Goal: Task Accomplishment & Management: Manage account settings

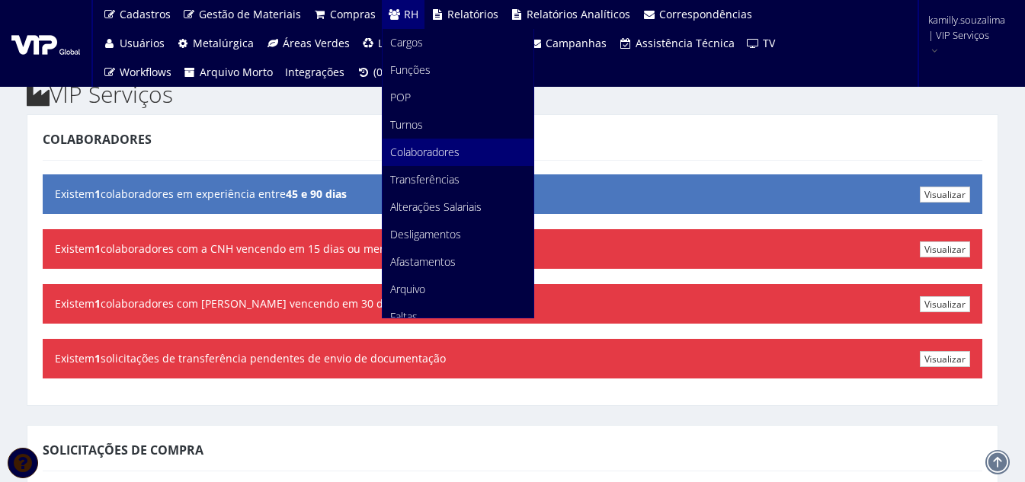
click at [404, 153] on span "Colaboradores" at bounding box center [424, 152] width 69 height 14
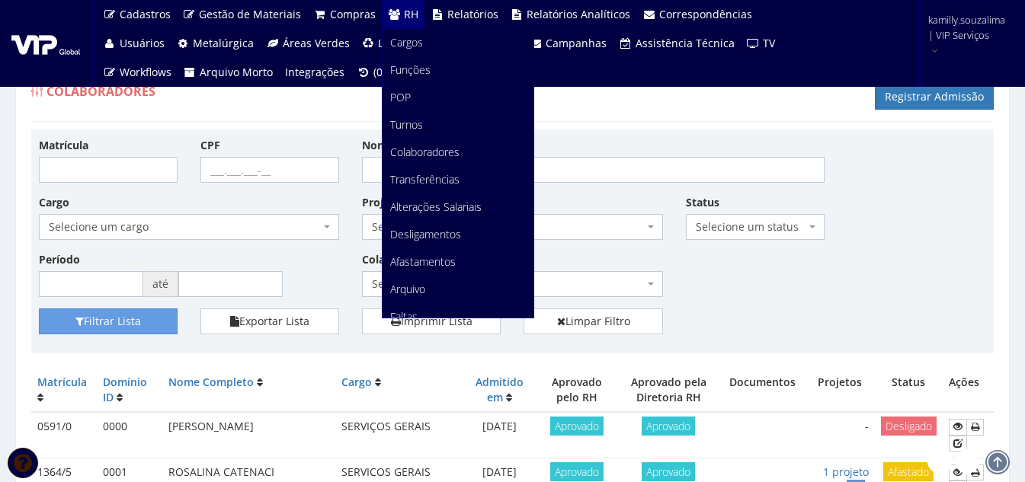
scroll to position [76, 0]
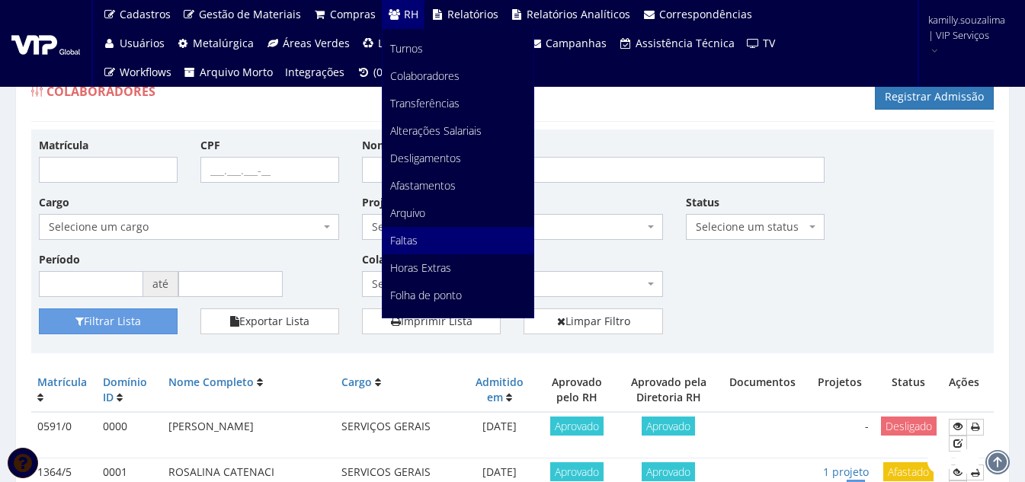
click at [434, 239] on link "Faltas" at bounding box center [457, 240] width 151 height 27
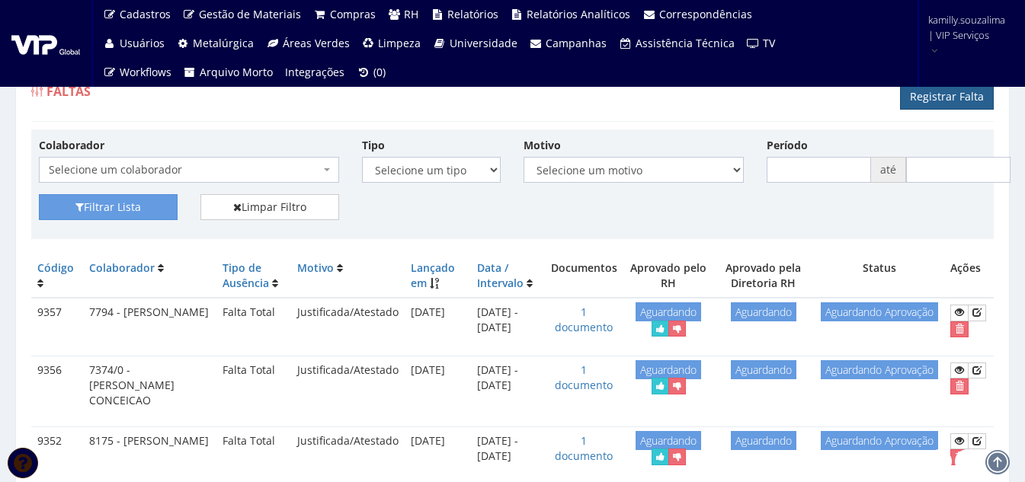
click at [948, 98] on link "Registrar Falta" at bounding box center [947, 97] width 94 height 26
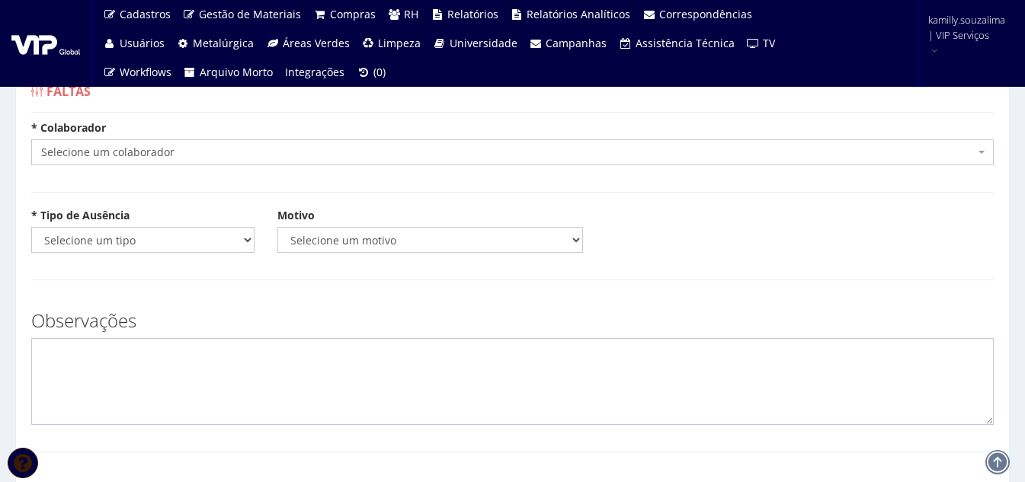
click at [127, 154] on span "Selecione um colaborador" at bounding box center [507, 152] width 933 height 15
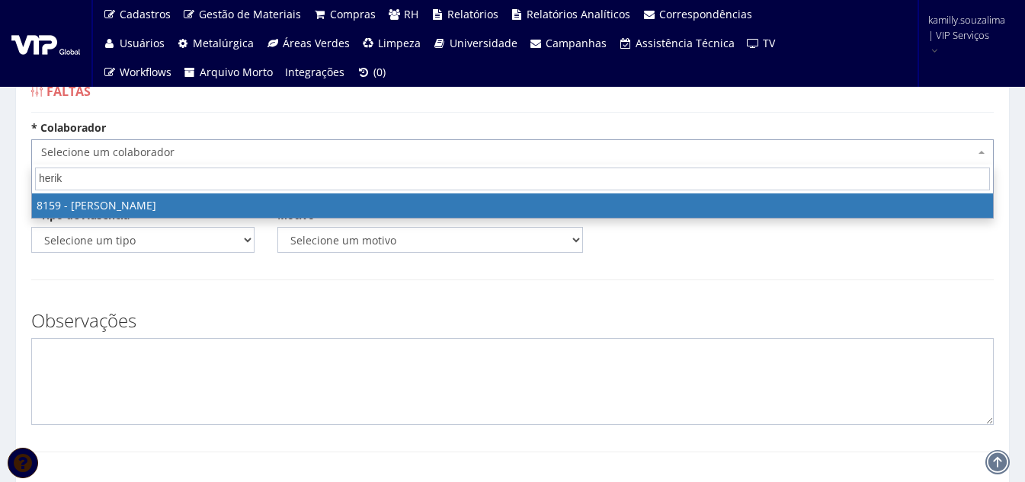
type input "herik"
select select "3898"
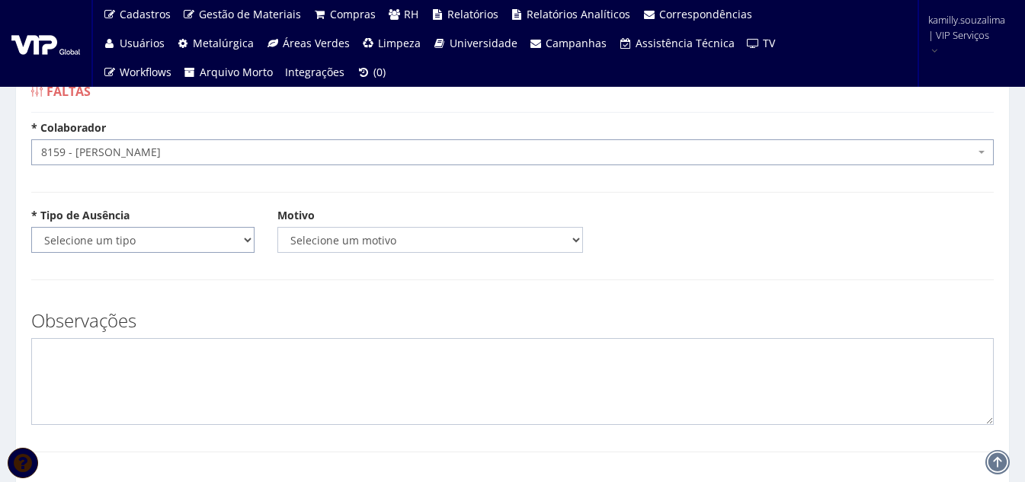
click at [190, 245] on select "Selecione um tipo Falta Total Falta Parcial Afastamento Férias" at bounding box center [142, 240] width 223 height 26
select select "total"
click at [31, 227] on select "Selecione um tipo Falta Total Falta Parcial Afastamento Férias" at bounding box center [142, 240] width 223 height 26
click at [410, 249] on select "Selecione um motivo Acidente Atestado Atraso Declaração Determinação Judicial D…" at bounding box center [430, 240] width 306 height 26
select select "atestado"
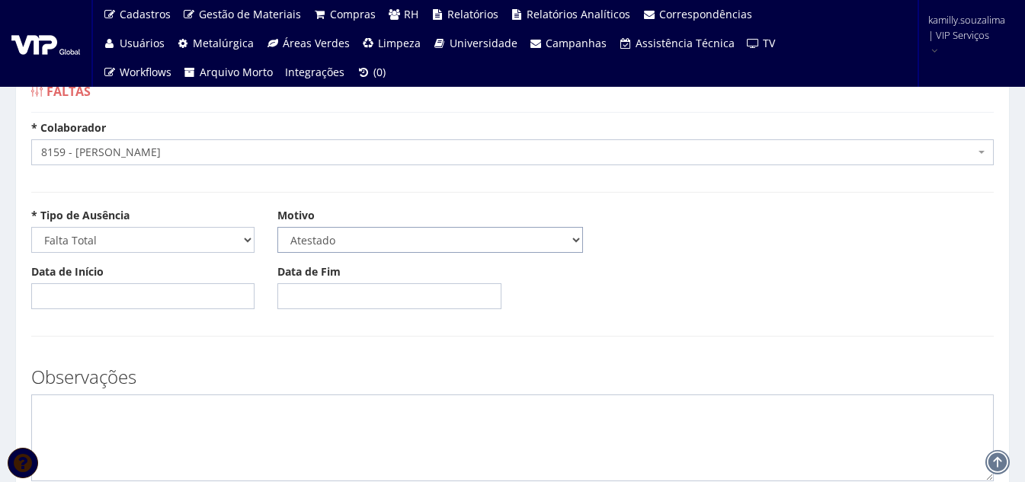
click at [277, 227] on select "Selecione um motivo Acidente Atestado Atraso Declaração Determinação Judicial D…" at bounding box center [430, 240] width 306 height 26
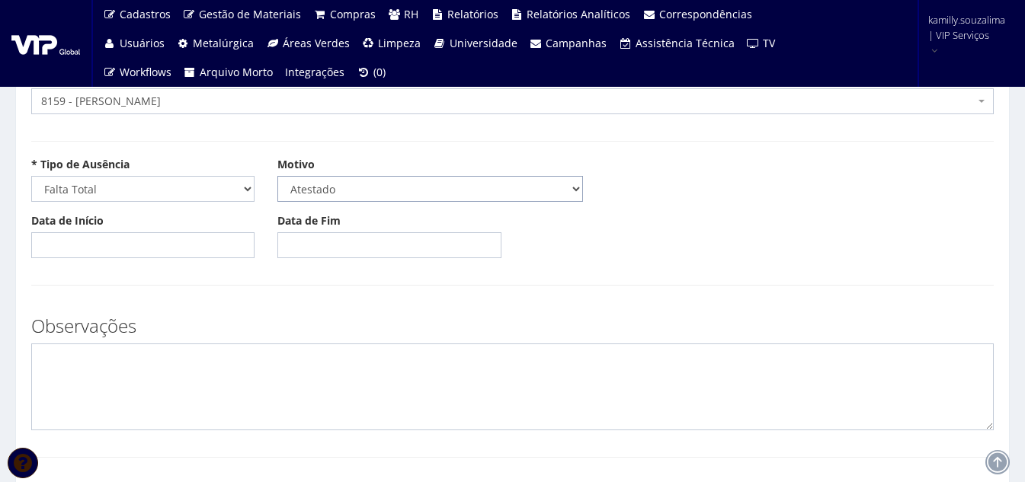
scroll to position [76, 0]
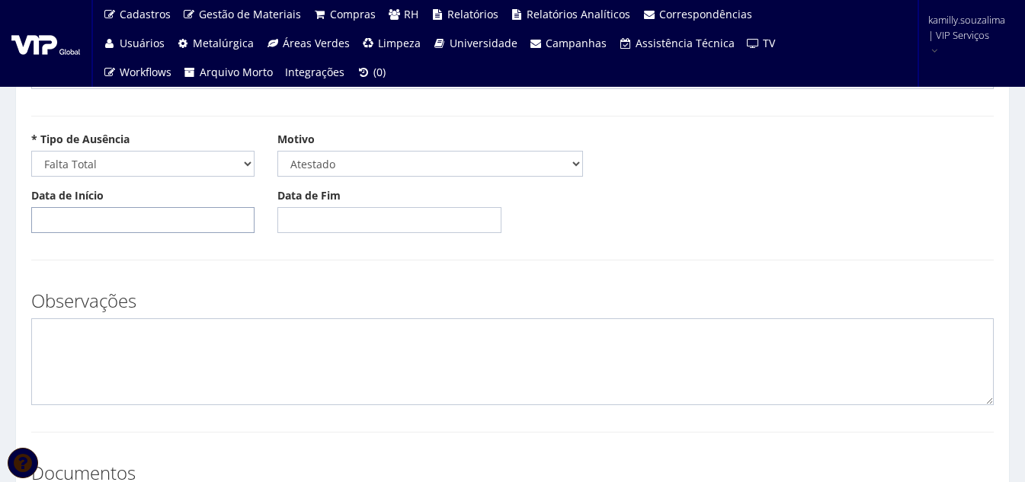
click at [128, 220] on input "Data de Início" at bounding box center [142, 220] width 223 height 26
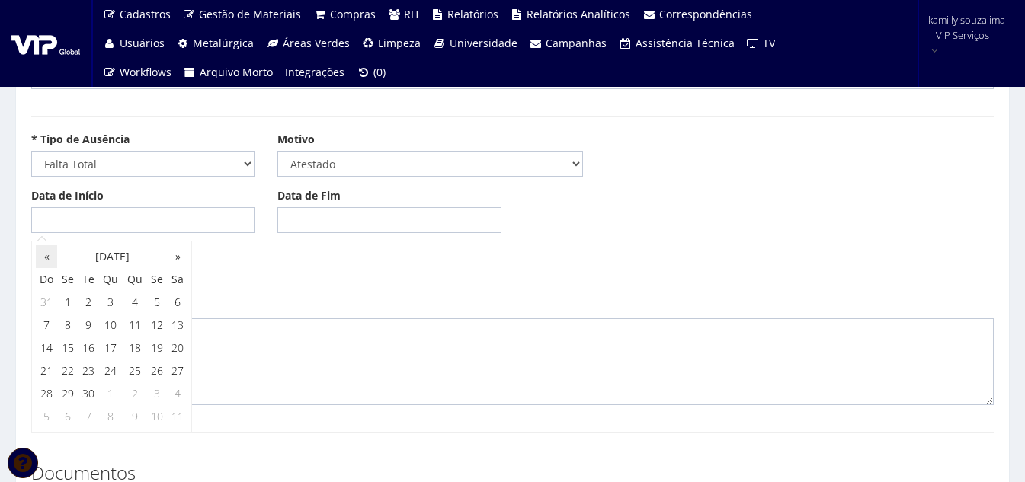
click at [43, 251] on th "«" at bounding box center [46, 256] width 21 height 23
click at [135, 390] on td "28" at bounding box center [135, 393] width 24 height 23
type input "28/08/2025"
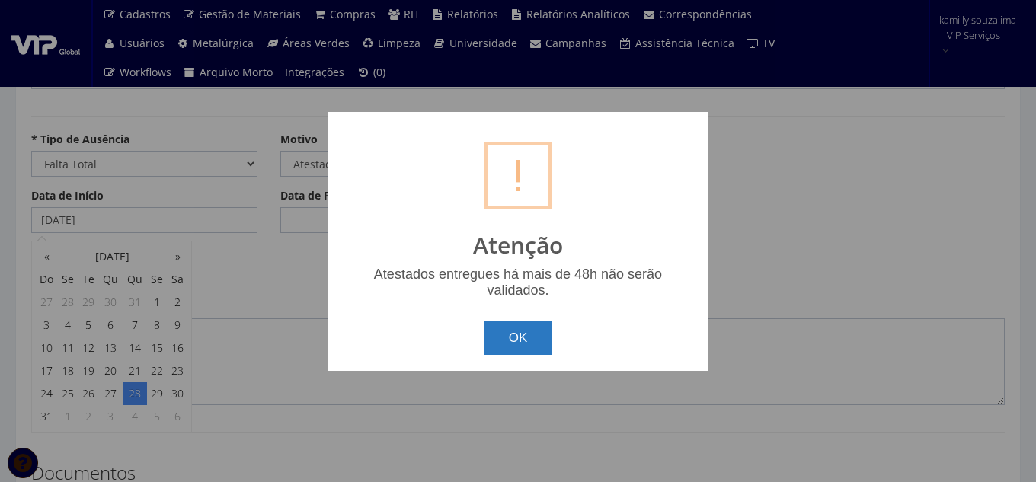
click at [526, 347] on button "OK" at bounding box center [519, 339] width 68 height 34
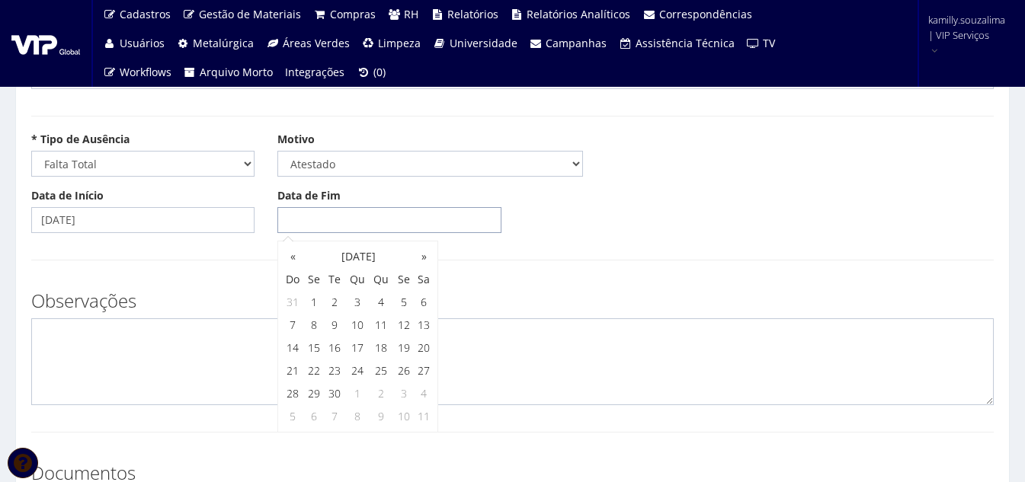
click at [348, 232] on input "Data de Fim" at bounding box center [388, 220] width 223 height 26
drag, startPoint x: 285, startPoint y: 258, endPoint x: 293, endPoint y: 267, distance: 11.9
click at [285, 258] on th "«" at bounding box center [292, 256] width 21 height 23
click at [404, 392] on td "29" at bounding box center [403, 393] width 21 height 23
type input "[DATE]"
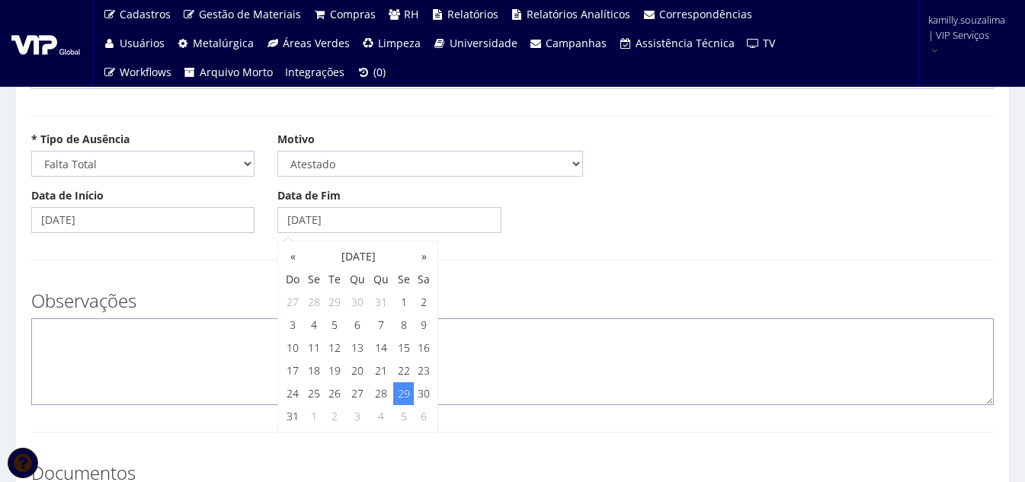
click at [247, 358] on textarea at bounding box center [512, 361] width 962 height 87
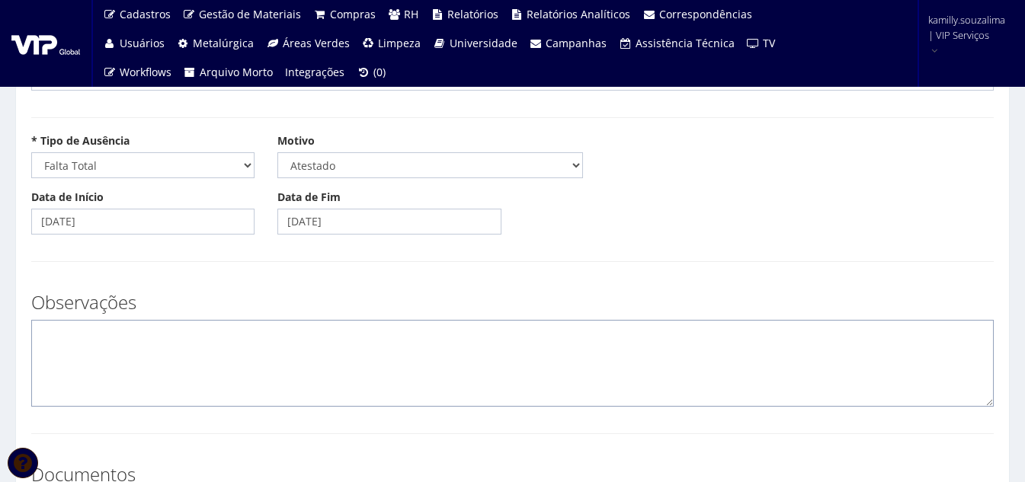
scroll to position [152, 0]
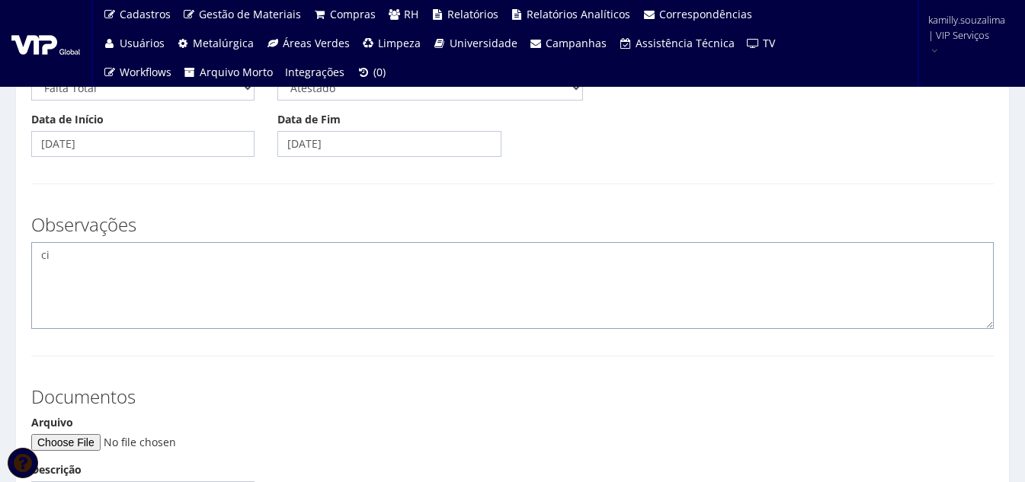
type textarea "c"
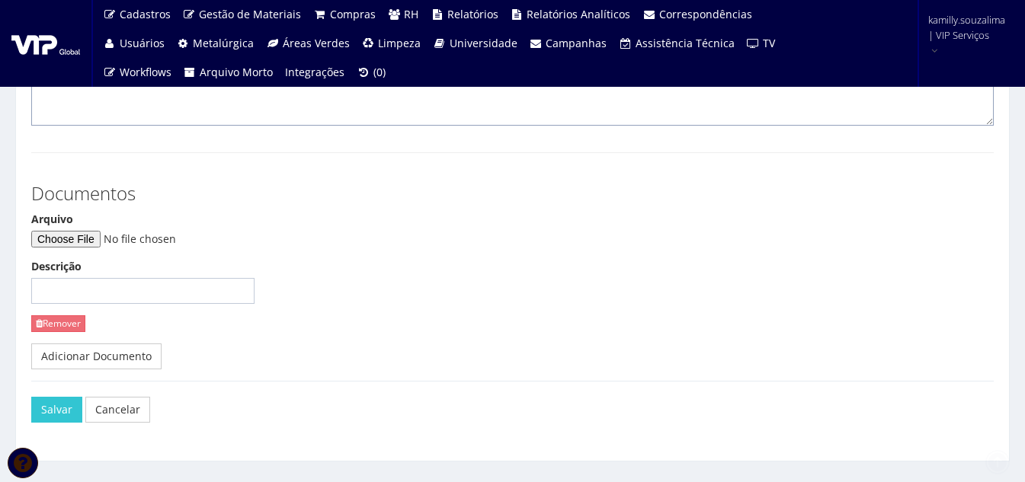
scroll to position [387, 0]
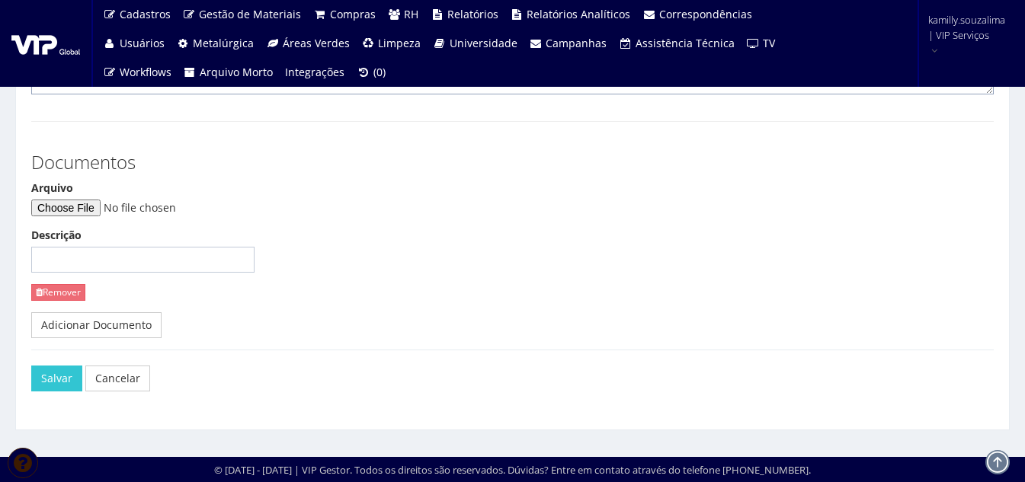
type textarea "CID: J18.9"
click at [85, 211] on input "Arquivo" at bounding box center [134, 208] width 207 height 17
type input "C:\fakepath\Atestado médico - Herik Cunha Martins .pdf"
click at [45, 377] on button "Salvar" at bounding box center [56, 379] width 51 height 26
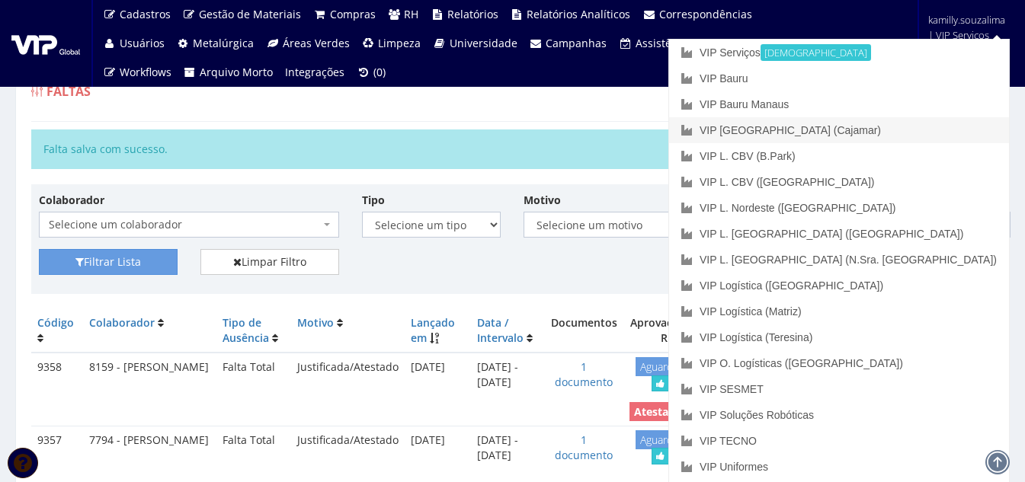
click at [902, 136] on link "VIP [GEOGRAPHIC_DATA] (Cajamar)" at bounding box center [839, 130] width 340 height 26
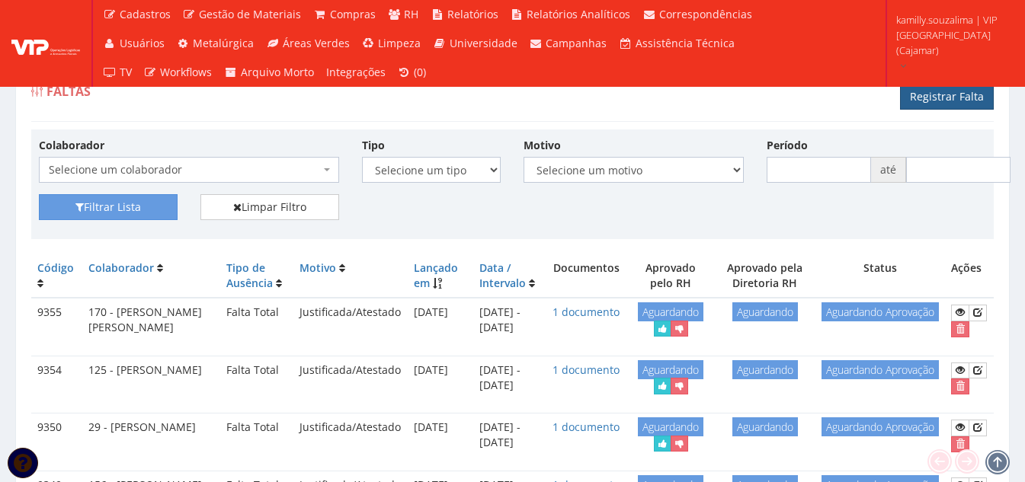
click at [946, 94] on link "Registrar Falta" at bounding box center [947, 97] width 94 height 26
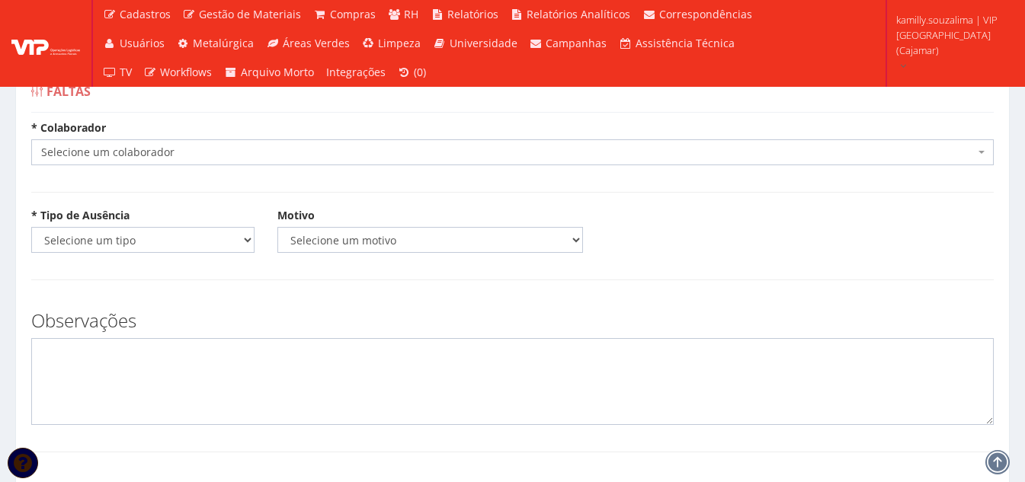
click at [213, 160] on span "Selecione um colaborador" at bounding box center [512, 152] width 962 height 26
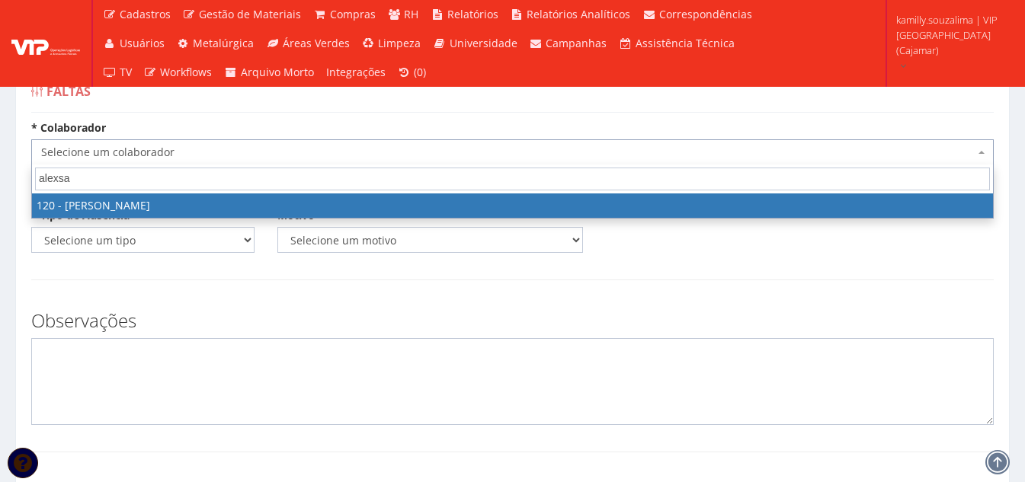
type input "alexsa"
select select "3818"
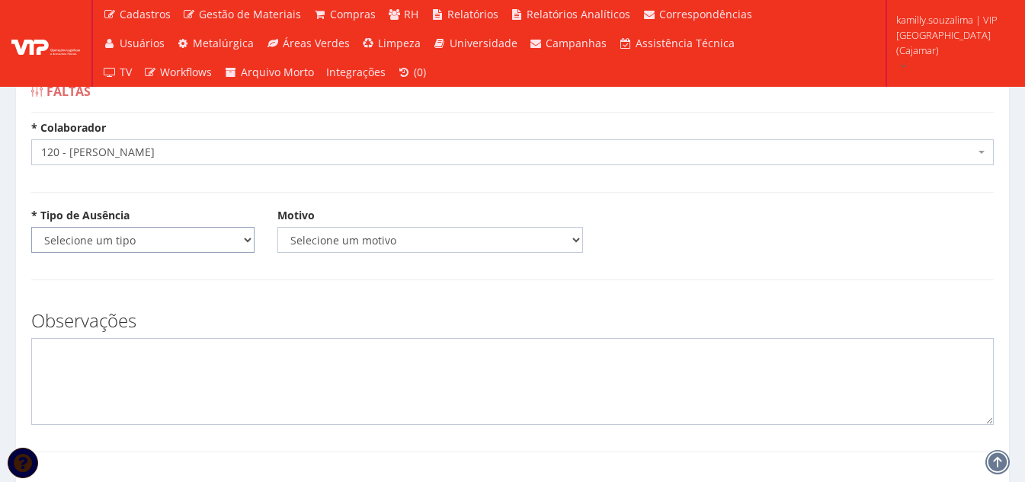
click at [115, 242] on select "Selecione um tipo Falta Total Falta Parcial Afastamento Férias" at bounding box center [142, 240] width 223 height 26
select select "total"
click at [31, 227] on select "Selecione um tipo Falta Total Falta Parcial Afastamento Férias" at bounding box center [142, 240] width 223 height 26
click at [398, 239] on select "Selecione um motivo Acidente Atestado Atraso Declaração Determinação Judicial D…" at bounding box center [430, 240] width 306 height 26
select select "atestado"
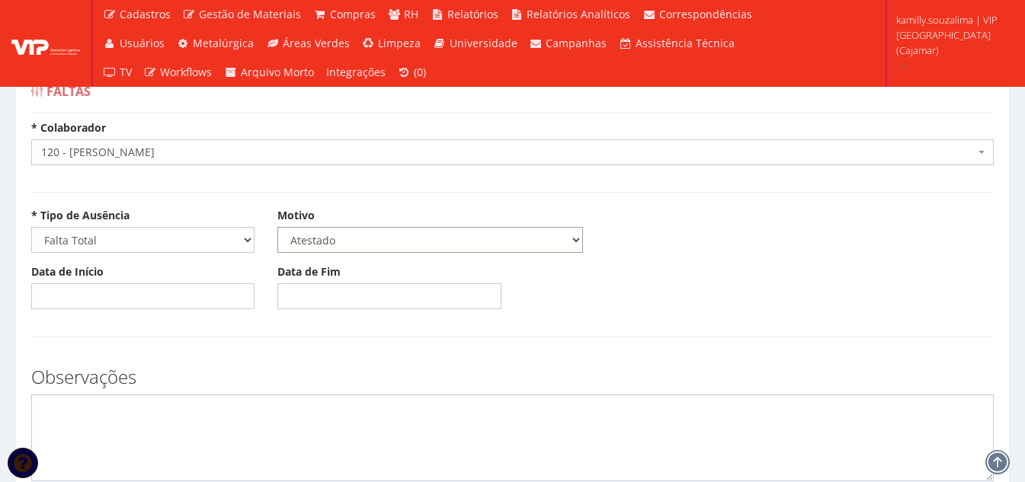
click at [277, 227] on select "Selecione um motivo Acidente Atestado Atraso Declaração Determinação Judicial D…" at bounding box center [430, 240] width 306 height 26
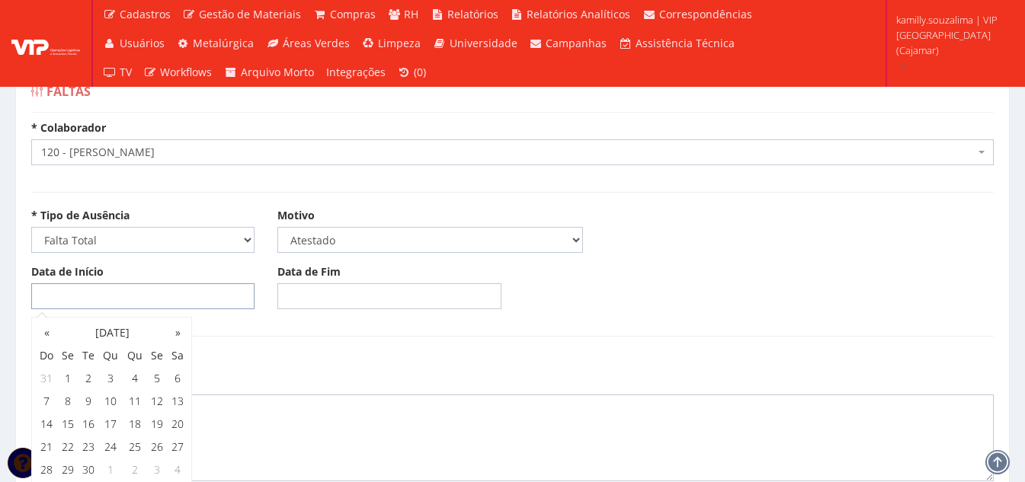
click at [141, 288] on input "Data de Início" at bounding box center [142, 296] width 223 height 26
type input "30/08/2025"
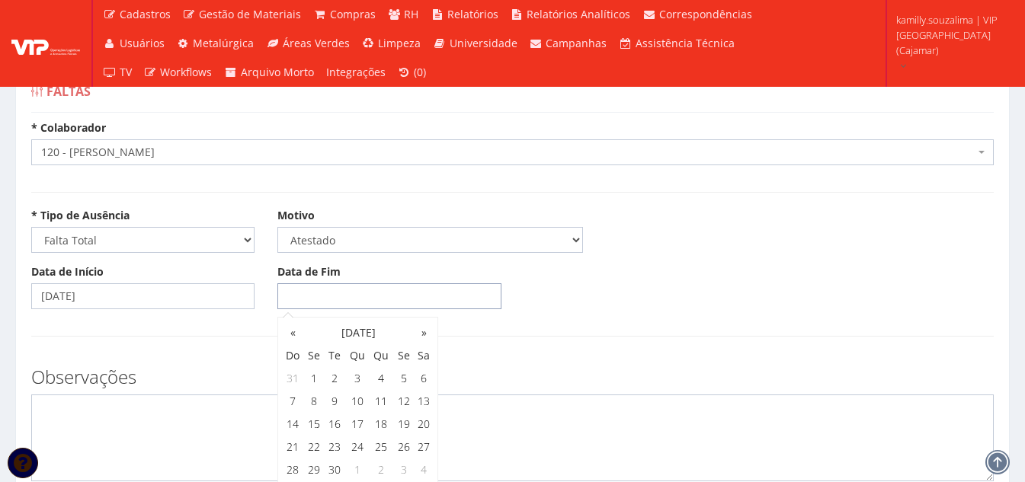
click at [325, 293] on input "Data de Fim" at bounding box center [388, 296] width 223 height 26
click at [291, 334] on th "«" at bounding box center [292, 333] width 21 height 23
click at [421, 472] on td "30" at bounding box center [424, 470] width 20 height 23
type input "30/08/2025"
click at [197, 354] on div "Observações" at bounding box center [512, 417] width 985 height 130
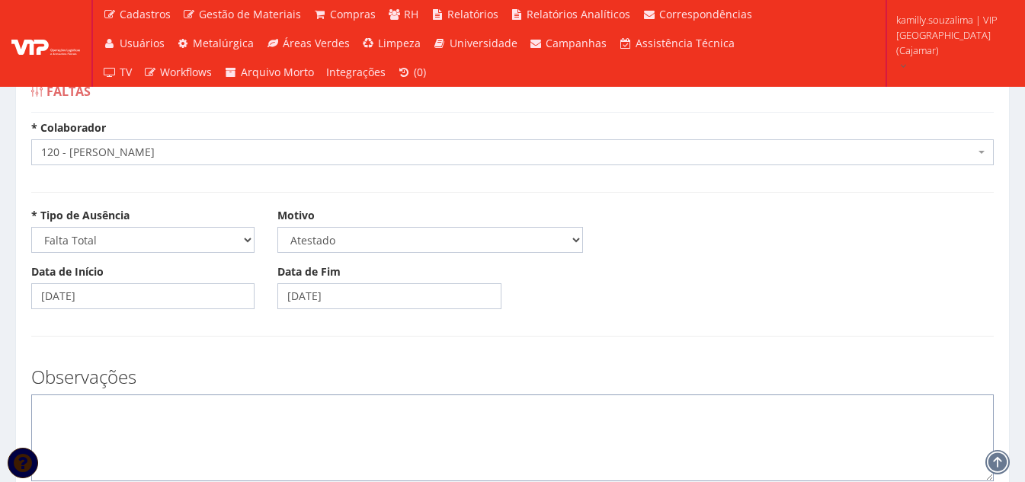
click at [184, 433] on textarea at bounding box center [512, 438] width 962 height 87
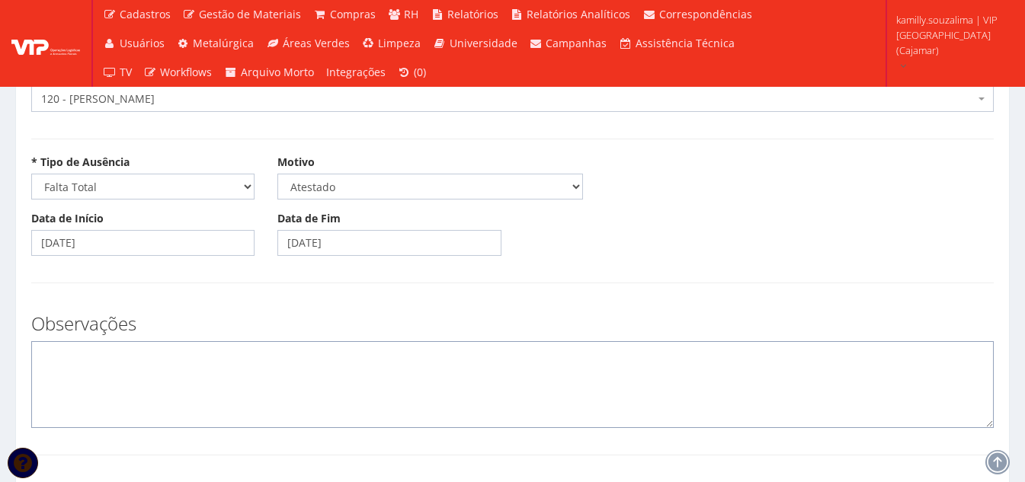
scroll to position [76, 0]
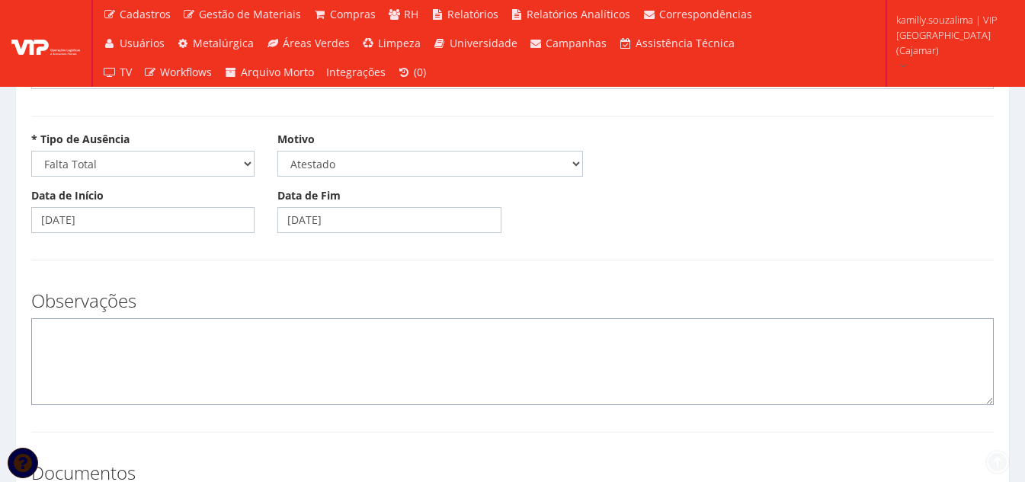
click at [133, 363] on textarea at bounding box center [512, 361] width 962 height 87
type textarea "c"
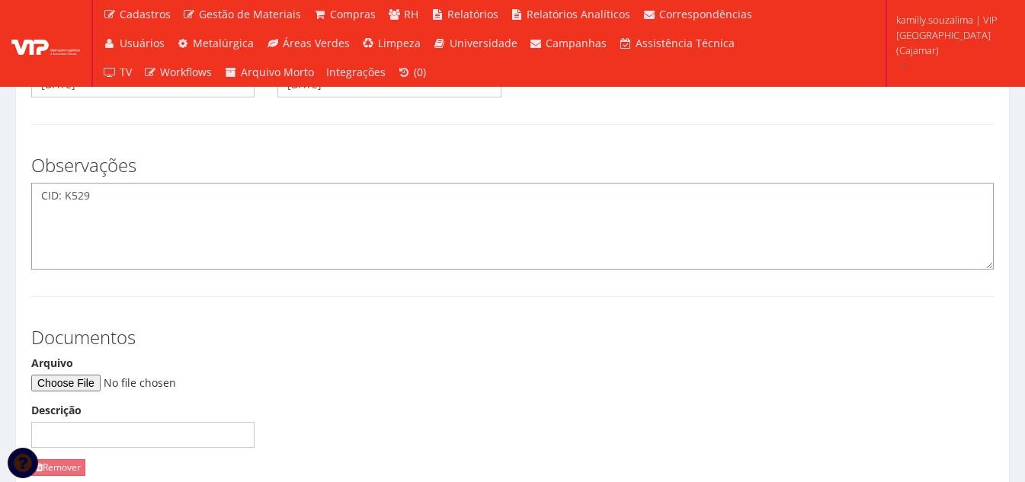
scroll to position [229, 0]
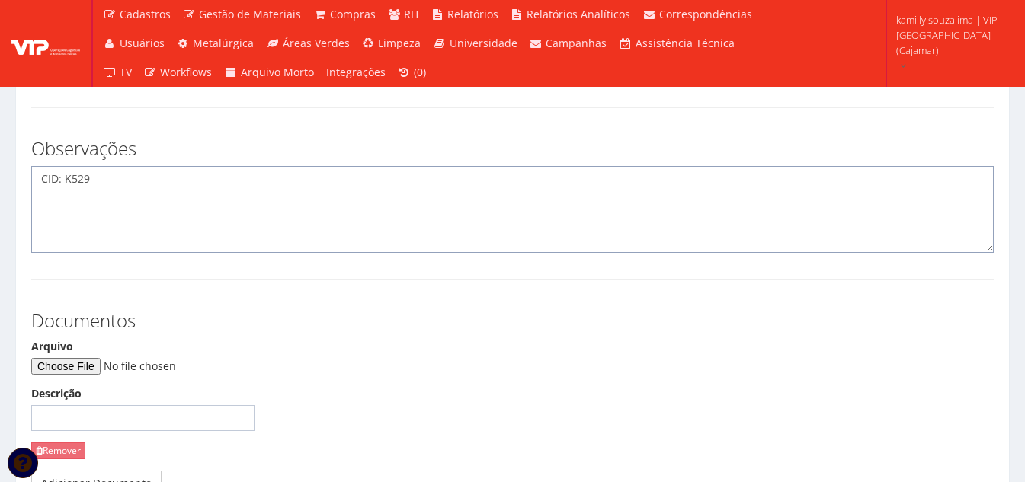
type textarea "CID: K529"
click at [85, 368] on input "Arquivo" at bounding box center [134, 366] width 207 height 17
type input "C:\fakepath\WhatsApp Image 2025-08-30 at 11.43.43.jpeg"
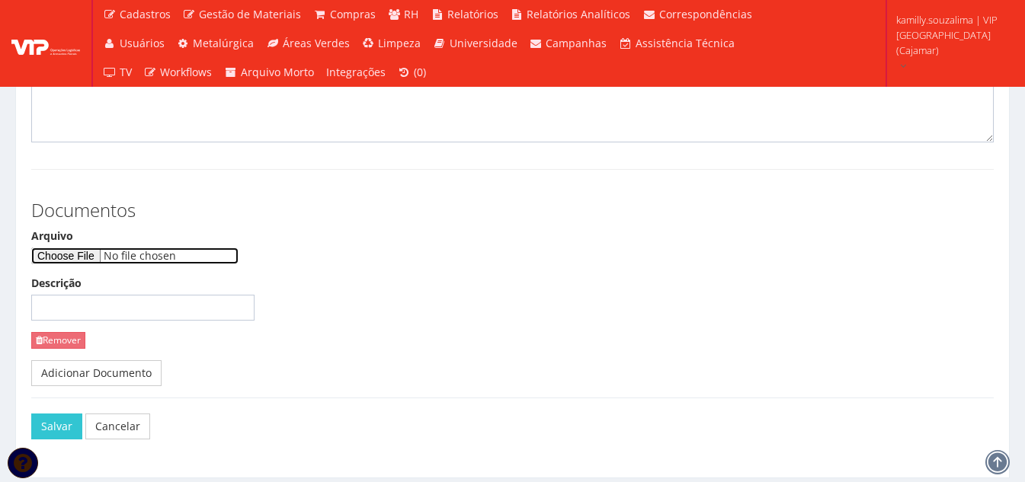
scroll to position [387, 0]
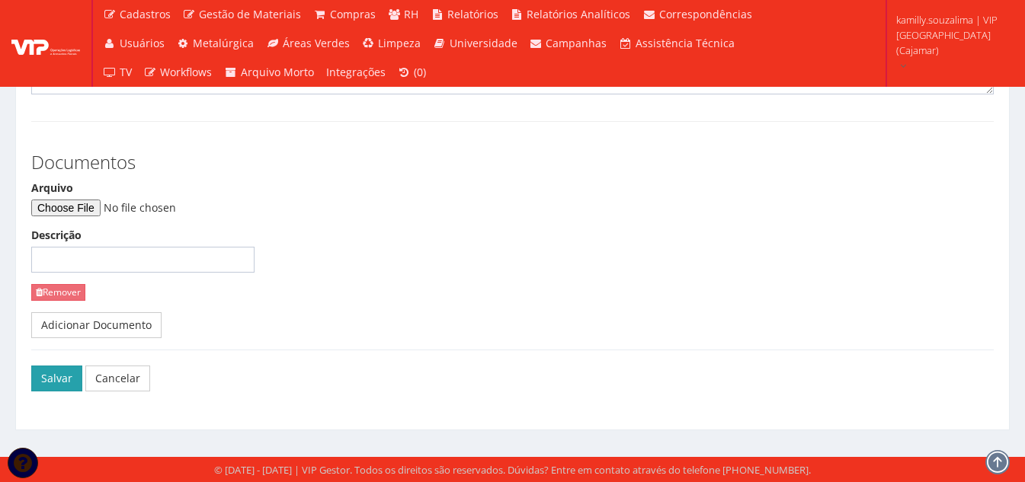
click at [48, 374] on button "Salvar" at bounding box center [56, 379] width 51 height 26
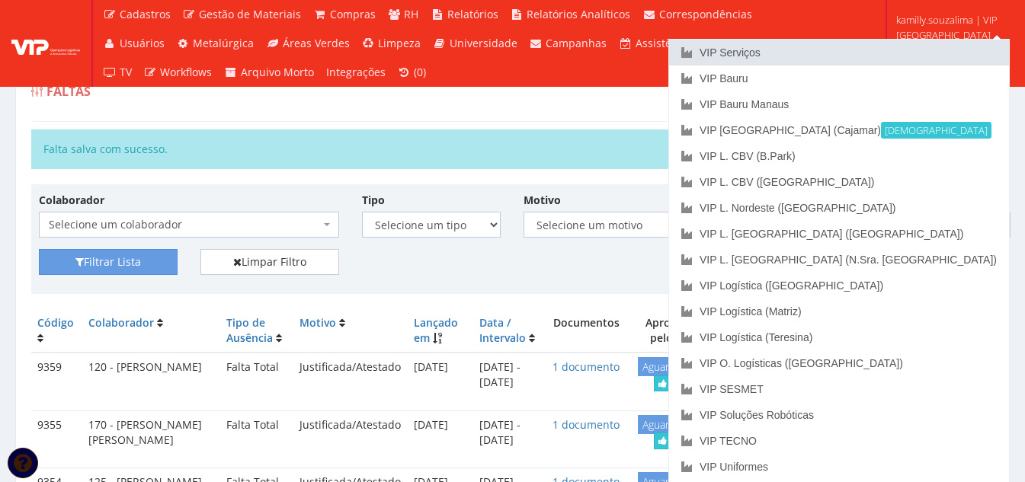
drag, startPoint x: 859, startPoint y: 53, endPoint x: 694, endPoint y: 75, distance: 166.9
click at [859, 53] on link "VIP Serviços" at bounding box center [839, 53] width 340 height 26
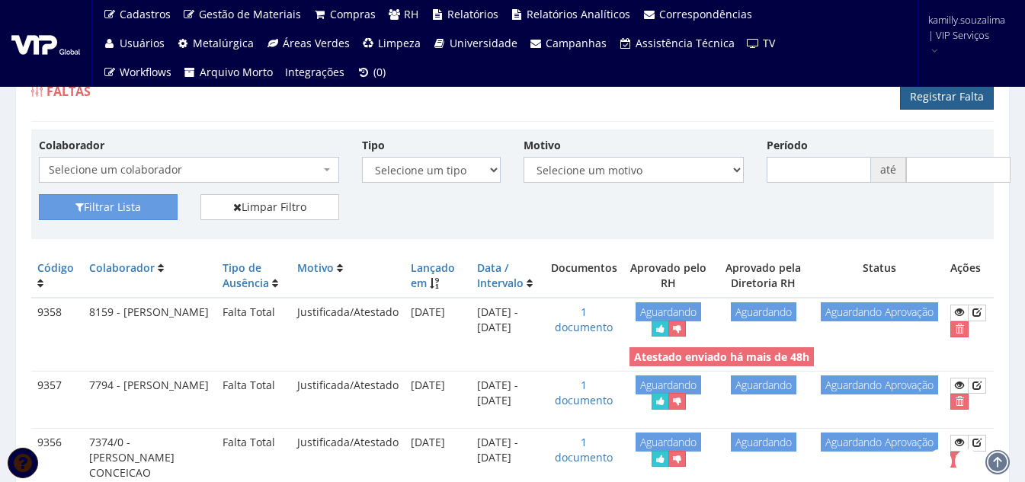
click at [941, 101] on link "Registrar Falta" at bounding box center [947, 97] width 94 height 26
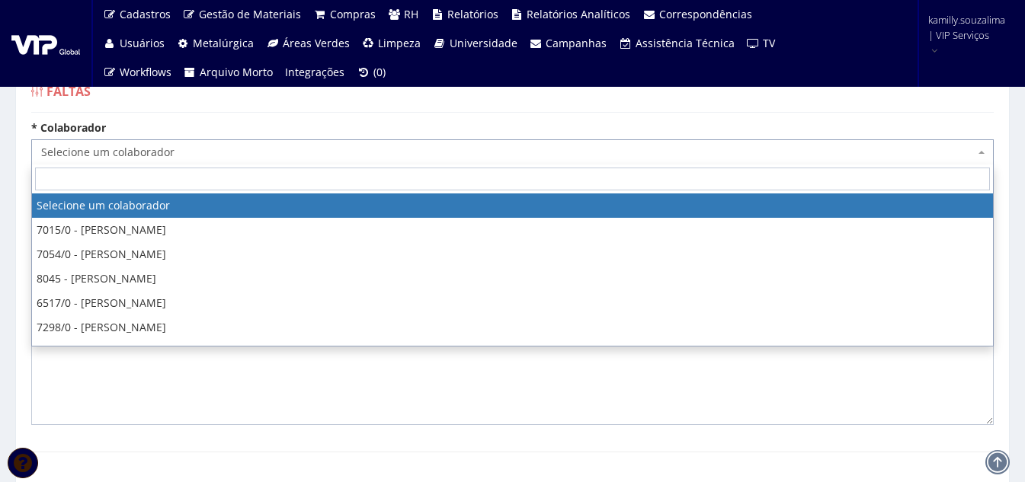
click at [171, 160] on span "Selecione um colaborador" at bounding box center [512, 152] width 962 height 26
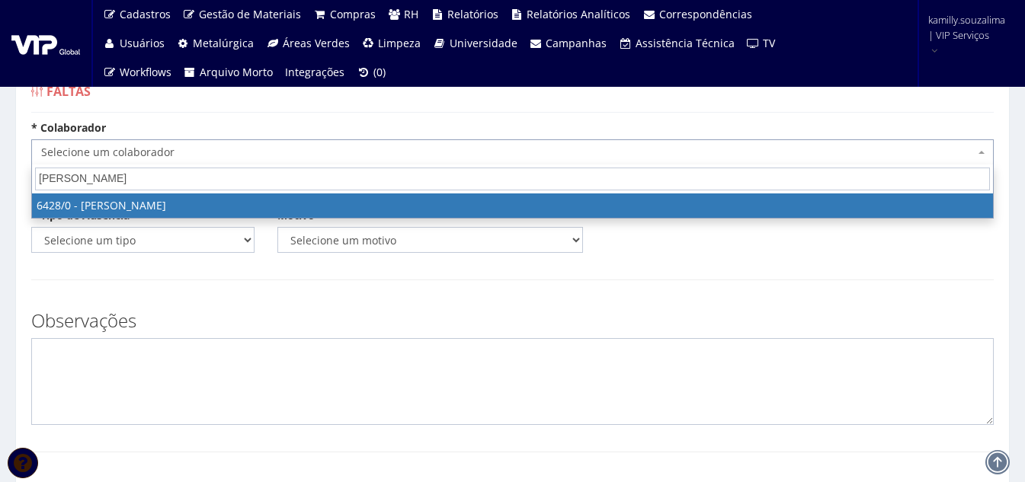
type input "alexandre de"
select select "62"
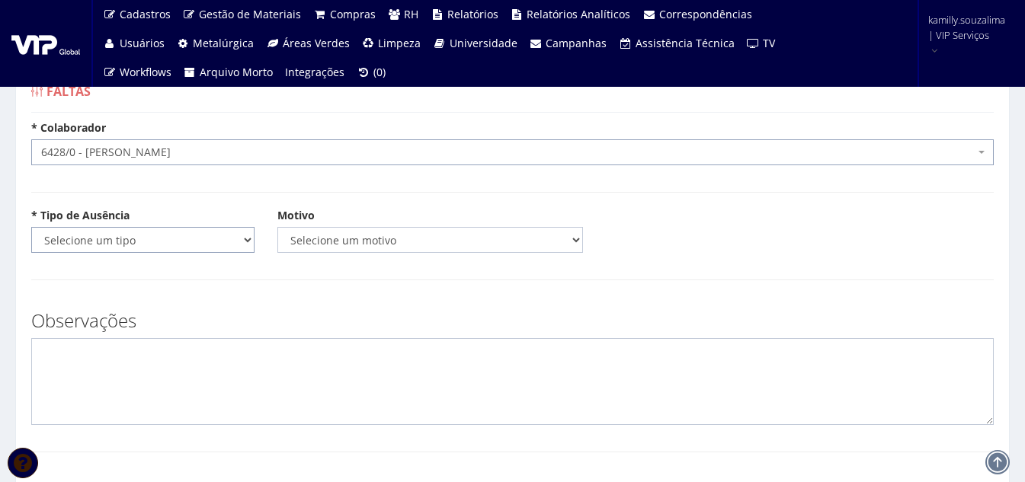
click at [161, 242] on select "Selecione um tipo Falta Total Falta Parcial Afastamento Férias" at bounding box center [142, 240] width 223 height 26
select select "total"
click at [31, 227] on select "Selecione um tipo Falta Total Falta Parcial Afastamento Férias" at bounding box center [142, 240] width 223 height 26
click at [381, 247] on select "Selecione um motivo Acidente Atestado Atraso Declaração Determinação Judicial D…" at bounding box center [430, 240] width 306 height 26
select select "atestado"
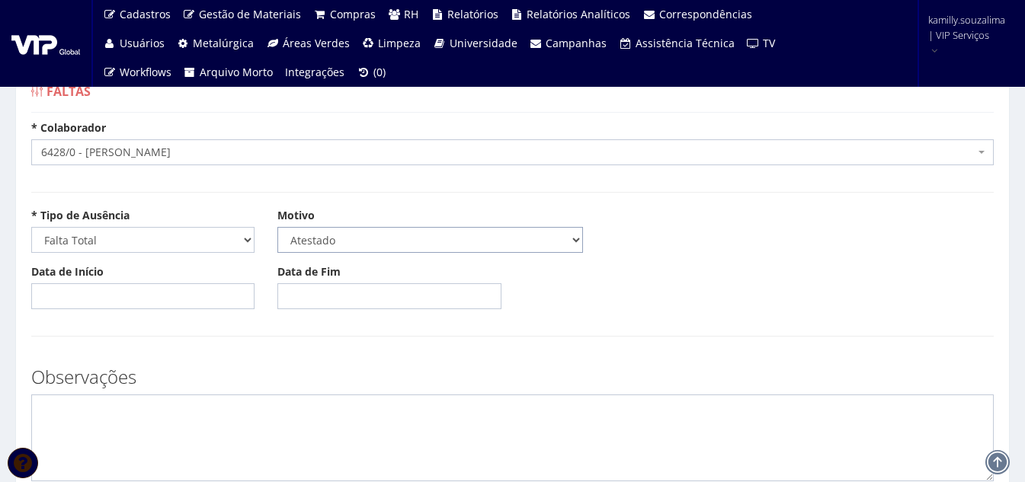
click at [277, 227] on select "Selecione um motivo Acidente Atestado Atraso Declaração Determinação Judicial D…" at bounding box center [430, 240] width 306 height 26
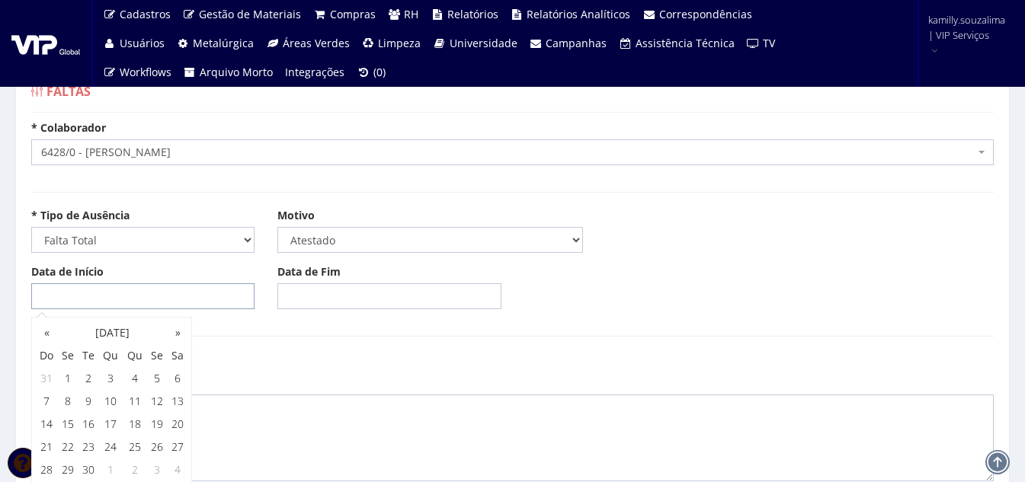
click at [153, 304] on input "Data de Início" at bounding box center [142, 296] width 223 height 26
click at [47, 332] on th "«" at bounding box center [46, 333] width 21 height 23
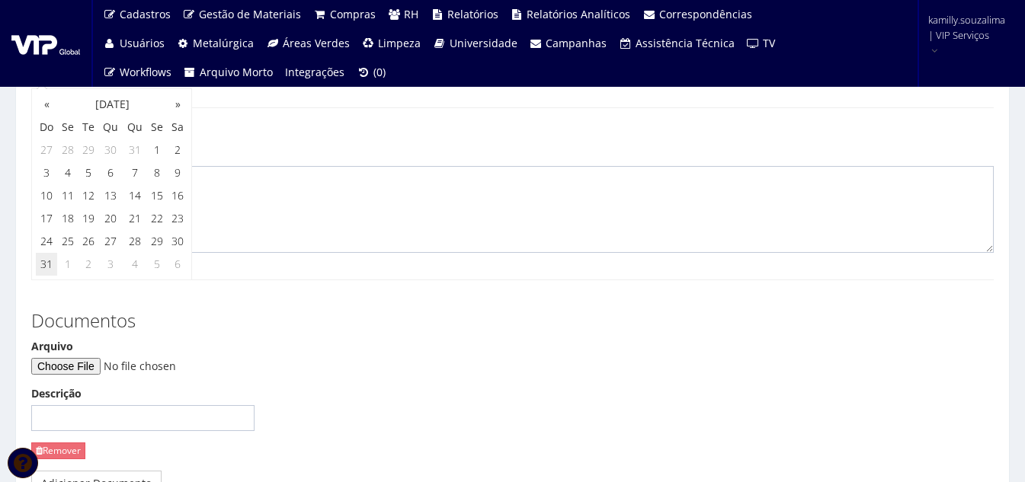
click at [51, 268] on td "31" at bounding box center [46, 264] width 21 height 23
type input "31/08/2025"
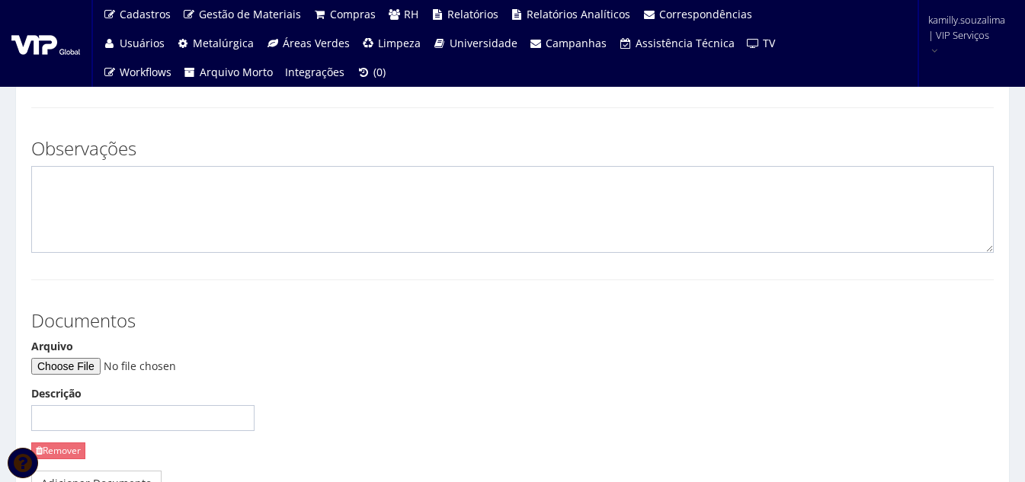
click at [333, 266] on form "* Colaborador Selecione um colaborador 7015/0 - ADEILTON LUIZ NETO 7054/0 - ADE…" at bounding box center [512, 234] width 962 height 685
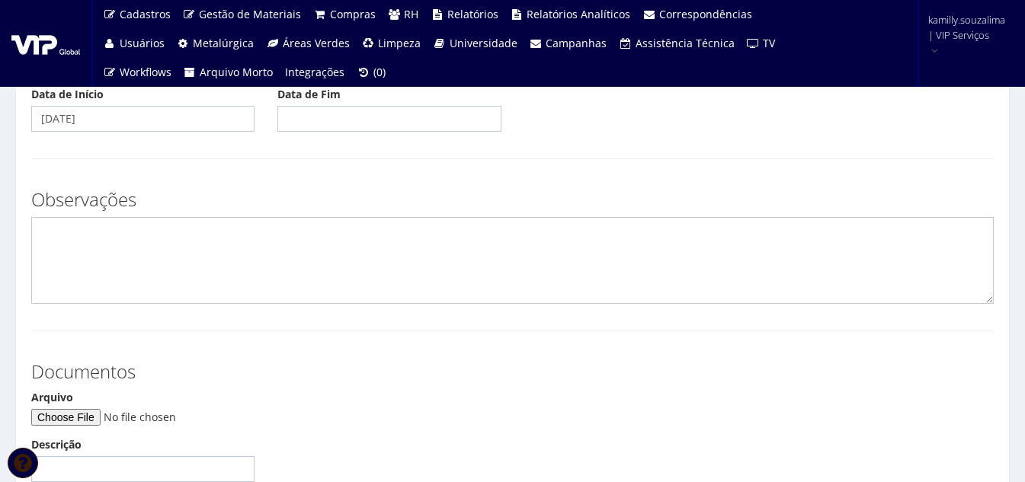
scroll to position [152, 0]
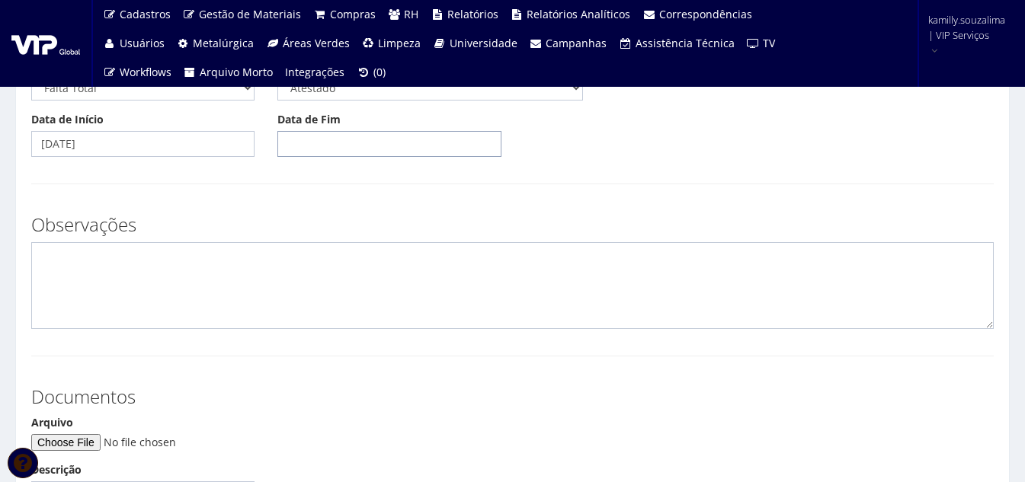
click at [334, 139] on input "Data de Fim" at bounding box center [388, 144] width 223 height 26
click at [291, 184] on th "«" at bounding box center [292, 180] width 21 height 23
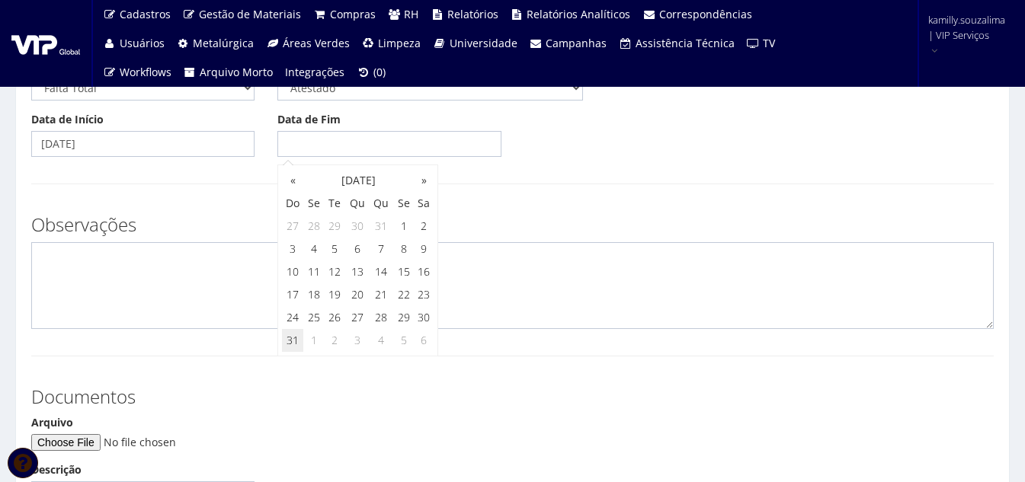
click at [298, 340] on td "31" at bounding box center [292, 340] width 21 height 23
type input "31/08/2025"
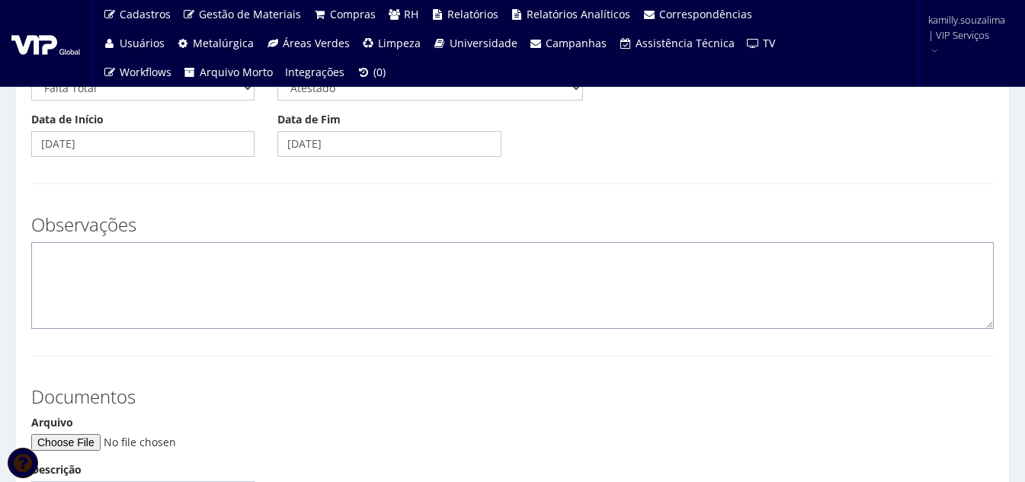
click at [211, 309] on textarea at bounding box center [512, 285] width 962 height 87
type textarea "c"
type textarea "CID: A09"
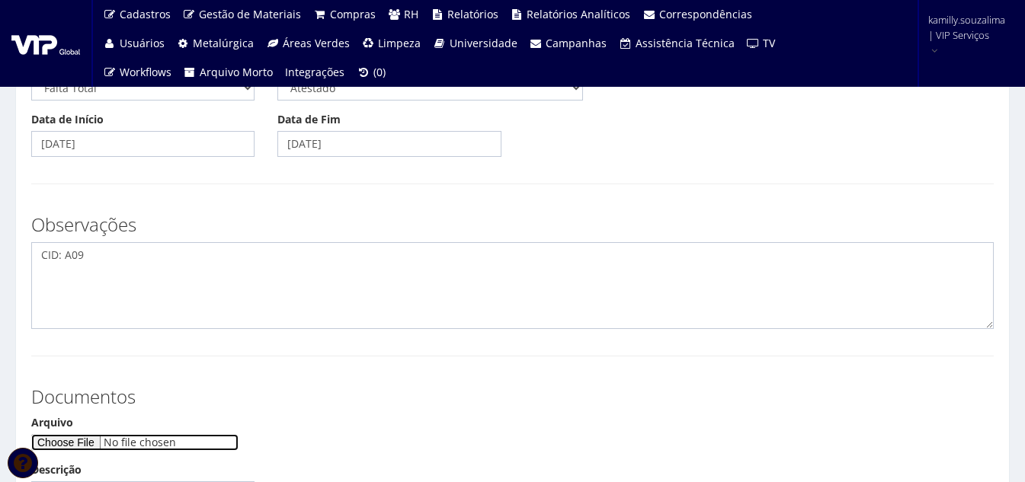
click at [88, 443] on input "Arquivo" at bounding box center [134, 442] width 207 height 17
type input "C:\fakepath\WhatsApp Image 2025-08-31 at 15.23.11.jpeg"
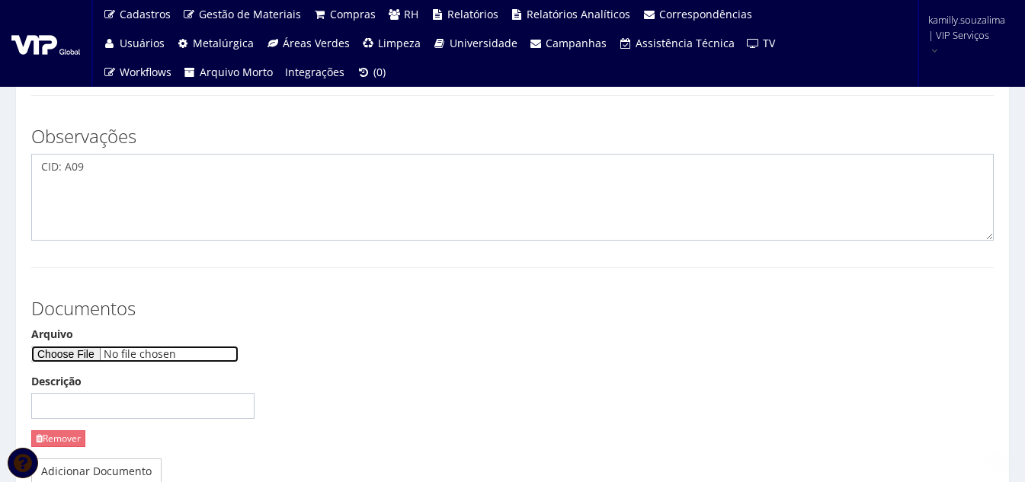
scroll to position [305, 0]
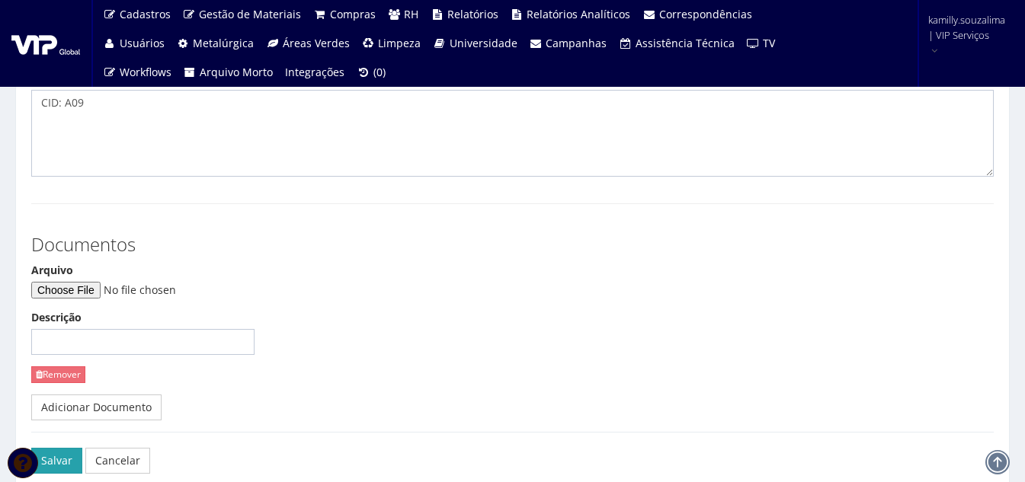
click at [47, 453] on button "Salvar" at bounding box center [56, 461] width 51 height 26
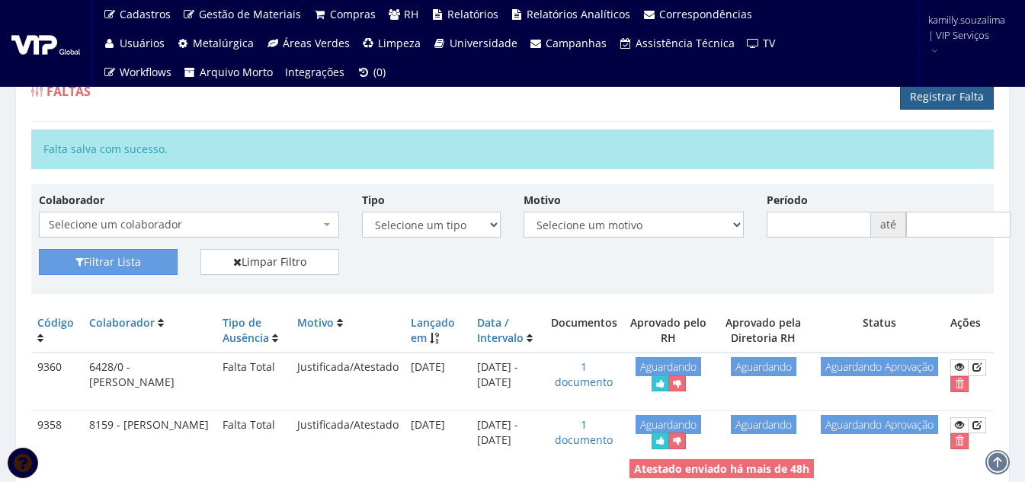
click at [931, 100] on link "Registrar Falta" at bounding box center [947, 97] width 94 height 26
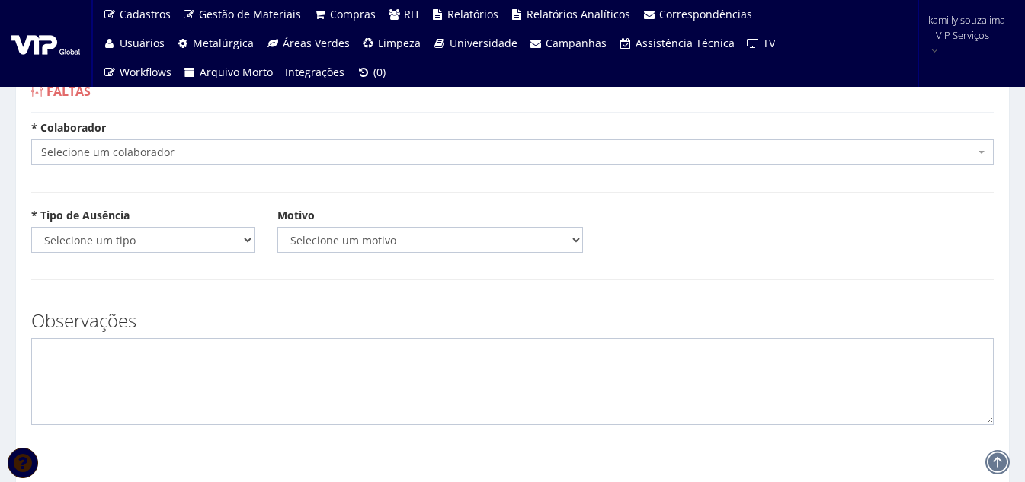
click at [136, 152] on span "Selecione um colaborador" at bounding box center [507, 152] width 933 height 15
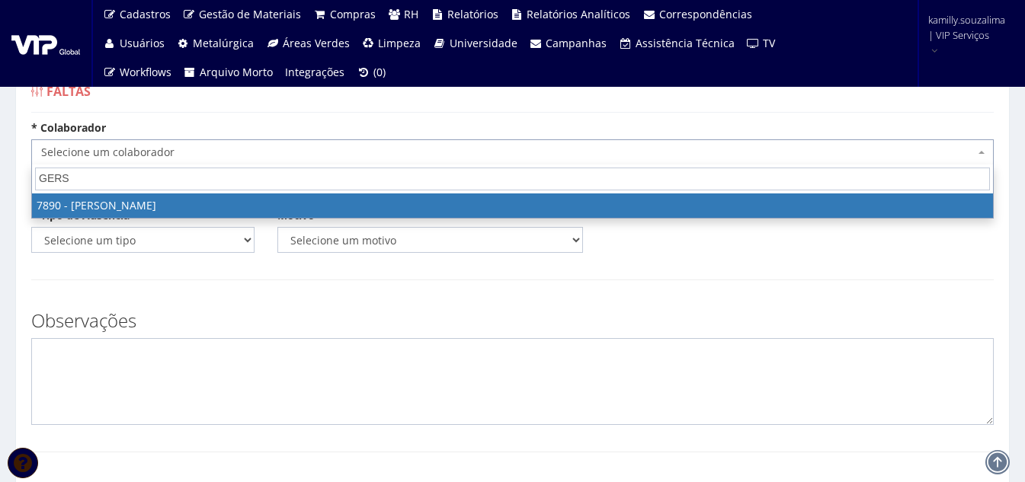
type input "GERS"
select select "2836"
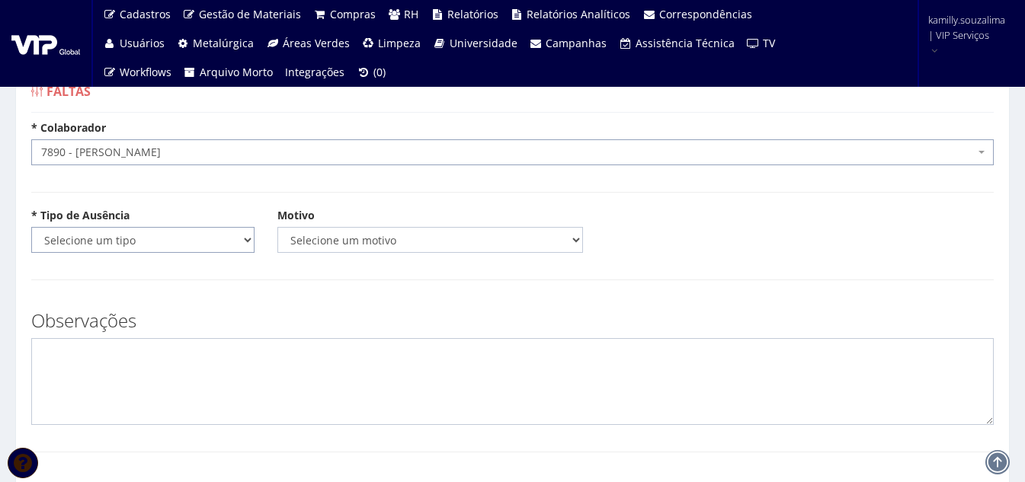
click at [116, 239] on select "Selecione um tipo Falta Total Falta Parcial Afastamento Férias" at bounding box center [142, 240] width 223 height 26
select select "total"
click at [31, 227] on select "Selecione um tipo Falta Total Falta Parcial Afastamento Férias" at bounding box center [142, 240] width 223 height 26
click at [321, 229] on select "Selecione um motivo Acidente Atestado Atraso Declaração Determinação Judicial D…" at bounding box center [430, 240] width 306 height 26
select select "atestado"
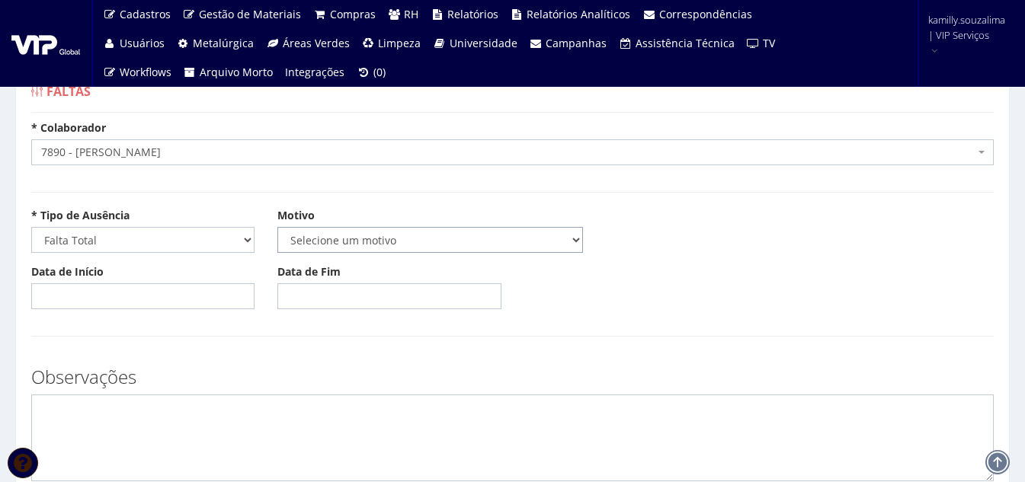
click at [277, 227] on select "Selecione um motivo Acidente Atestado Atraso Declaração Determinação Judicial D…" at bounding box center [430, 240] width 306 height 26
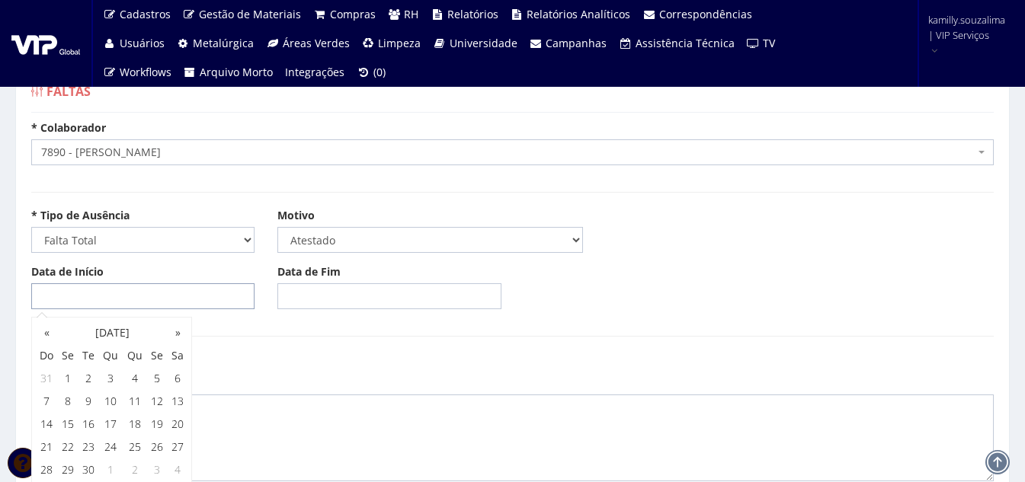
click at [120, 298] on input "Data de Início" at bounding box center [142, 296] width 223 height 26
type input "31/08/2025"
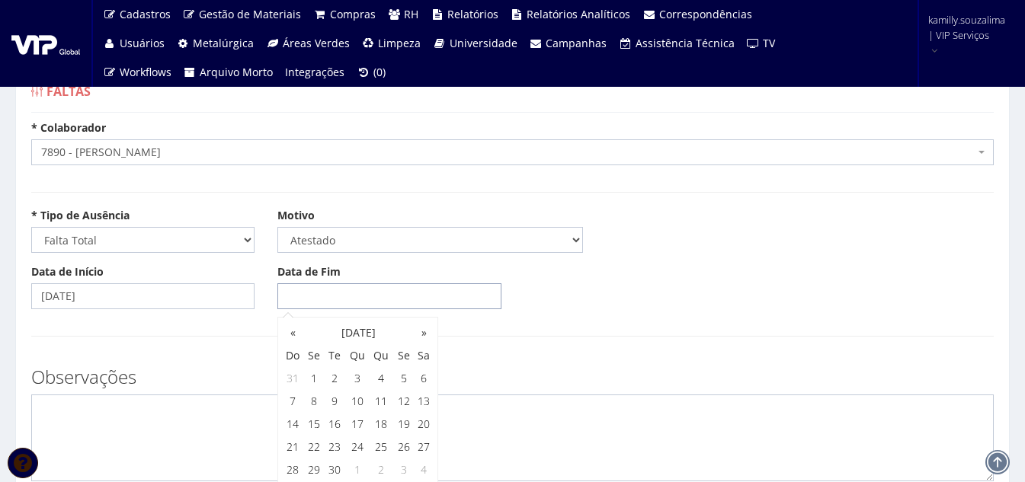
click at [328, 299] on input "Data de Fim" at bounding box center [388, 296] width 223 height 26
type input "3"
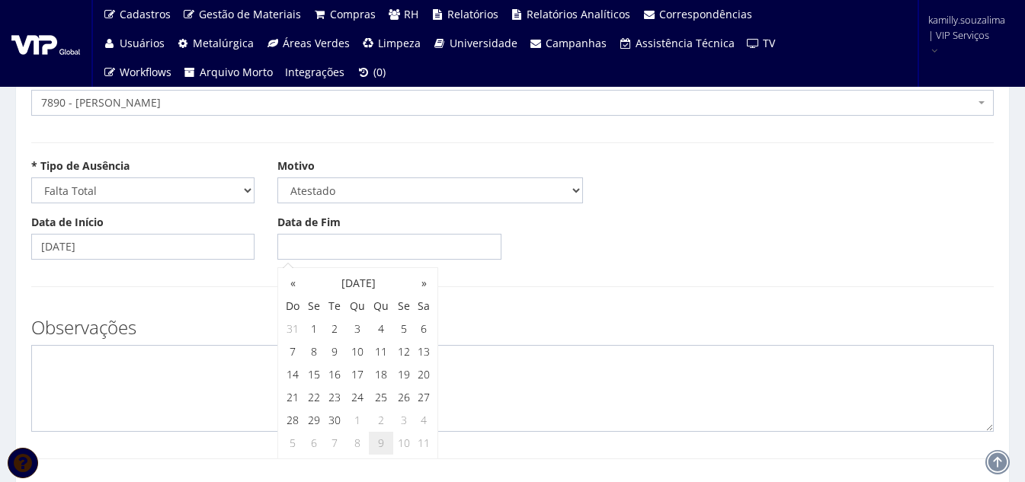
scroll to position [76, 0]
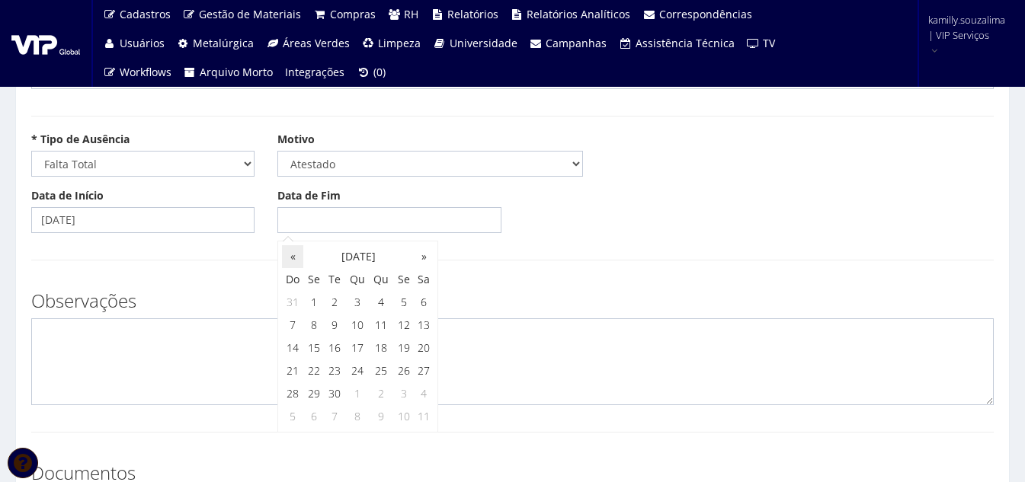
click at [290, 258] on th "«" at bounding box center [292, 256] width 21 height 23
click at [315, 411] on td "1" at bounding box center [313, 416] width 21 height 23
type input "01/09/2025"
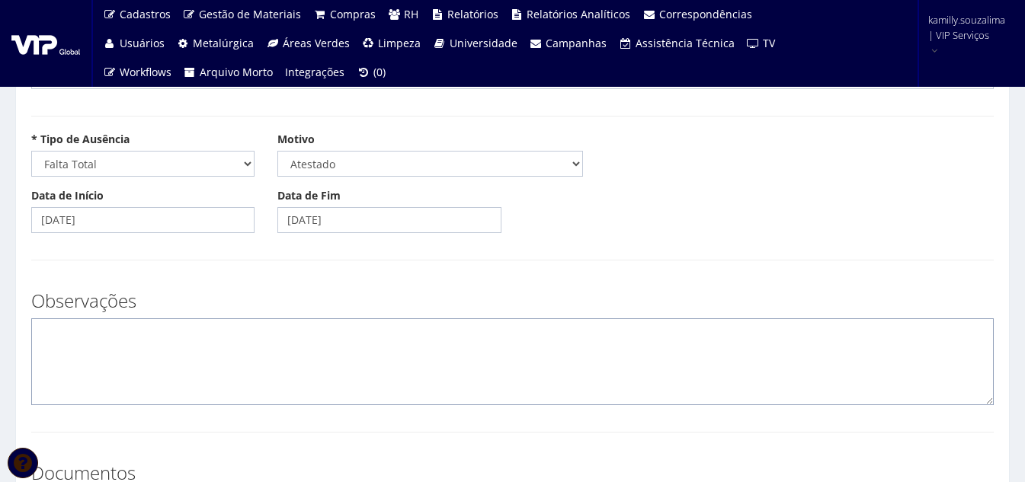
click at [256, 400] on textarea at bounding box center [512, 361] width 962 height 87
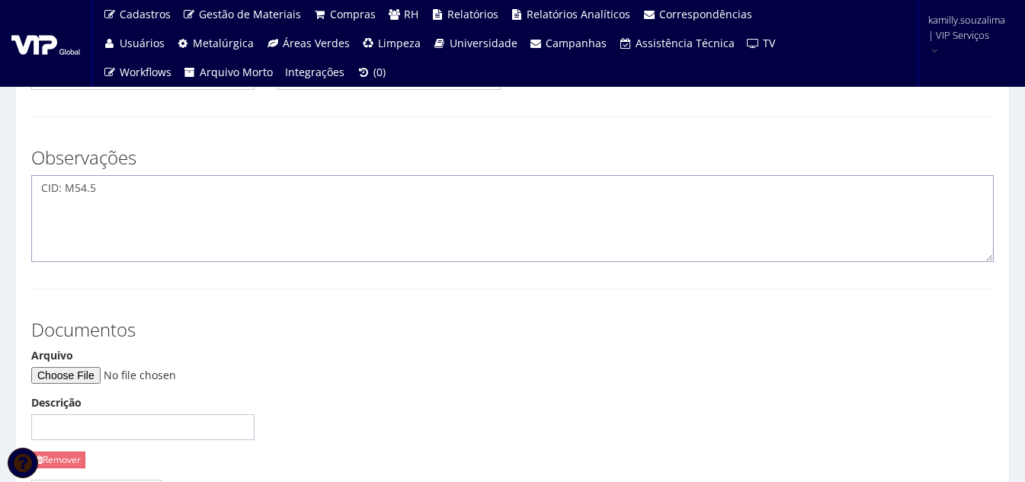
scroll to position [229, 0]
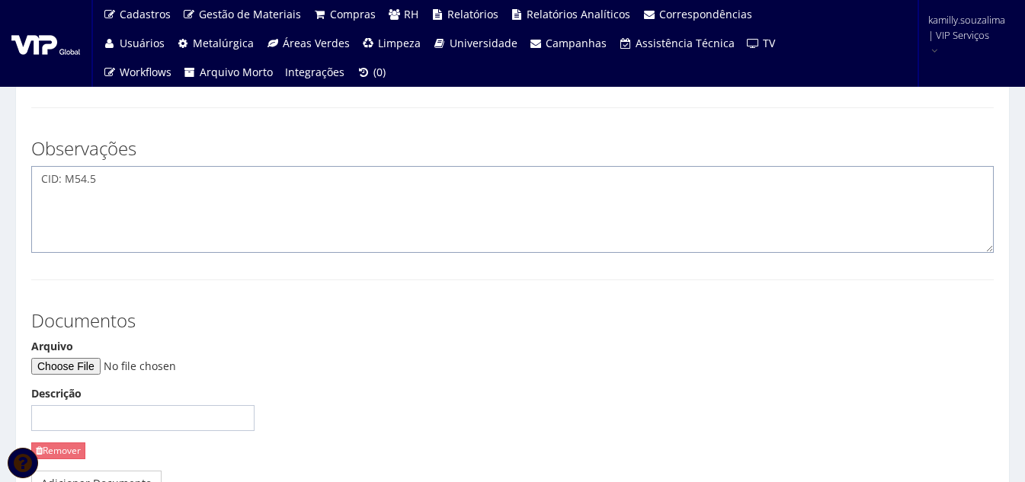
type textarea "CID: M54.5"
click at [101, 368] on input "Arquivo" at bounding box center [134, 366] width 207 height 17
type input "C:\fakepath\WhatsApp Image 2025-08-31 at 09.50.04 (1).jpeg"
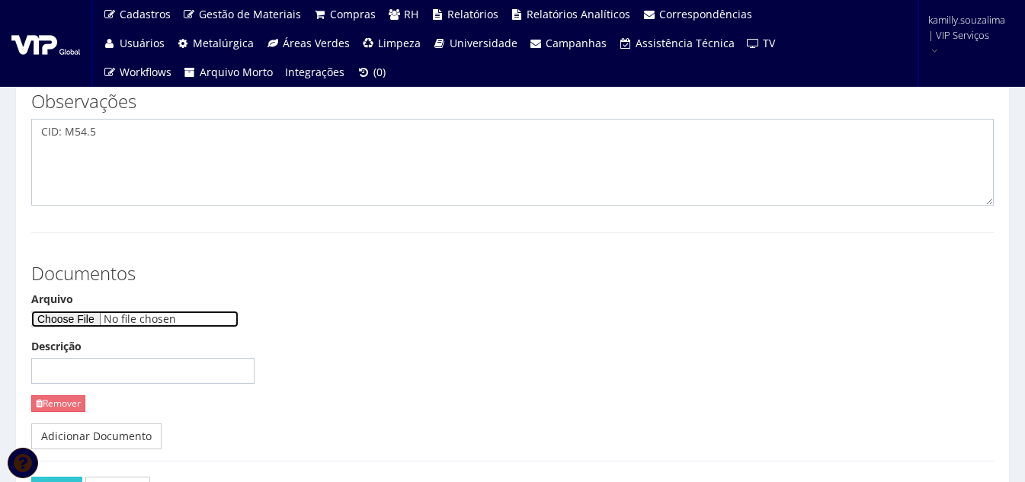
scroll to position [381, 0]
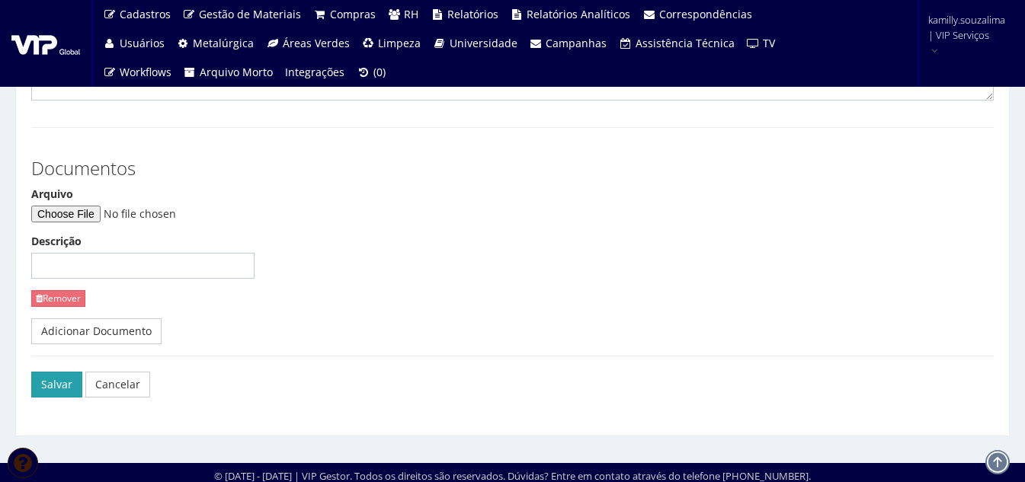
click at [67, 387] on button "Salvar" at bounding box center [56, 385] width 51 height 26
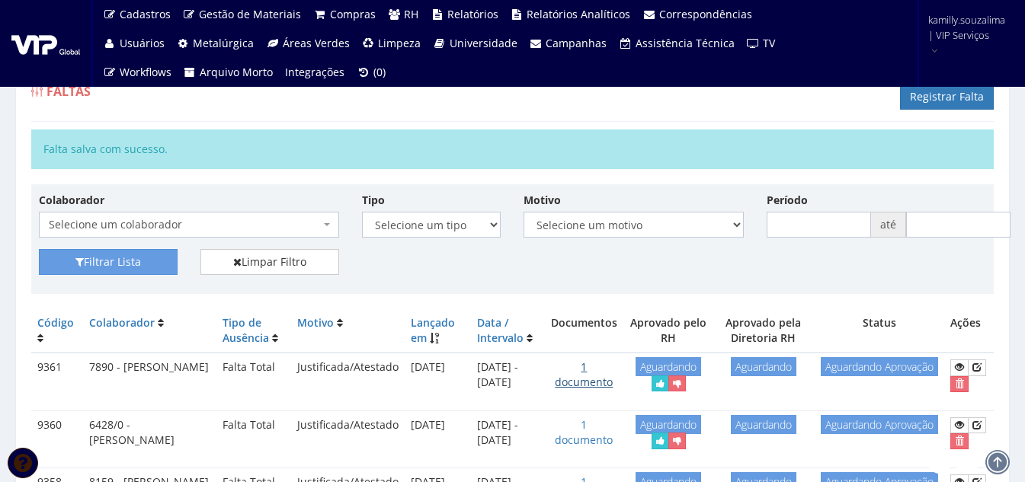
click at [601, 376] on link "1 documento" at bounding box center [584, 375] width 58 height 30
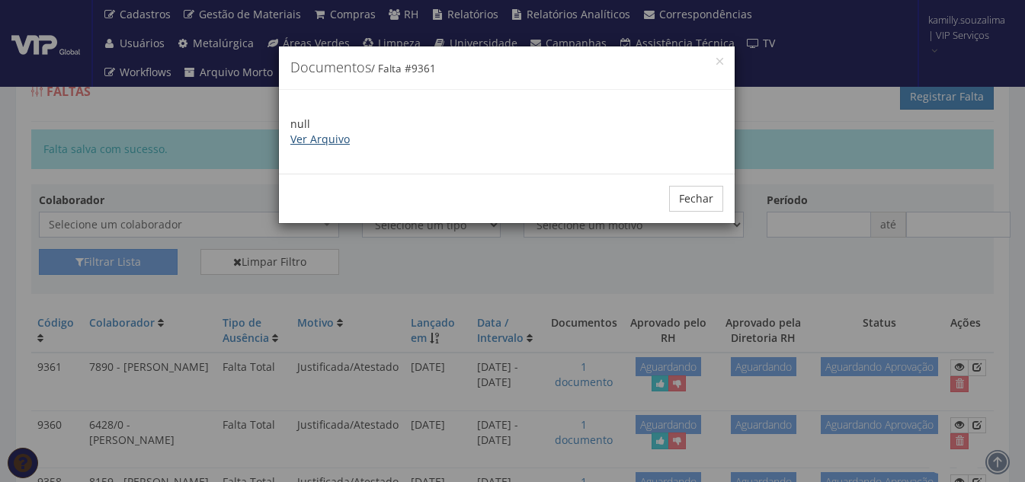
click at [321, 141] on link "Ver Arquivo" at bounding box center [319, 139] width 59 height 14
drag, startPoint x: 706, startPoint y: 197, endPoint x: 484, endPoint y: 199, distance: 222.5
click at [706, 197] on button "Fechar" at bounding box center [696, 199] width 54 height 26
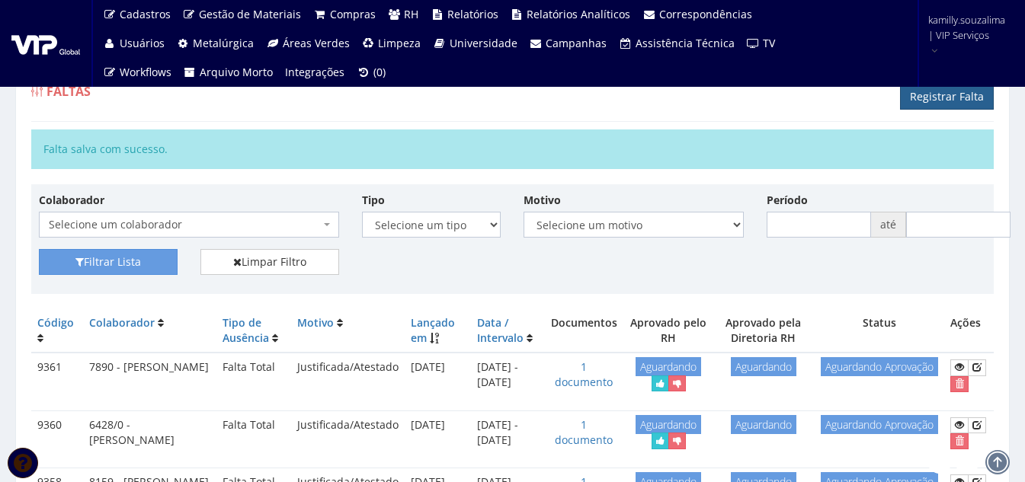
click at [950, 92] on link "Registrar Falta" at bounding box center [947, 97] width 94 height 26
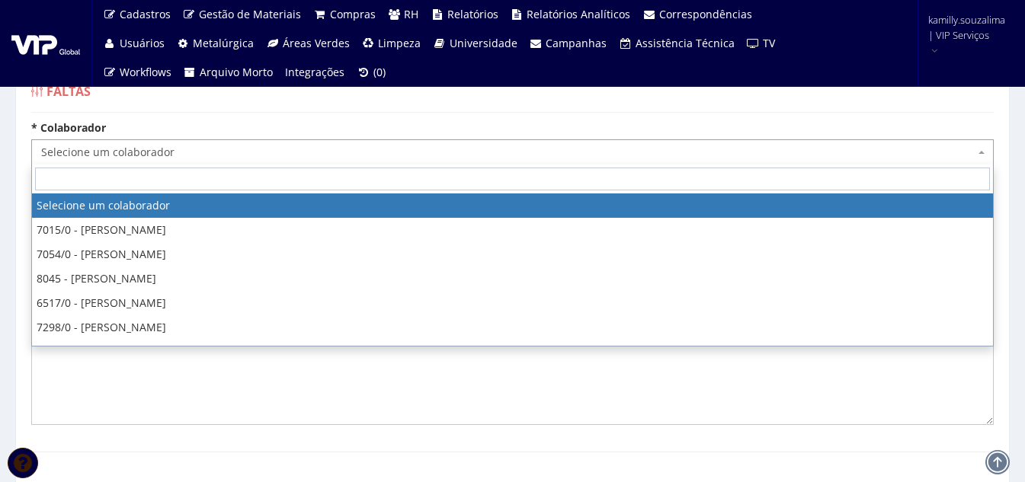
click at [203, 159] on span "Selecione um colaborador" at bounding box center [507, 152] width 933 height 15
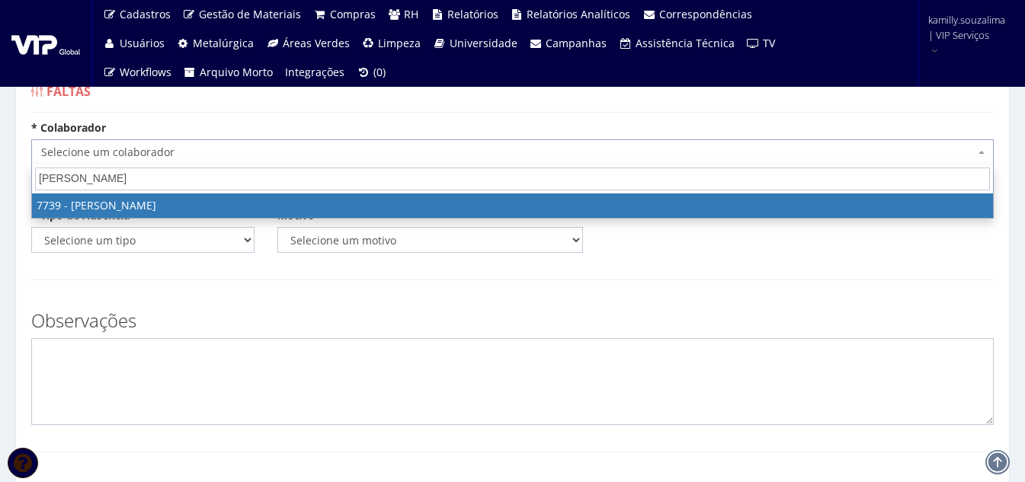
type input "[PERSON_NAME]"
select select "2332"
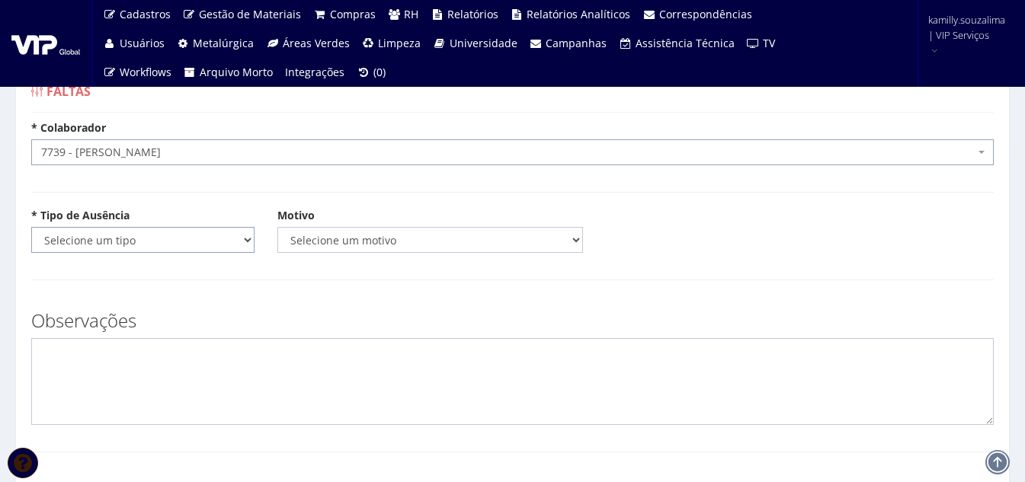
click at [137, 232] on select "Selecione um tipo Falta Total Falta Parcial Afastamento Férias" at bounding box center [142, 240] width 223 height 26
select select "total"
click at [31, 227] on select "Selecione um tipo Falta Total Falta Parcial Afastamento Férias" at bounding box center [142, 240] width 223 height 26
click at [375, 236] on select "Selecione um motivo Acidente Atestado Atraso Declaração Determinação Judicial D…" at bounding box center [430, 240] width 306 height 26
select select "atestado"
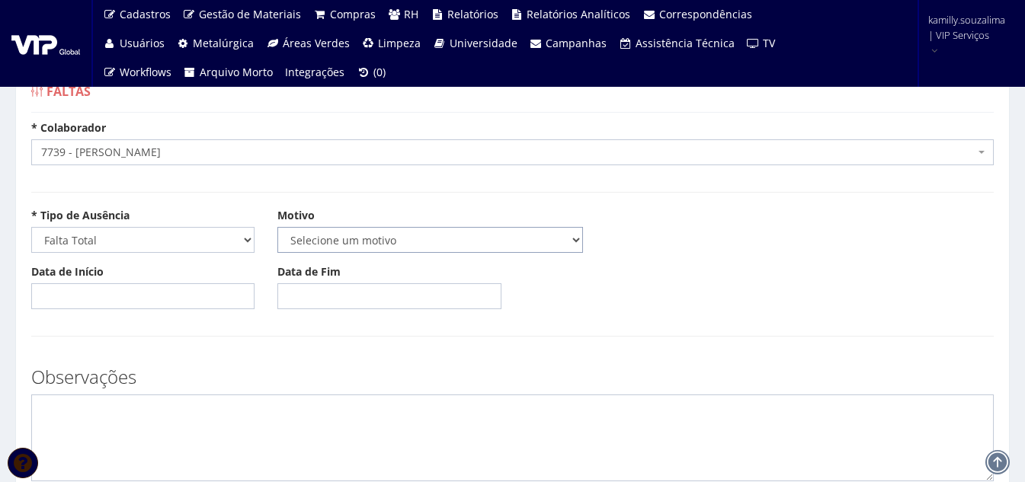
click at [277, 227] on select "Selecione um motivo Acidente Atestado Atraso Declaração Determinação Judicial D…" at bounding box center [430, 240] width 306 height 26
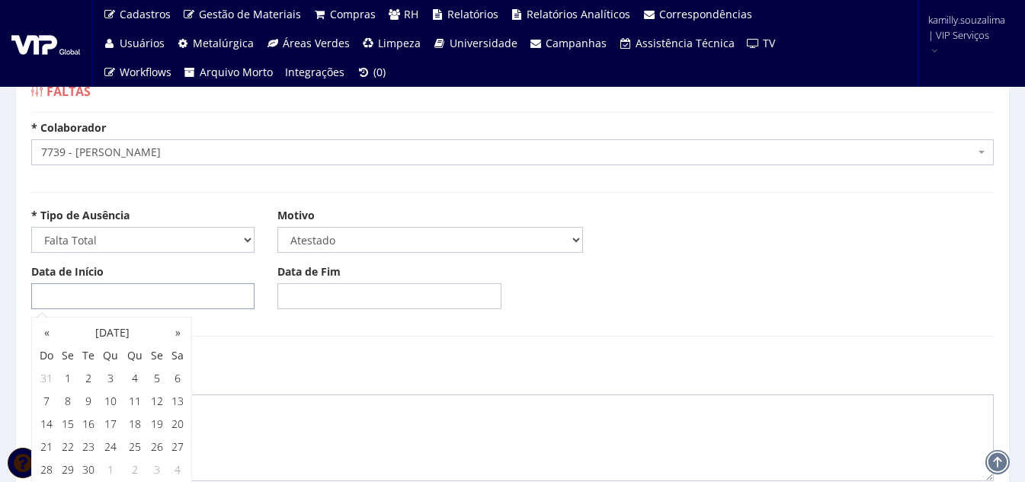
click at [133, 297] on input "Data de Início" at bounding box center [142, 296] width 223 height 26
drag, startPoint x: 44, startPoint y: 334, endPoint x: 54, endPoint y: 338, distance: 10.6
click at [46, 334] on th "«" at bounding box center [46, 333] width 21 height 23
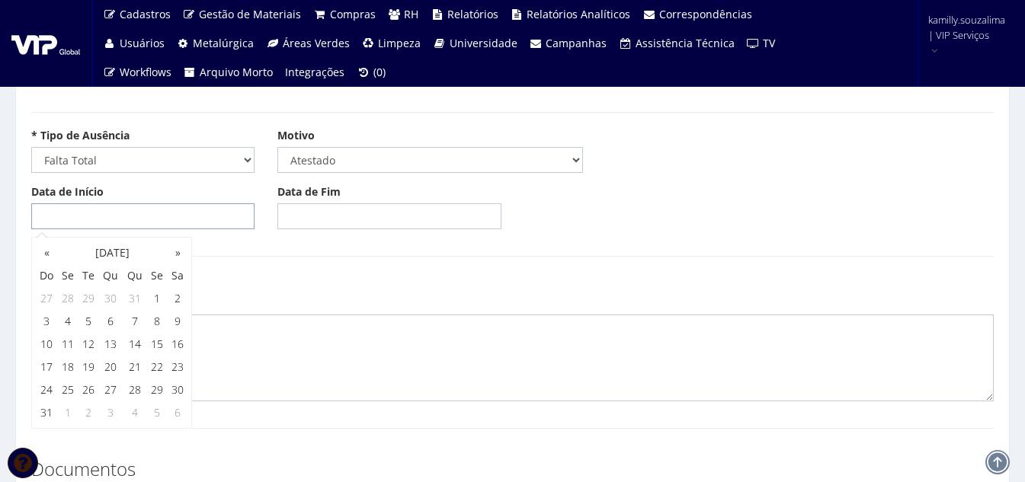
scroll to position [152, 0]
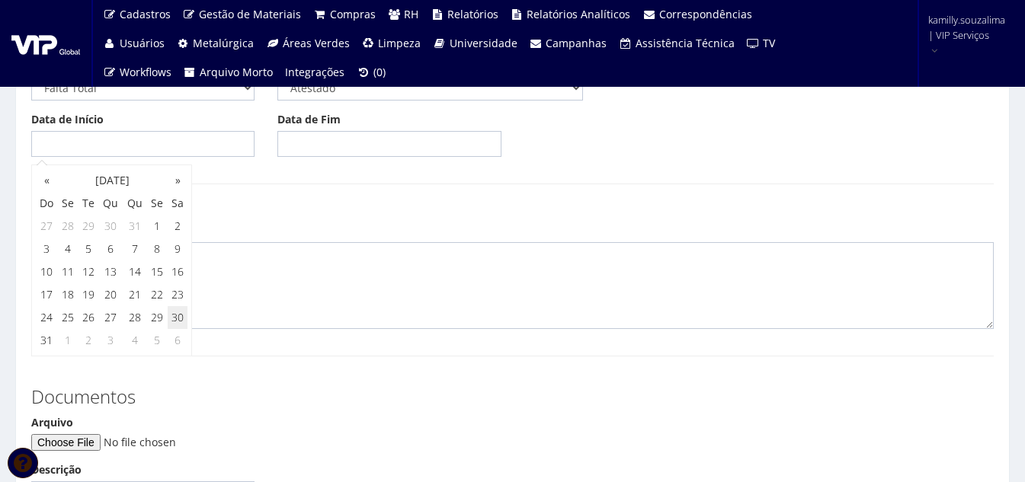
click at [181, 318] on td "30" at bounding box center [178, 317] width 20 height 23
type input "[DATE]"
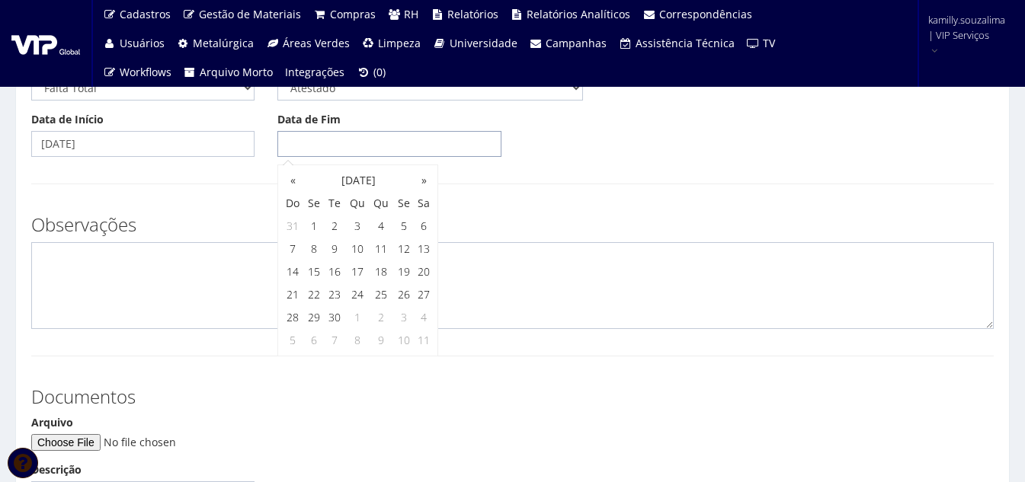
click at [383, 142] on input "Data de Fim" at bounding box center [388, 144] width 223 height 26
click at [290, 181] on th "«" at bounding box center [292, 180] width 21 height 23
drag, startPoint x: 427, startPoint y: 317, endPoint x: 235, endPoint y: 278, distance: 195.1
click at [426, 317] on td "30" at bounding box center [424, 317] width 20 height 23
type input "30/08/2025"
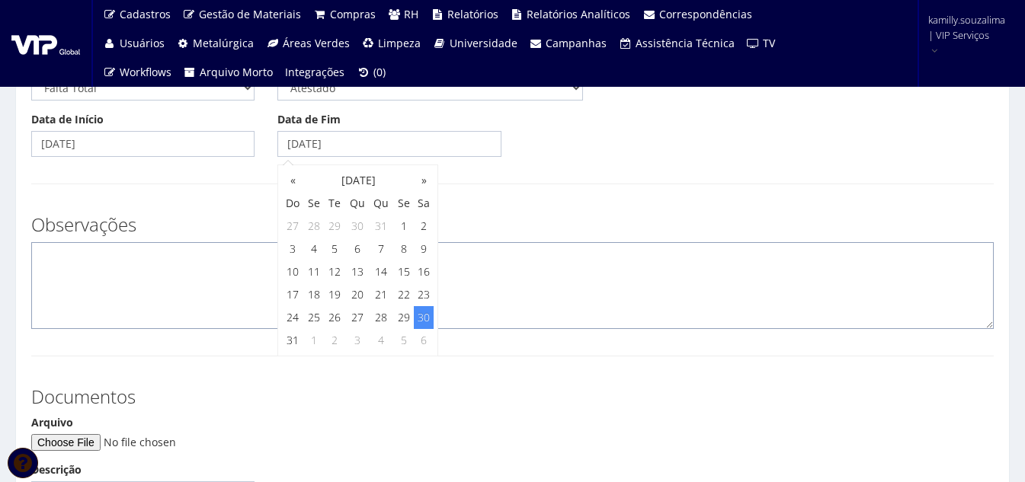
click at [230, 274] on textarea at bounding box center [512, 285] width 962 height 87
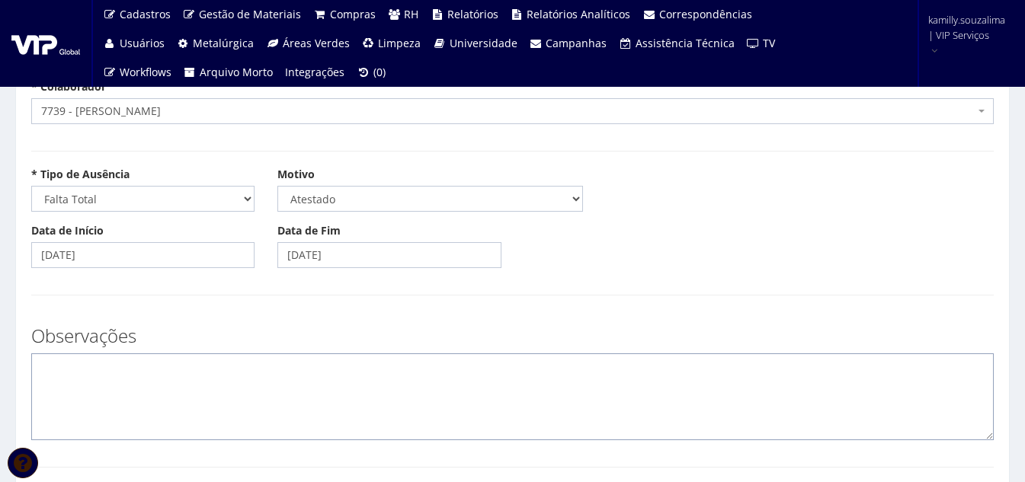
scroll to position [76, 0]
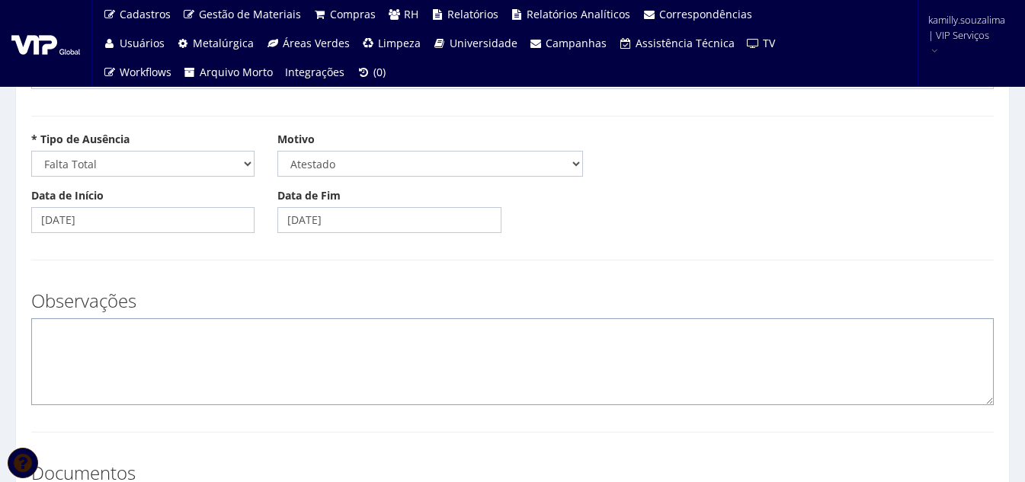
click at [158, 347] on textarea at bounding box center [512, 361] width 962 height 87
type textarea "c"
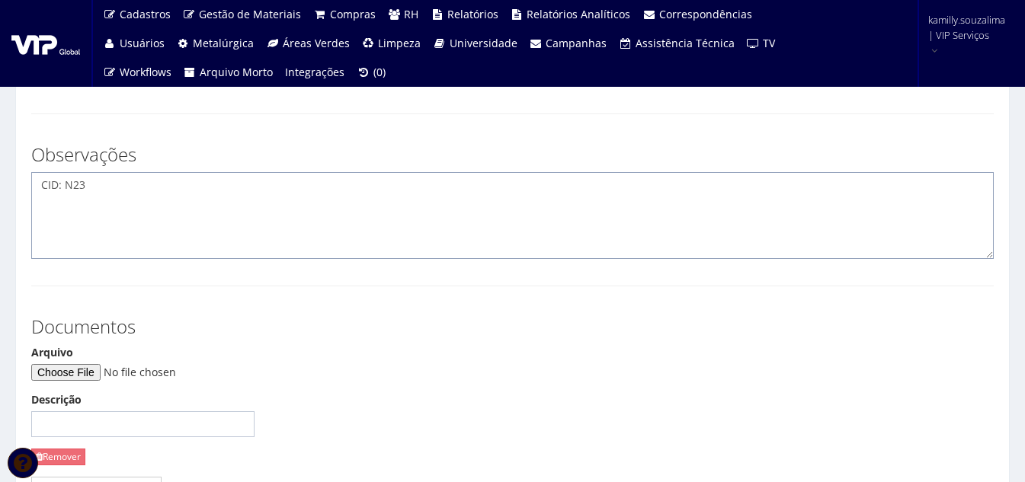
scroll to position [229, 0]
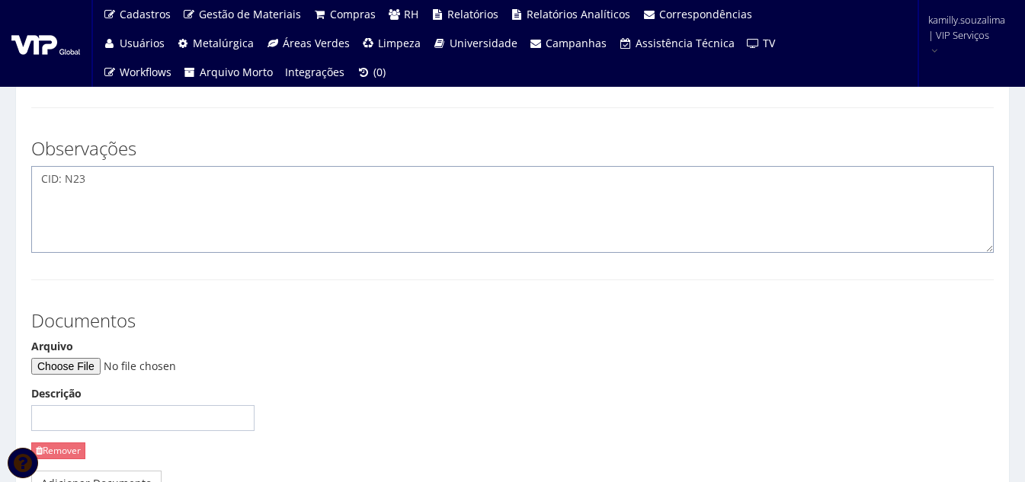
type textarea "CID: N23"
click at [95, 362] on input "Arquivo" at bounding box center [134, 366] width 207 height 17
type input "C:\fakepath\WhatsApp Image 2025-08-30 at 19.49.51.jpeg"
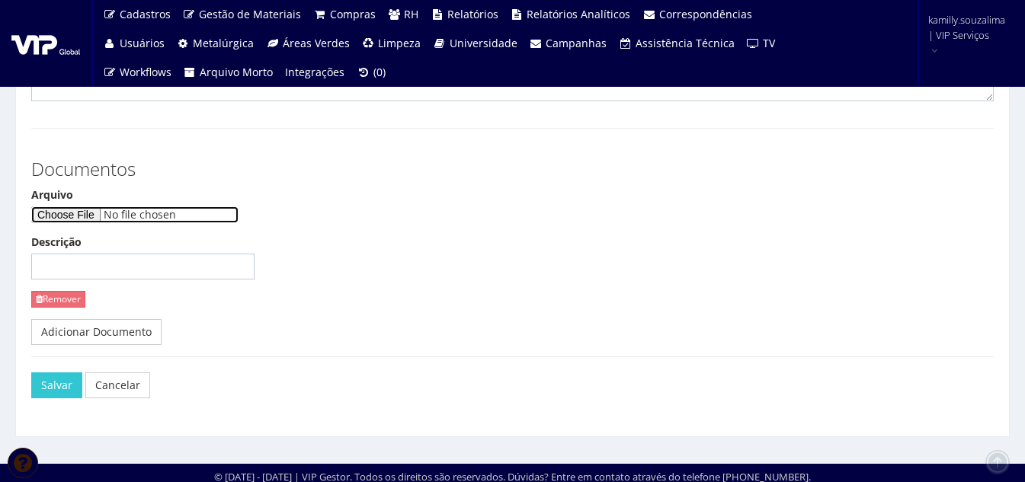
scroll to position [387, 0]
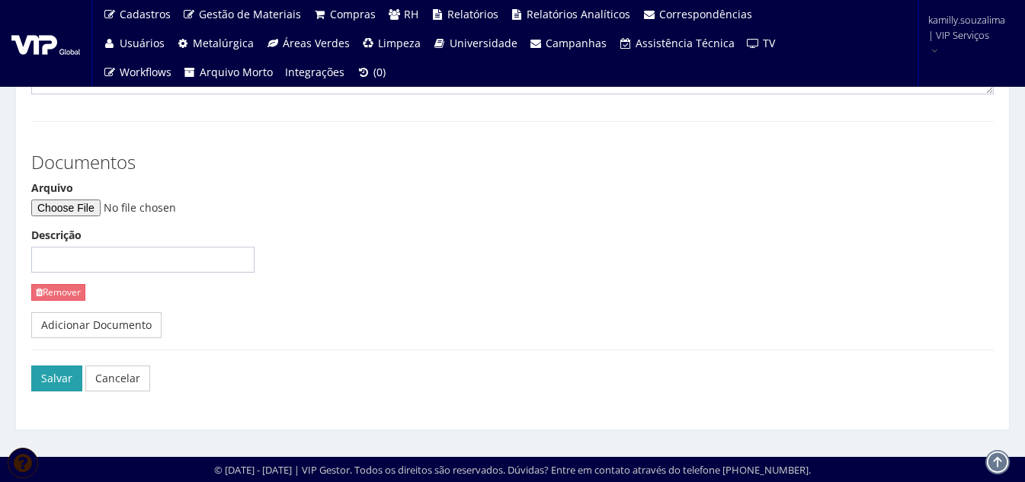
click at [50, 384] on button "Salvar" at bounding box center [56, 379] width 51 height 26
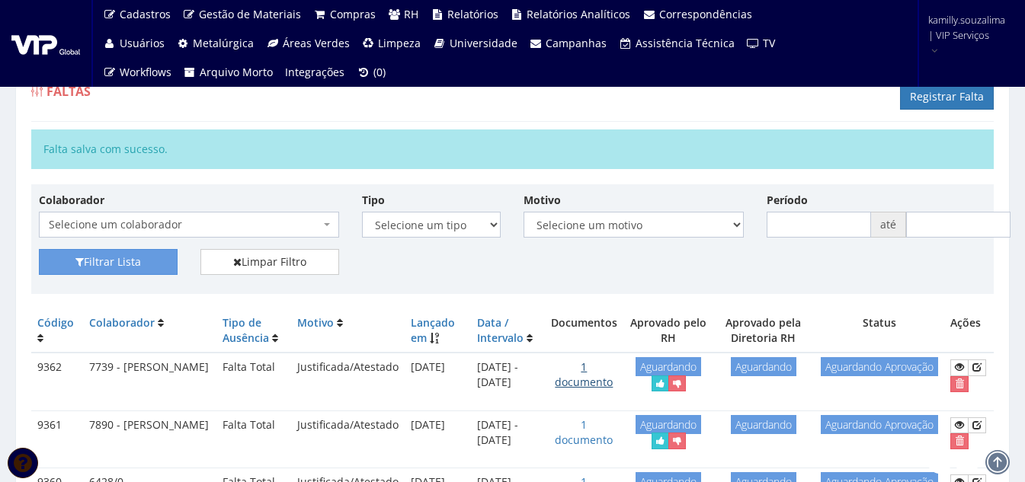
click at [587, 377] on link "1 documento" at bounding box center [584, 375] width 58 height 30
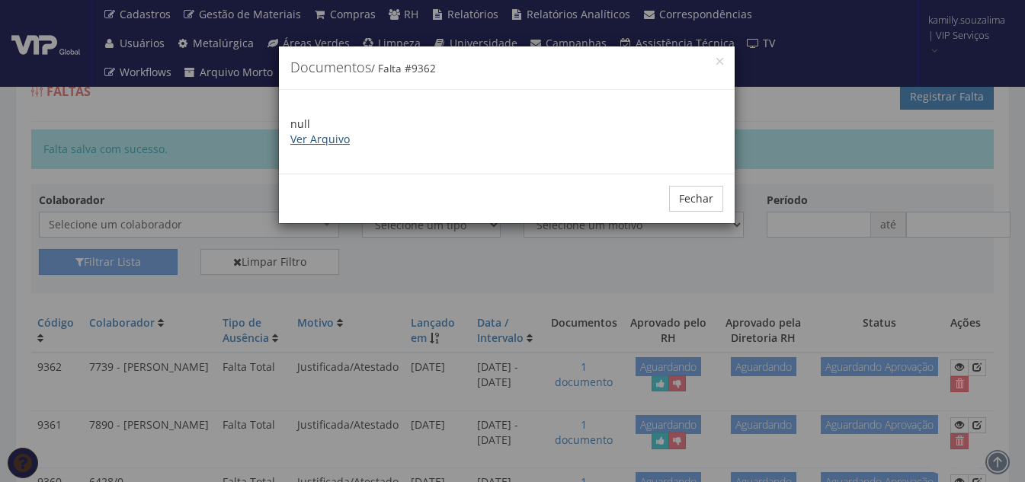
click at [316, 140] on link "Ver Arquivo" at bounding box center [319, 139] width 59 height 14
click at [678, 206] on button "Fechar" at bounding box center [696, 199] width 54 height 26
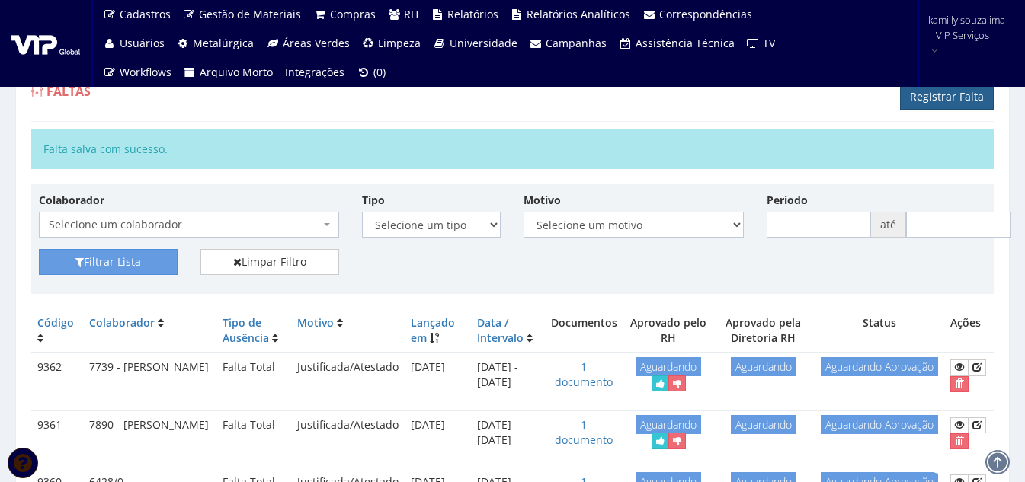
click at [932, 104] on link "Registrar Falta" at bounding box center [947, 97] width 94 height 26
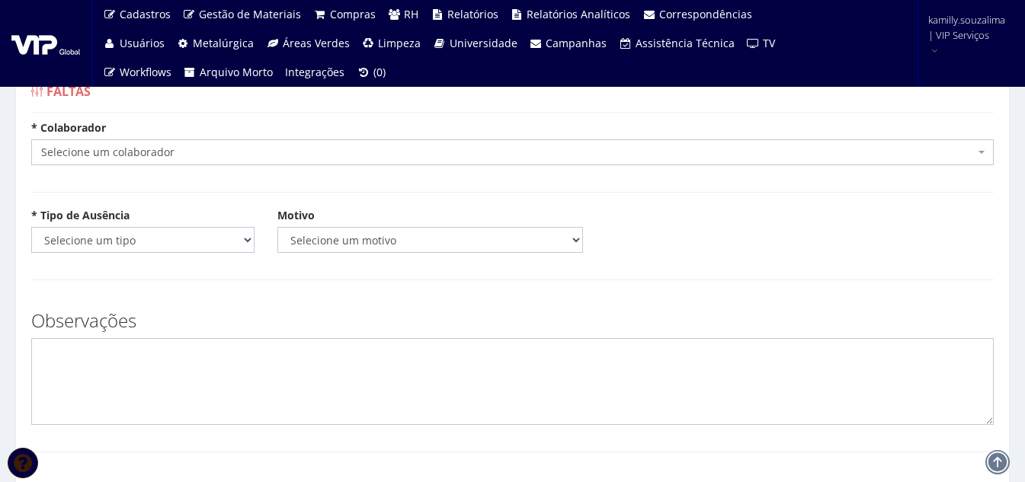
click at [371, 152] on span "Selecione um colaborador" at bounding box center [507, 152] width 933 height 15
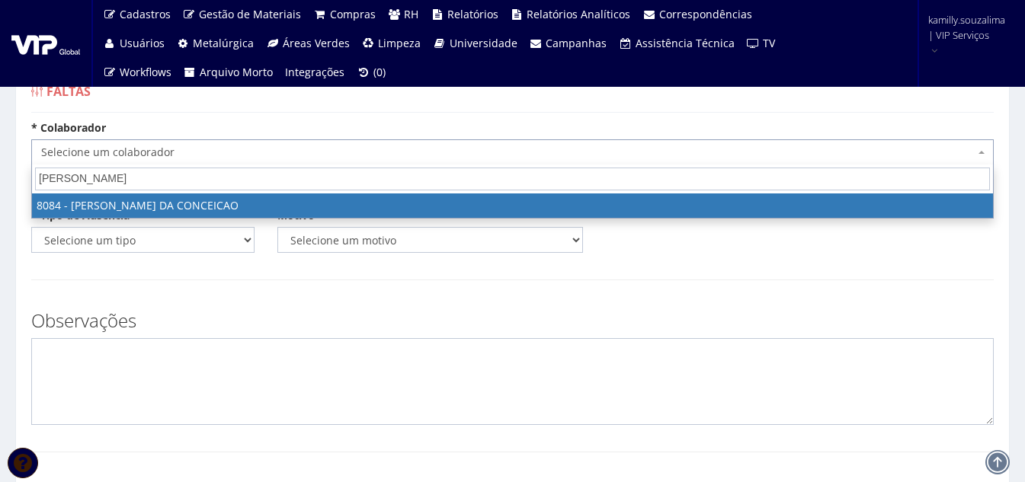
type input "andre fabio"
select select "3573"
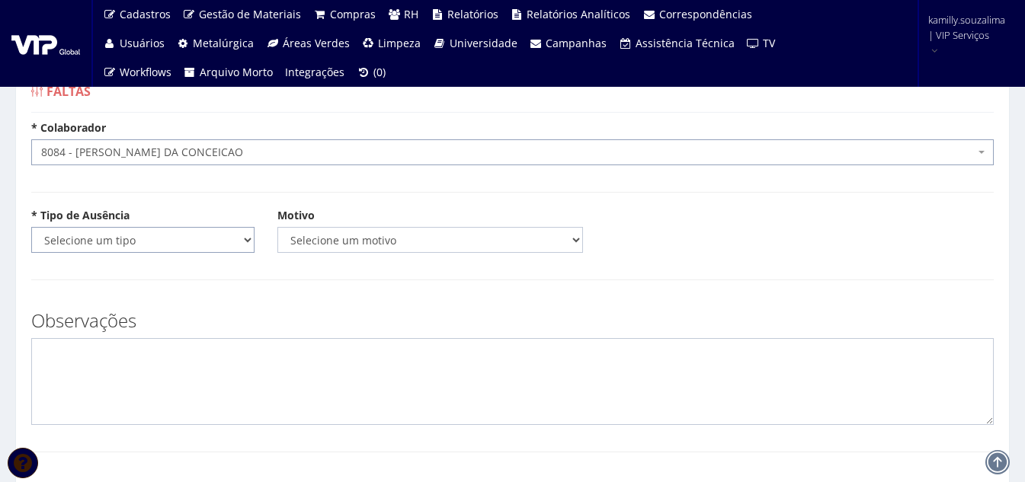
click at [180, 245] on select "Selecione um tipo Falta Total Falta Parcial Afastamento Férias" at bounding box center [142, 240] width 223 height 26
select select "total"
click at [31, 227] on select "Selecione um tipo Falta Total Falta Parcial Afastamento Férias" at bounding box center [142, 240] width 223 height 26
click at [387, 249] on select "Selecione um motivo Acidente Atestado Atraso Declaração Determinação Judicial D…" at bounding box center [430, 240] width 306 height 26
select select "atestado"
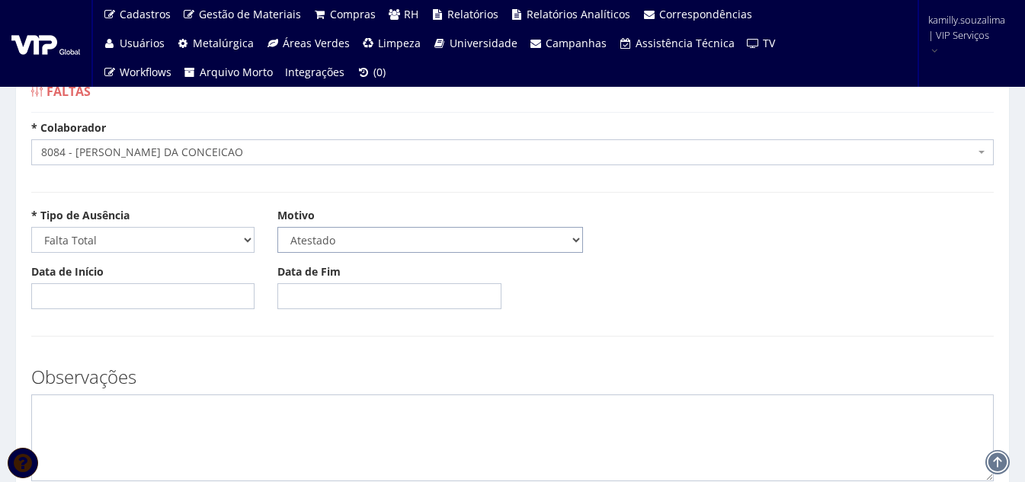
click at [277, 227] on select "Selecione um motivo Acidente Atestado Atraso Declaração Determinação Judicial D…" at bounding box center [430, 240] width 306 height 26
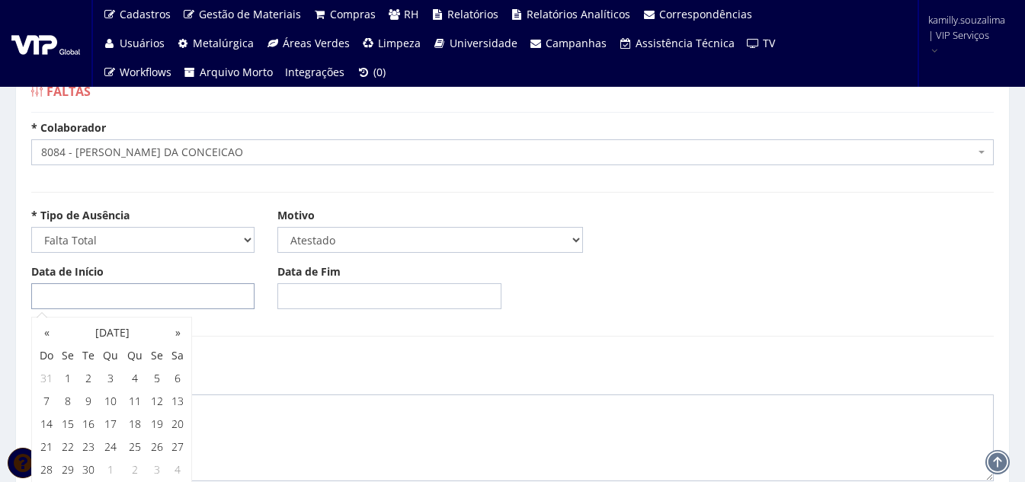
click at [145, 290] on input "Data de Início" at bounding box center [142, 296] width 223 height 26
type input "30/08/2025"
click at [394, 295] on input "Data de Fim" at bounding box center [388, 296] width 223 height 26
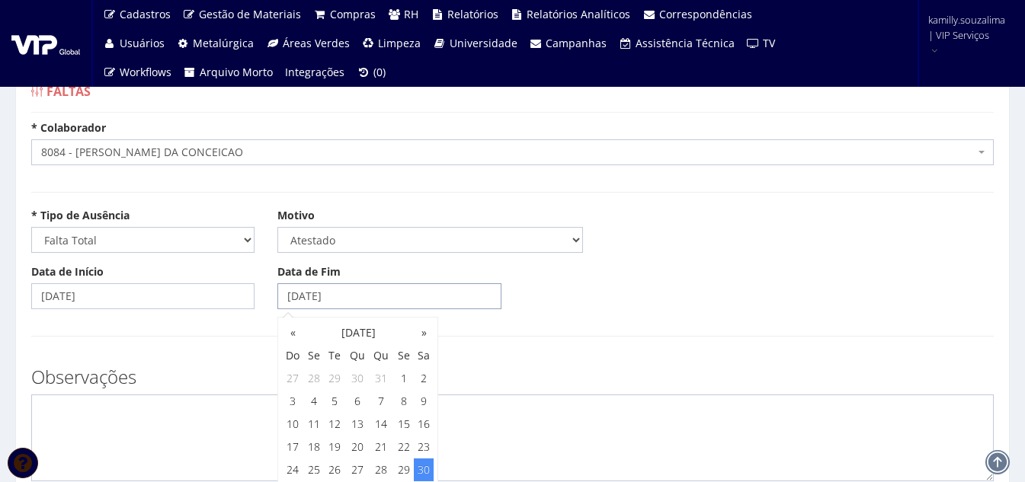
type input "30/08/2025"
click at [152, 432] on textarea at bounding box center [512, 438] width 962 height 87
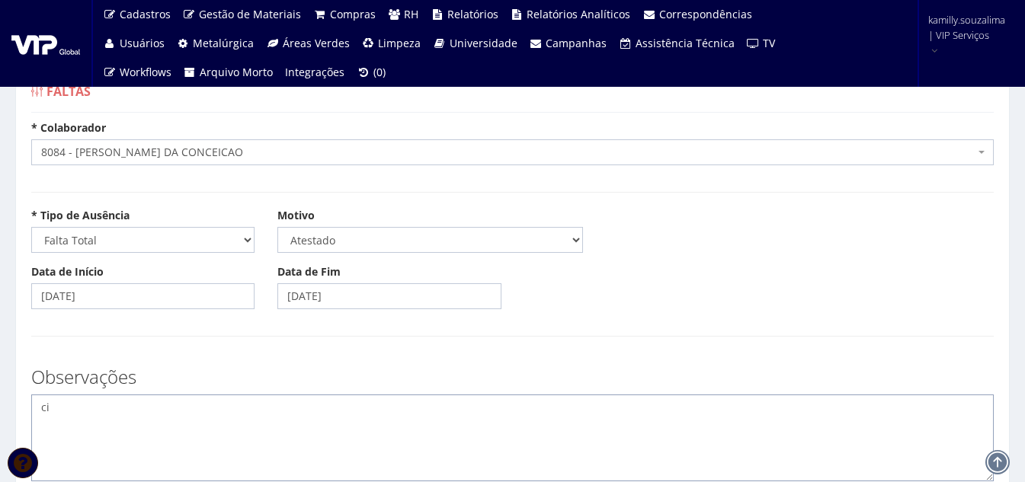
type textarea "c"
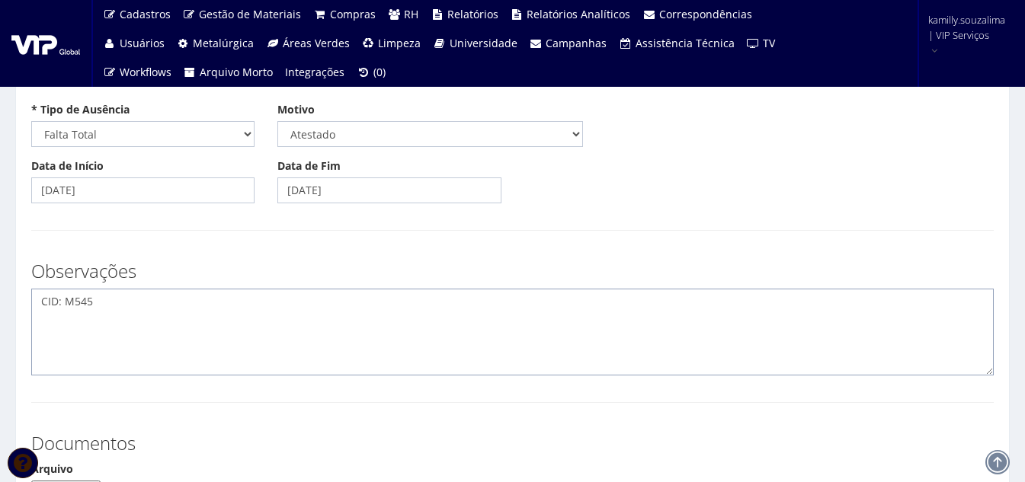
scroll to position [229, 0]
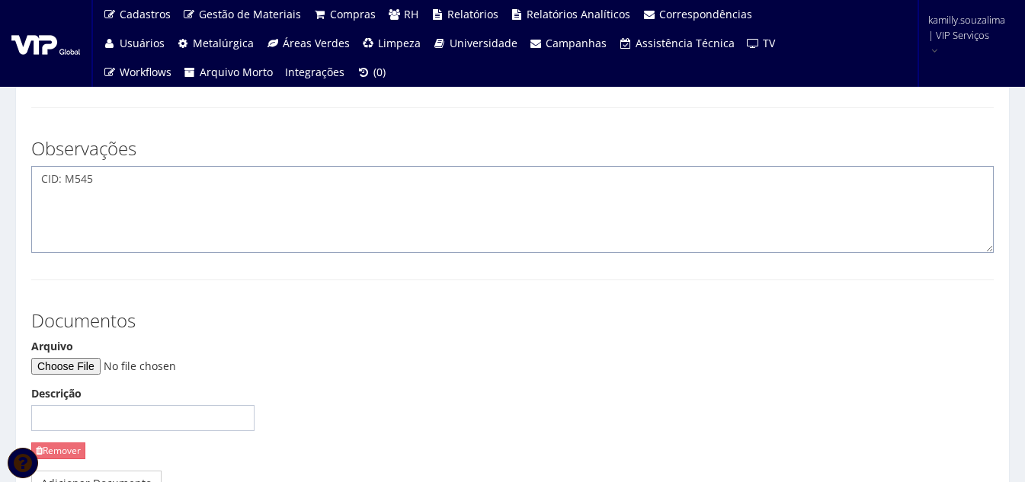
type textarea "CID: M545"
click at [88, 363] on input "Arquivo" at bounding box center [134, 366] width 207 height 17
type input "C:\fakepath\WhatsApp Image 2025-08-30 at 07.53.42.jpeg"
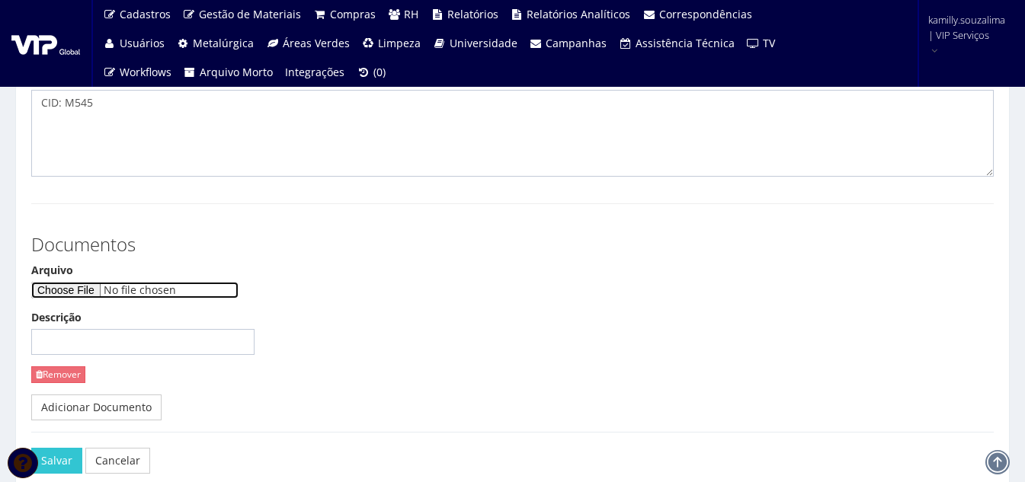
scroll to position [387, 0]
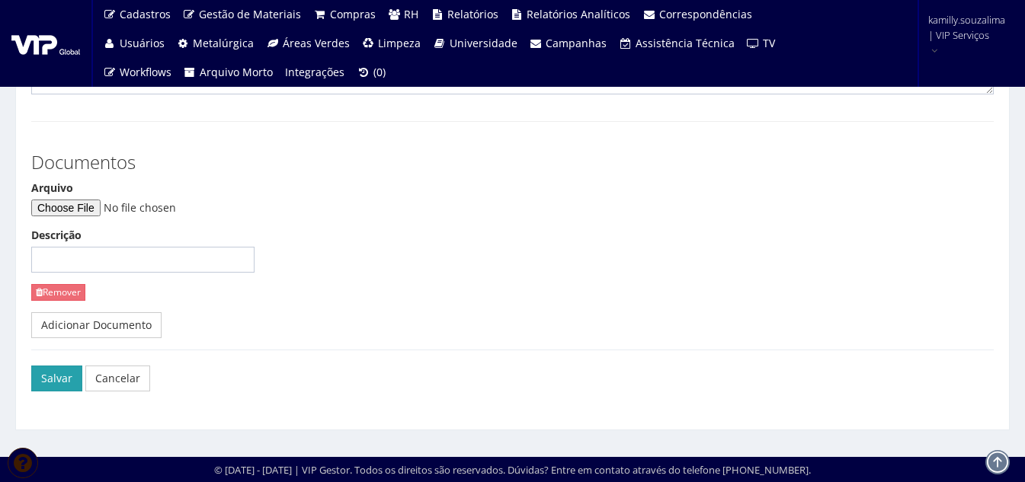
click at [38, 372] on button "Salvar" at bounding box center [56, 379] width 51 height 26
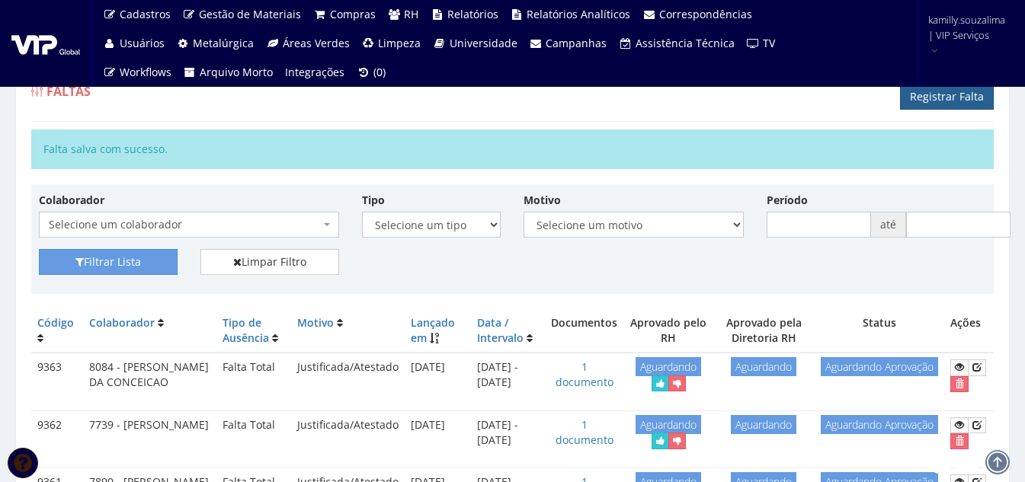
click at [904, 99] on link "Registrar Falta" at bounding box center [947, 97] width 94 height 26
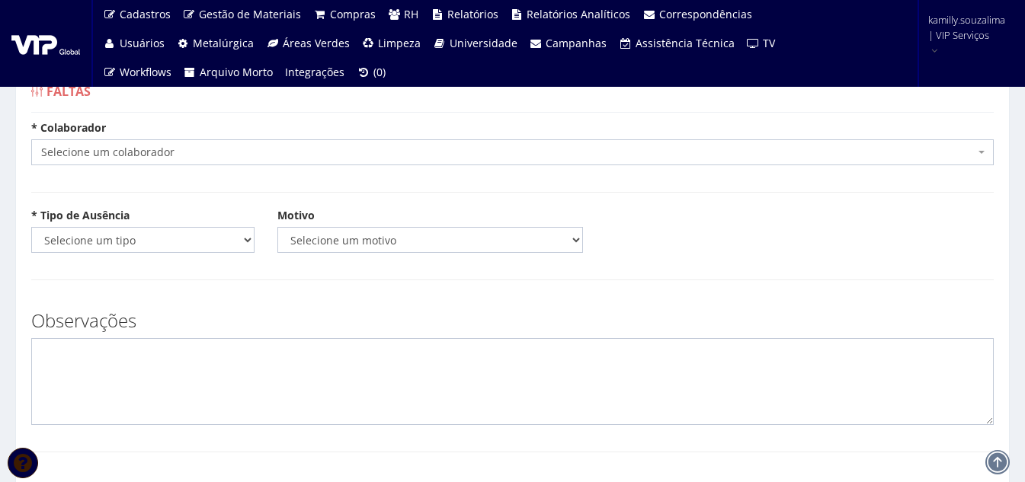
click at [321, 158] on span "Selecione um colaborador" at bounding box center [507, 152] width 933 height 15
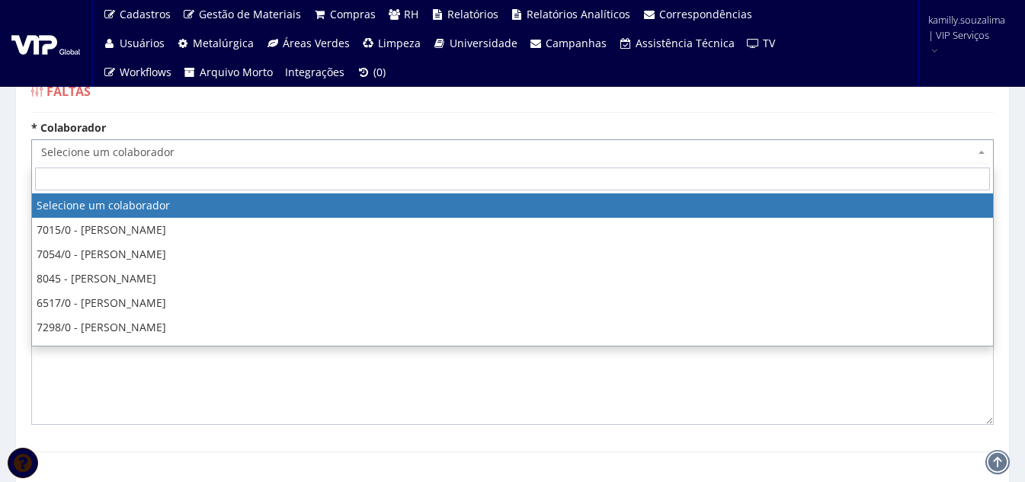
type input "e"
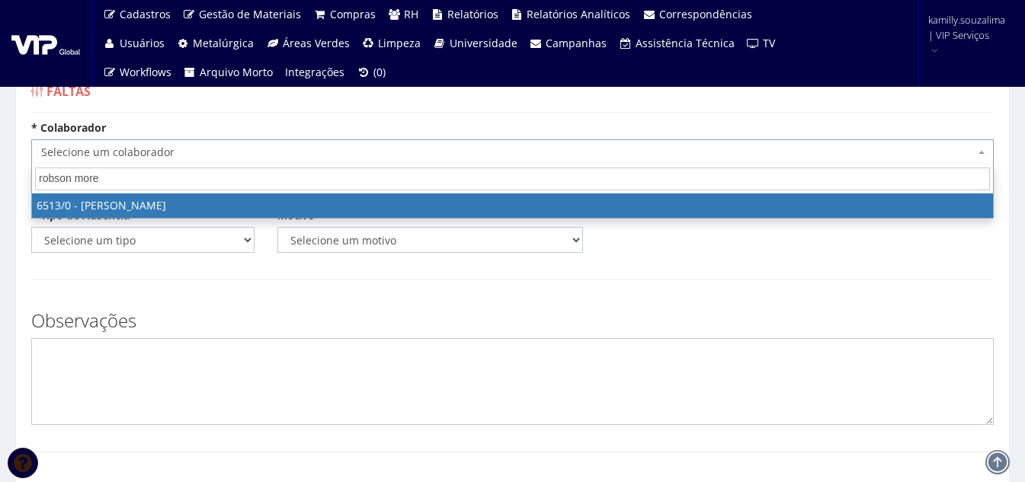
type input "robson more"
select select "99"
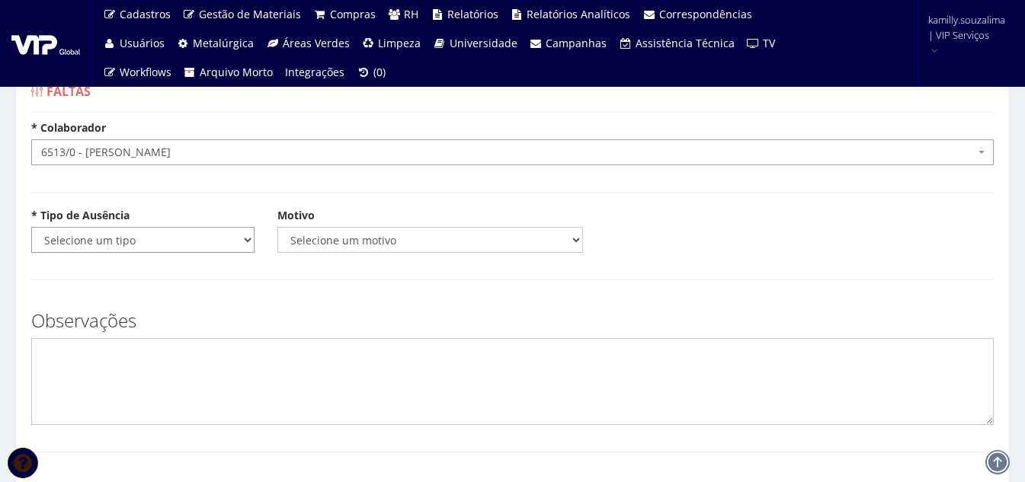
click at [165, 237] on select "Selecione um tipo Falta Total Falta Parcial Afastamento Férias" at bounding box center [142, 240] width 223 height 26
select select "total"
click at [31, 227] on select "Selecione um tipo Falta Total Falta Parcial Afastamento Férias" at bounding box center [142, 240] width 223 height 26
click at [406, 237] on select "Selecione um motivo Acidente Atestado Atraso Declaração Determinação Judicial D…" at bounding box center [430, 240] width 306 height 26
select select "atestado"
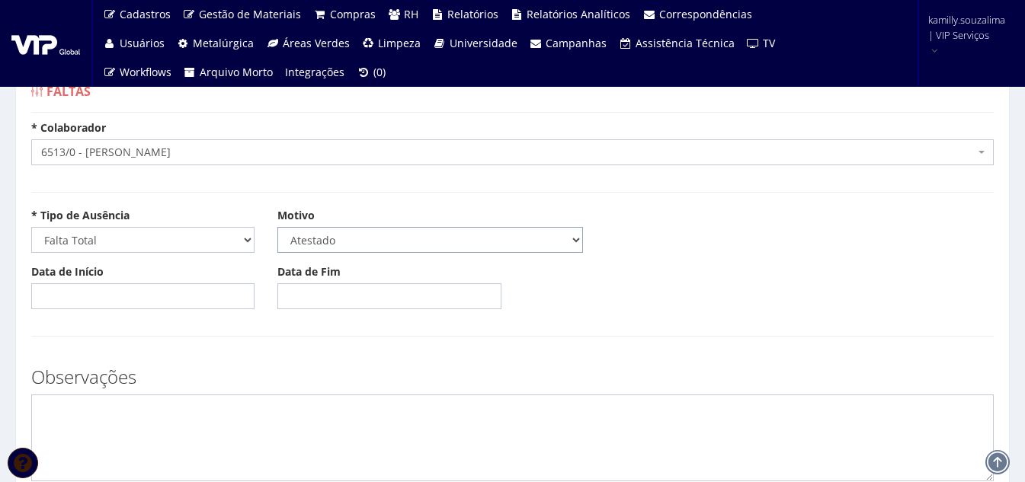
click at [277, 227] on select "Selecione um motivo Acidente Atestado Atraso Declaração Determinação Judicial D…" at bounding box center [430, 240] width 306 height 26
click at [203, 297] on input "Data de Início" at bounding box center [142, 296] width 223 height 26
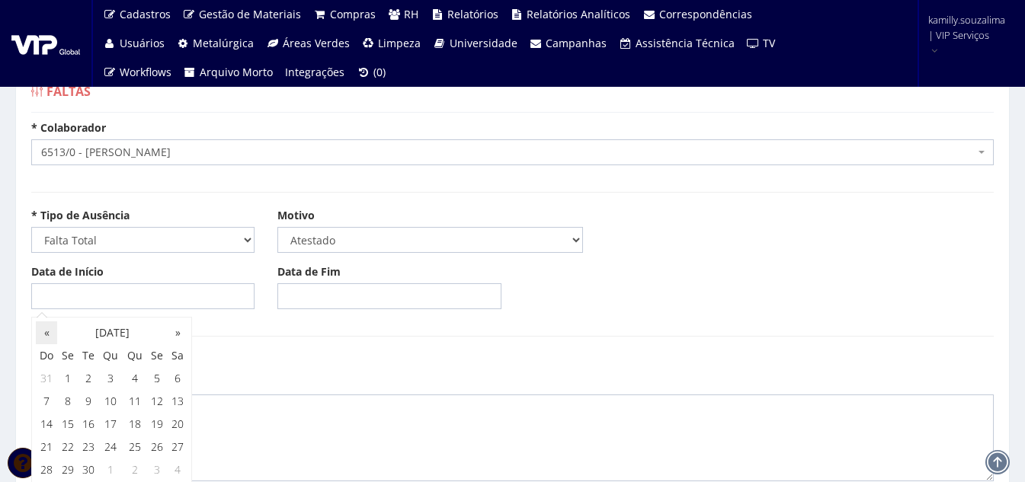
click at [45, 334] on th "«" at bounding box center [46, 333] width 21 height 23
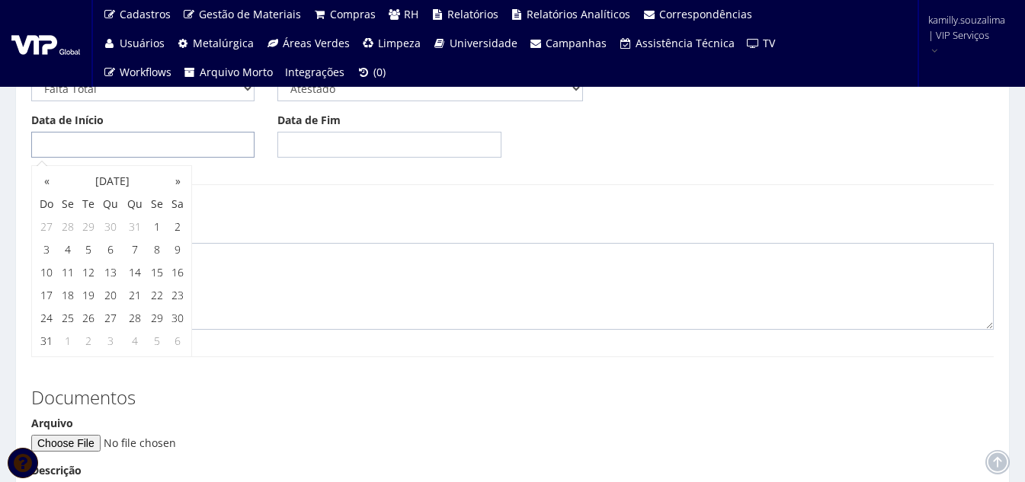
scroll to position [152, 0]
click at [50, 342] on td "31" at bounding box center [46, 340] width 21 height 23
type input "31/08/2025"
drag, startPoint x: 389, startPoint y: 219, endPoint x: 365, endPoint y: 181, distance: 44.2
click at [388, 215] on h3 "Observações" at bounding box center [512, 225] width 962 height 20
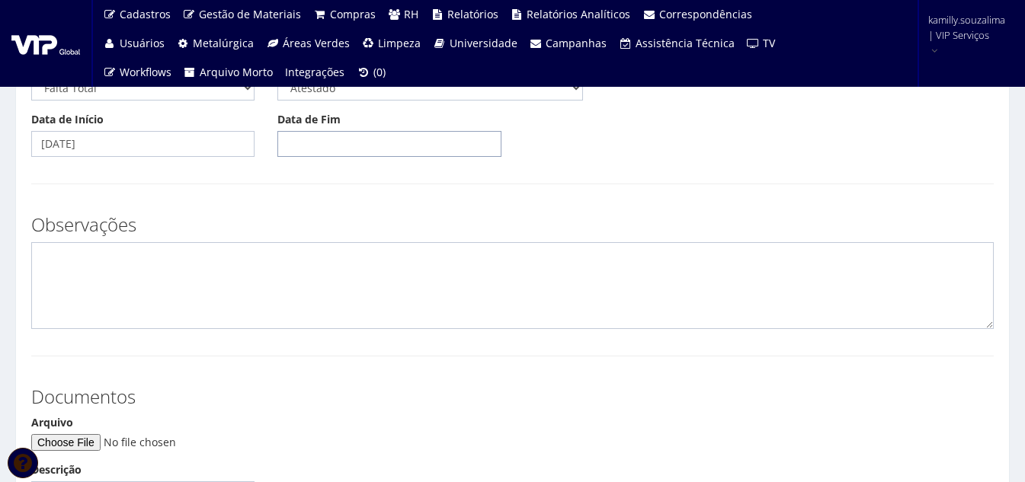
click at [358, 145] on input "Data de Fim" at bounding box center [388, 144] width 223 height 26
drag, startPoint x: 290, startPoint y: 183, endPoint x: 341, endPoint y: 212, distance: 58.0
click at [298, 184] on th "«" at bounding box center [292, 180] width 21 height 23
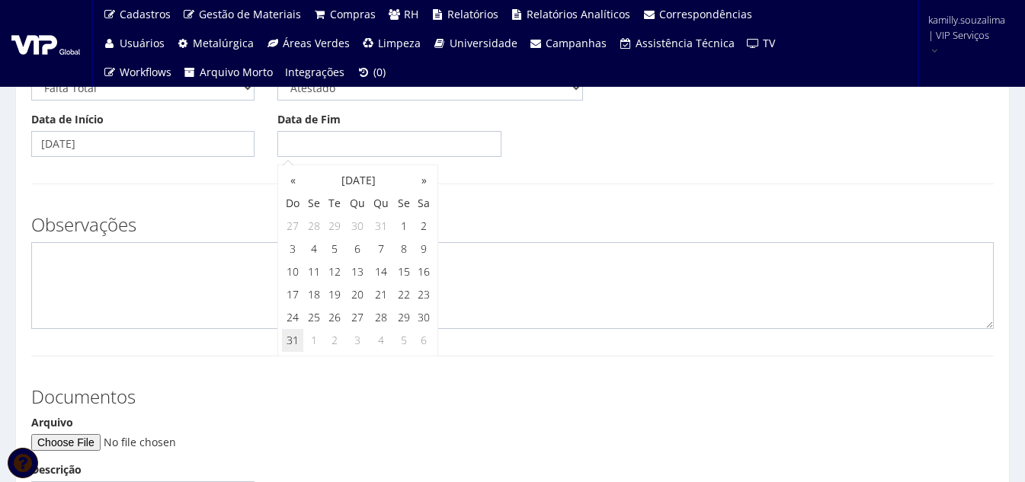
click at [289, 338] on td "31" at bounding box center [292, 340] width 21 height 23
type input "31/08/2025"
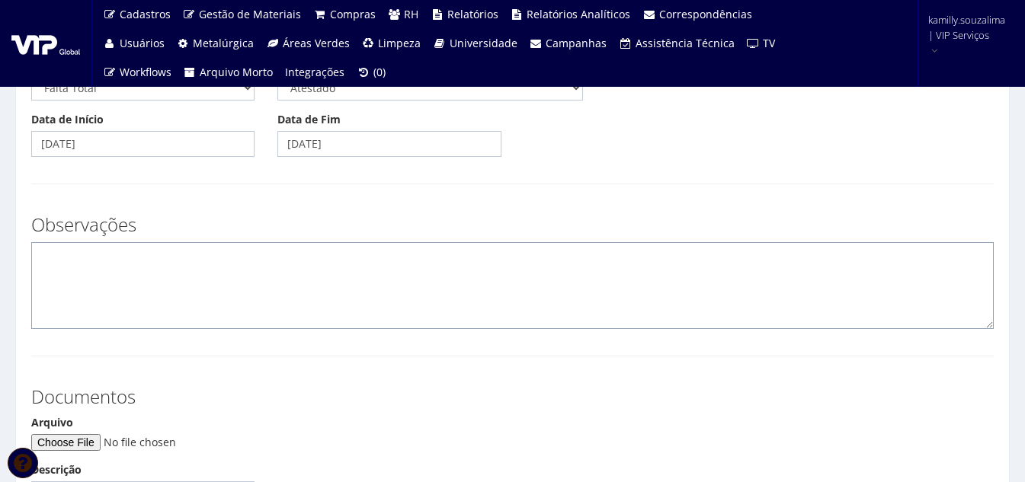
click at [49, 274] on textarea at bounding box center [512, 285] width 962 height 87
type textarea "c"
drag, startPoint x: 82, startPoint y: 251, endPoint x: 105, endPoint y: 246, distance: 23.5
click at [85, 251] on textarea "CID: S6602" at bounding box center [512, 285] width 962 height 87
click at [286, 267] on textarea "CID: S602" at bounding box center [512, 285] width 962 height 87
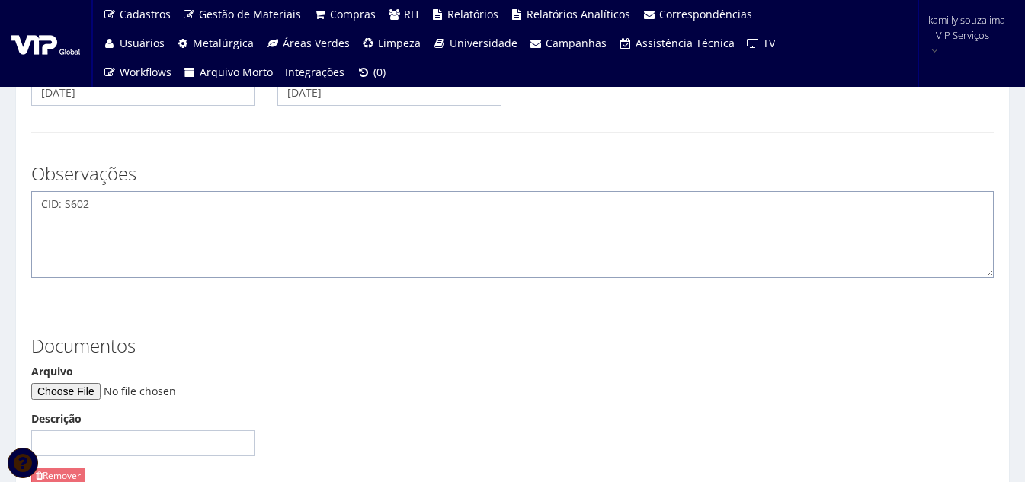
scroll to position [229, 0]
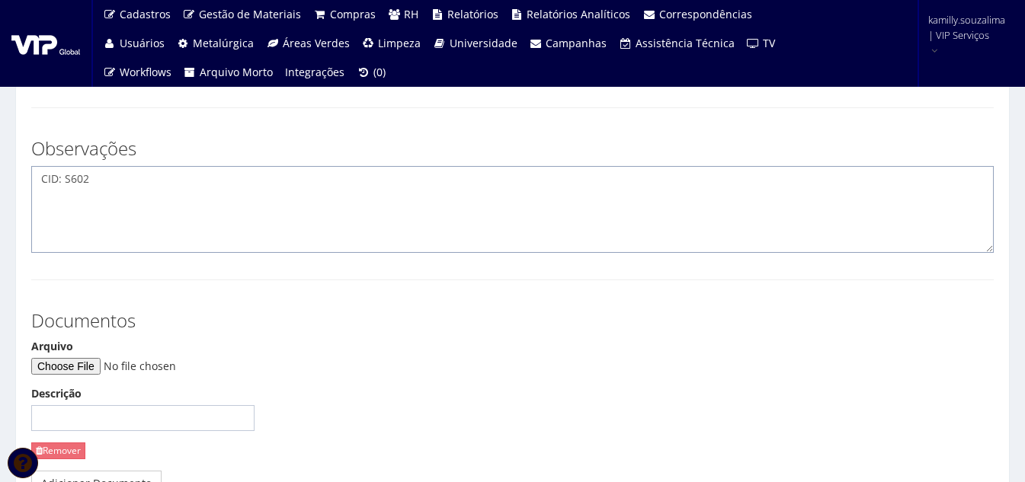
type textarea "CID: S602"
click at [117, 361] on input "Arquivo" at bounding box center [134, 366] width 207 height 17
type input "C:\fakepath\Imagem do WhatsApp de 2025-08-31 à(s) 10.20.24_e121707a.jpg"
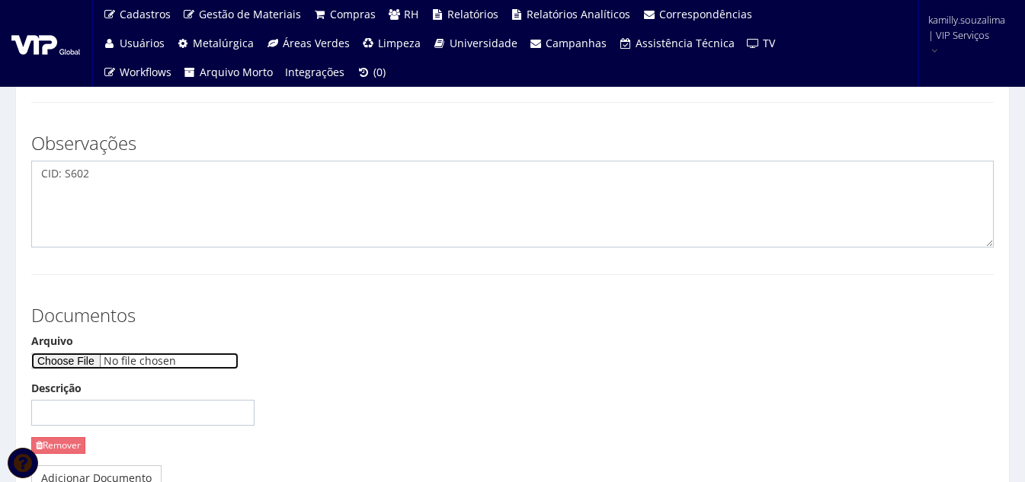
scroll to position [387, 0]
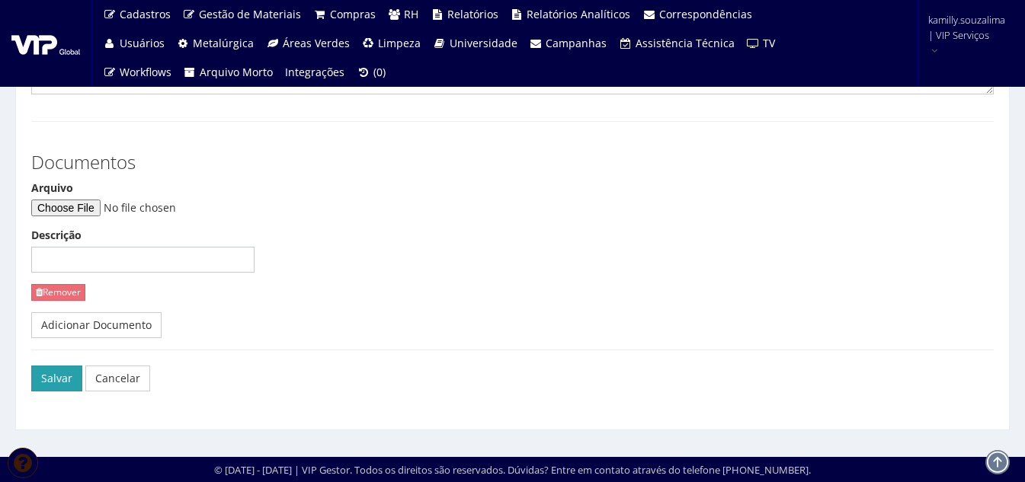
click at [66, 371] on button "Salvar" at bounding box center [56, 379] width 51 height 26
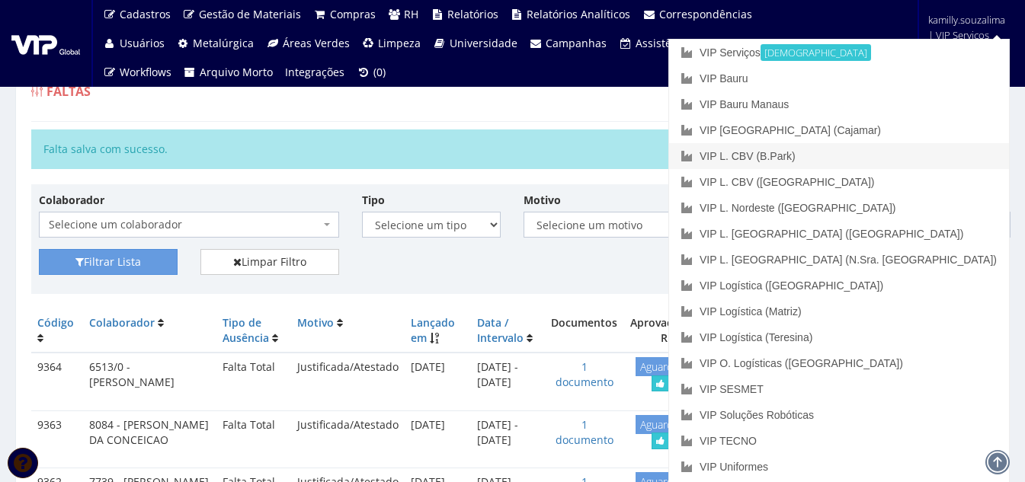
click at [917, 149] on link "VIP L. CBV (B.Park)" at bounding box center [839, 156] width 340 height 26
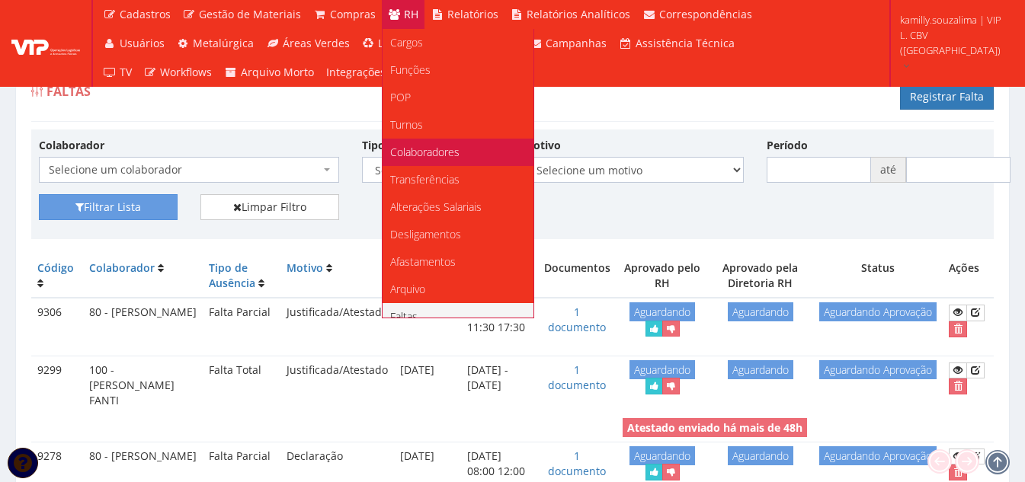
click at [434, 149] on span "Colaboradores" at bounding box center [424, 152] width 69 height 14
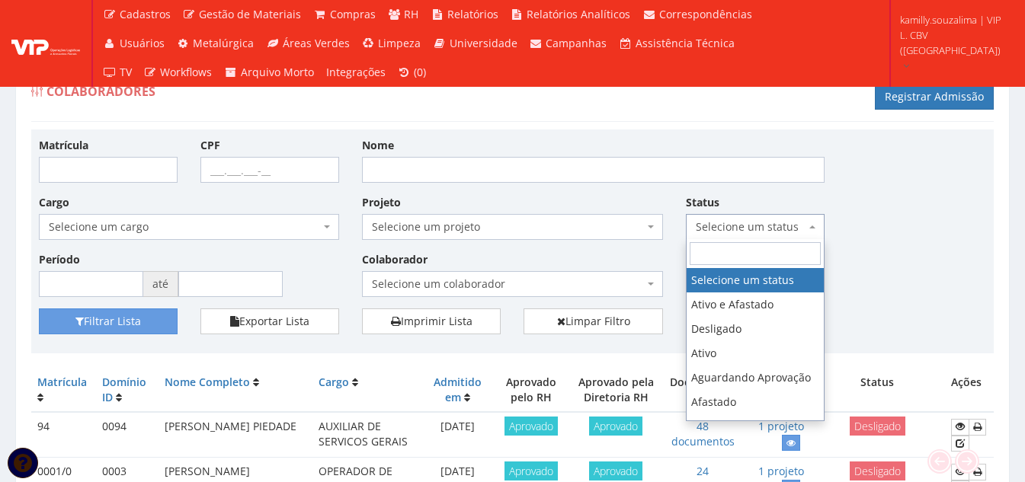
click at [731, 224] on span "Selecione um status" at bounding box center [751, 226] width 110 height 15
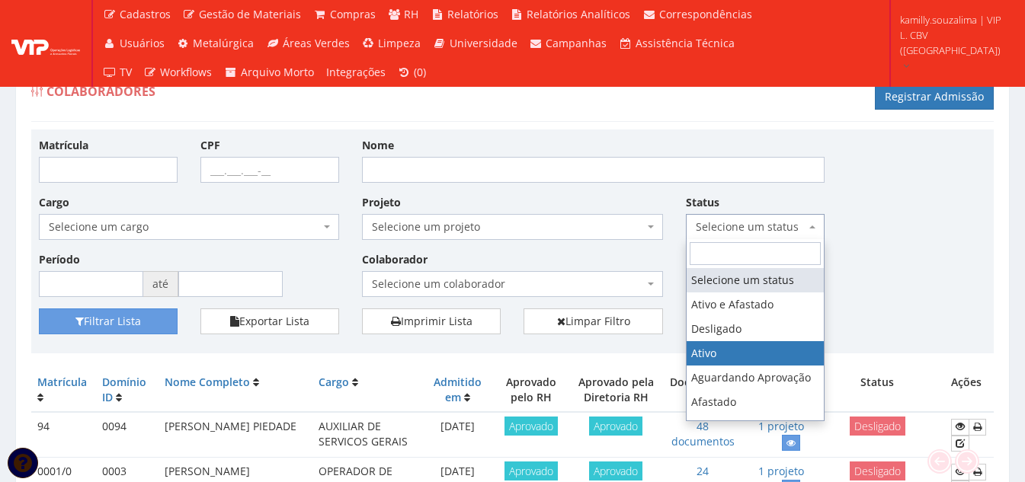
select select "1"
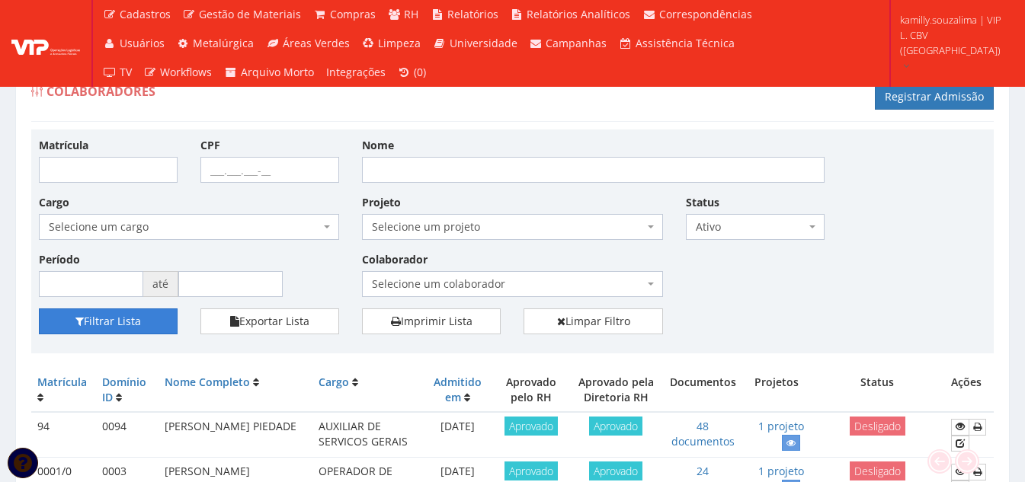
click at [110, 309] on button "Filtrar Lista" at bounding box center [108, 322] width 139 height 26
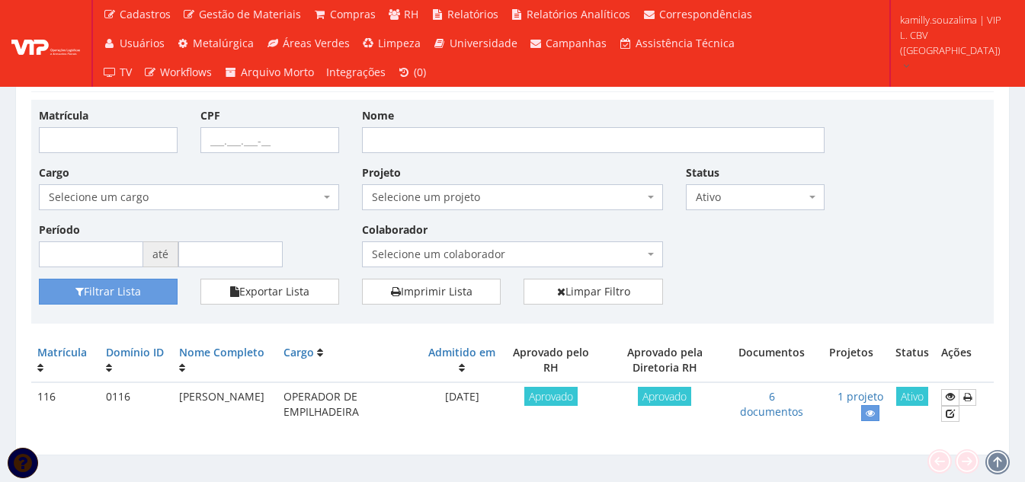
scroll to position [55, 0]
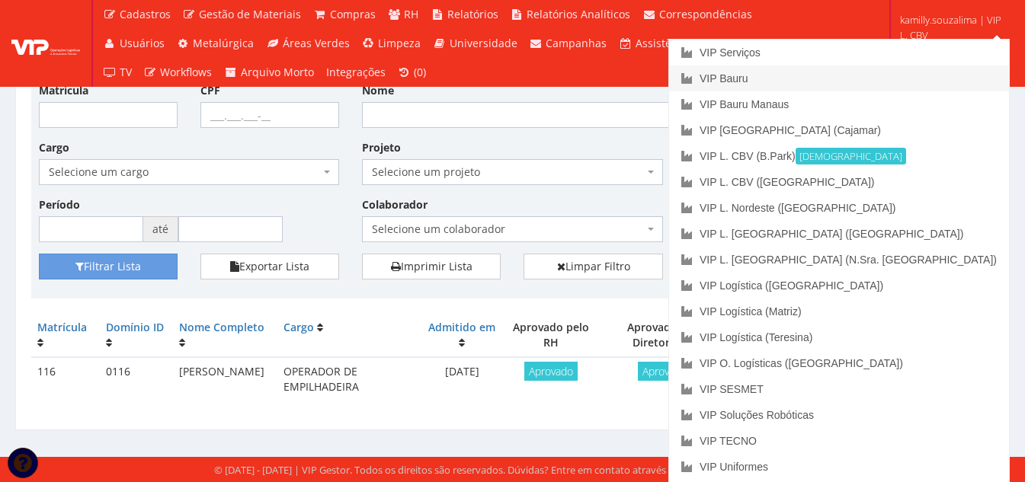
click at [942, 73] on link "VIP Bauru" at bounding box center [839, 79] width 340 height 26
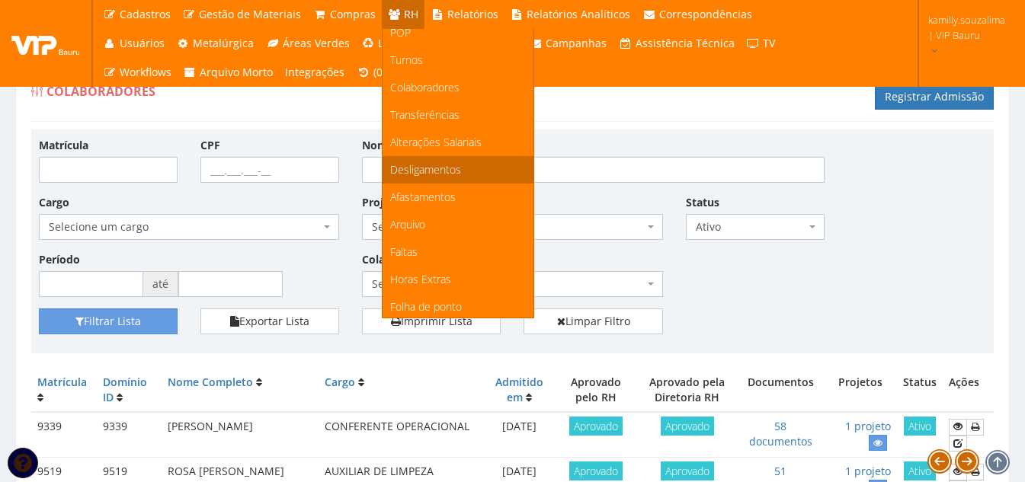
scroll to position [59, 0]
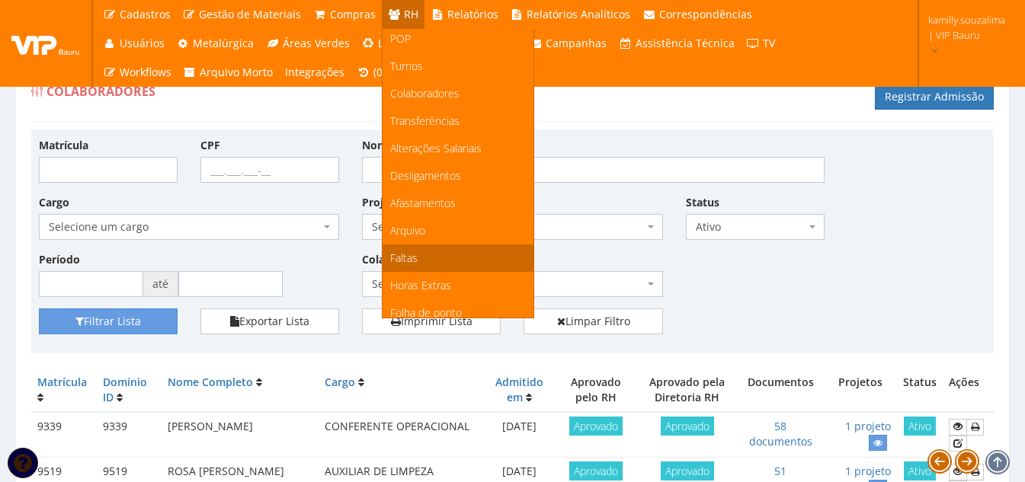
click at [427, 255] on link "Faltas" at bounding box center [457, 258] width 151 height 27
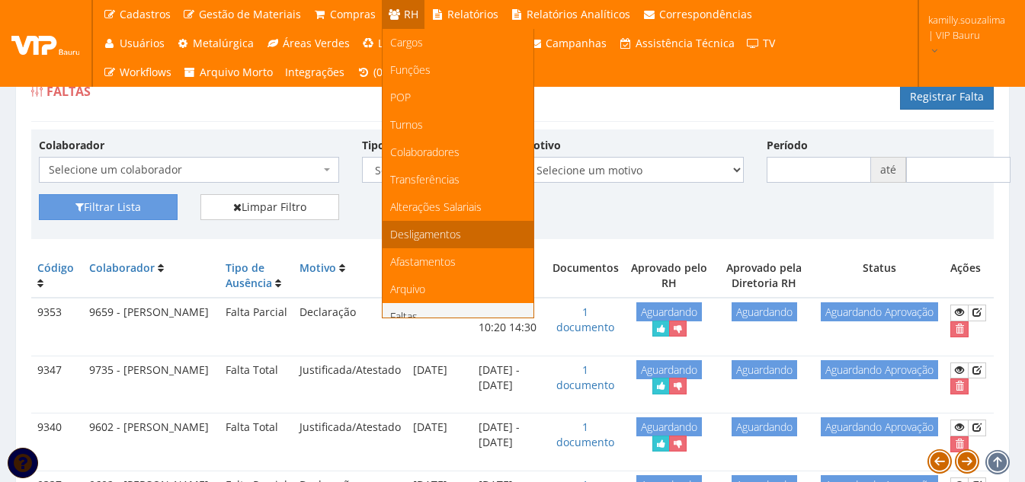
scroll to position [152, 0]
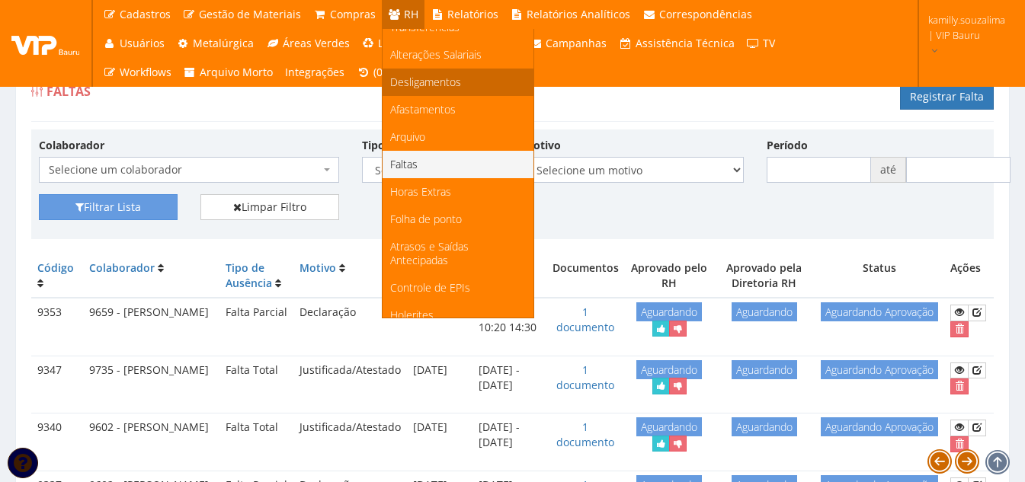
click at [462, 75] on link "Desligamentos" at bounding box center [457, 82] width 151 height 27
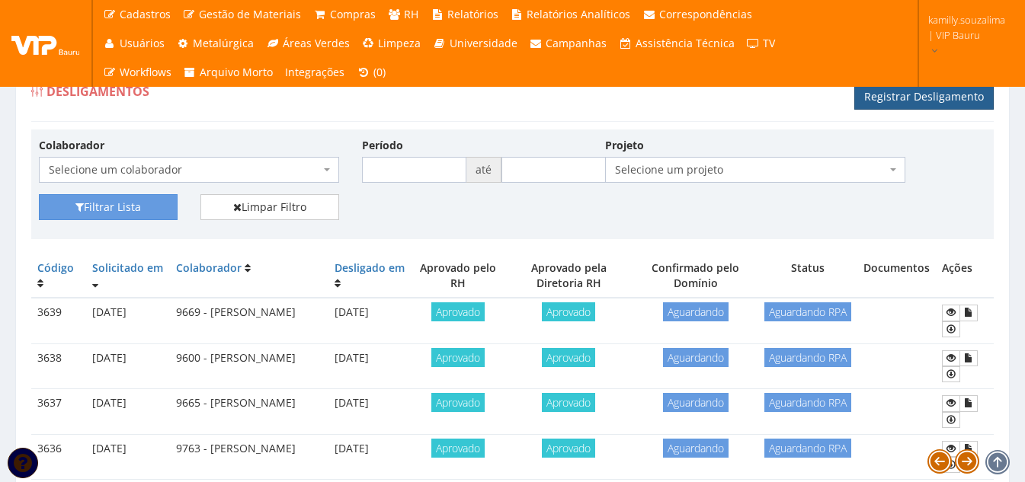
click at [926, 92] on link "Registrar Desligamento" at bounding box center [923, 97] width 139 height 26
click at [260, 174] on span "Selecione um colaborador" at bounding box center [184, 169] width 271 height 15
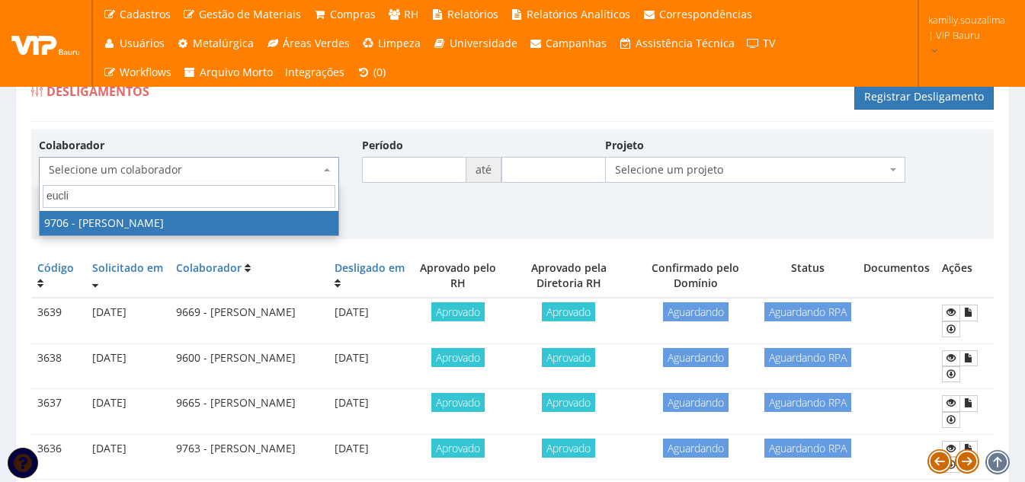
type input "eucli"
select select "3977"
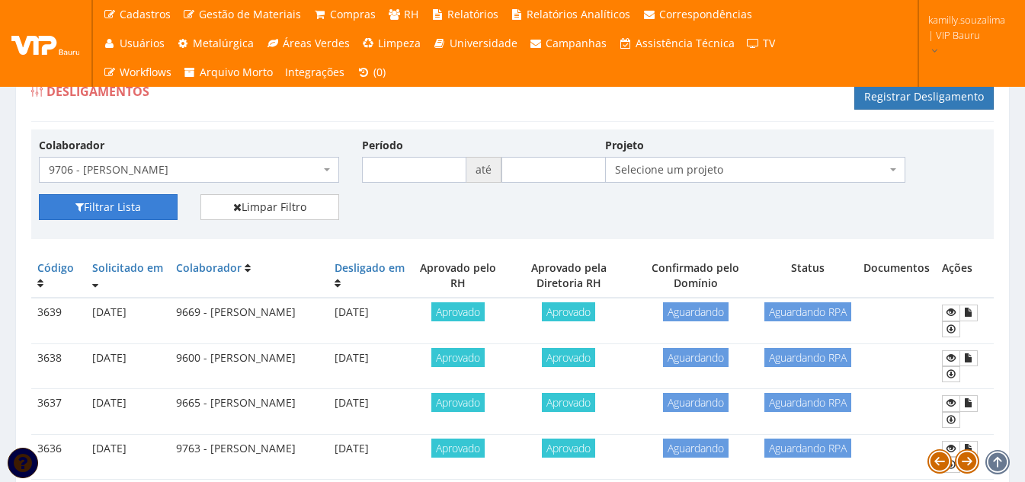
click at [161, 213] on button "Filtrar Lista" at bounding box center [108, 207] width 139 height 26
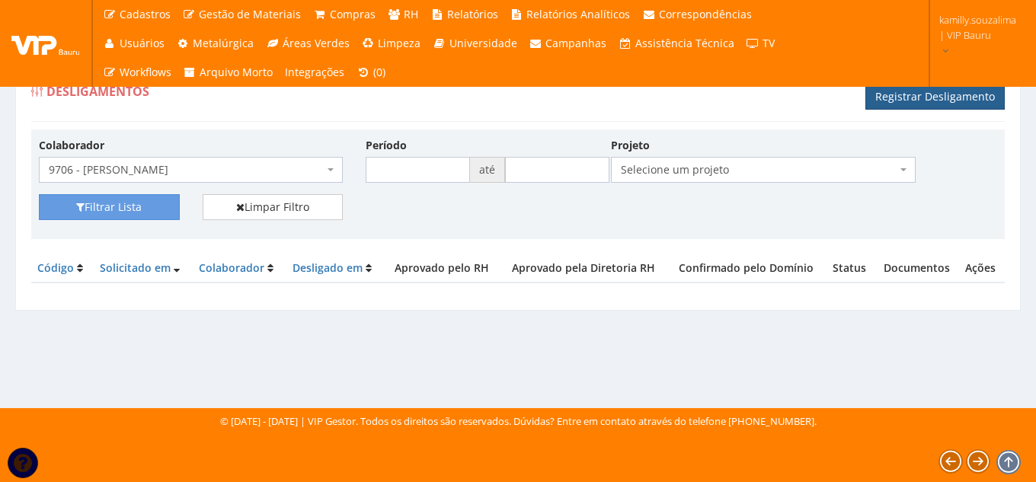
click at [955, 98] on link "Registrar Desligamento" at bounding box center [935, 97] width 139 height 26
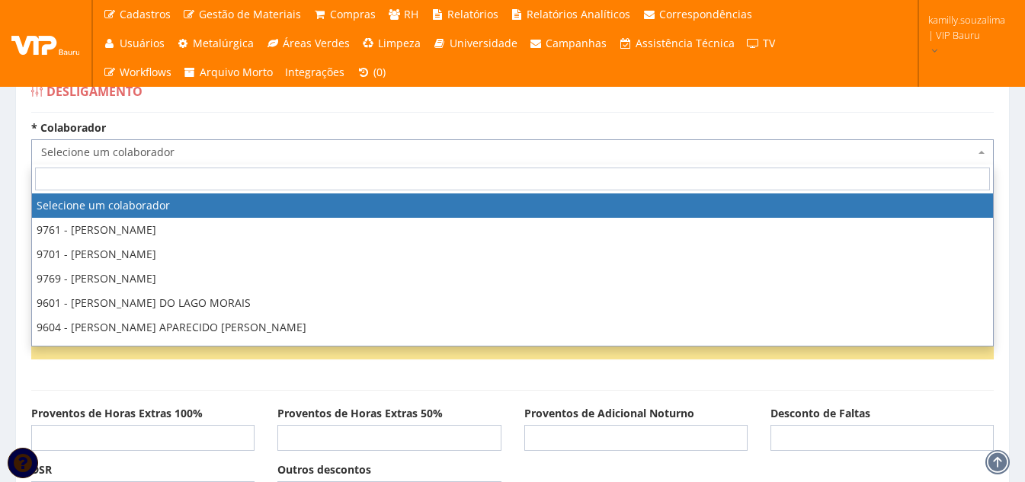
click at [253, 158] on span "Selecione um colaborador" at bounding box center [507, 152] width 933 height 15
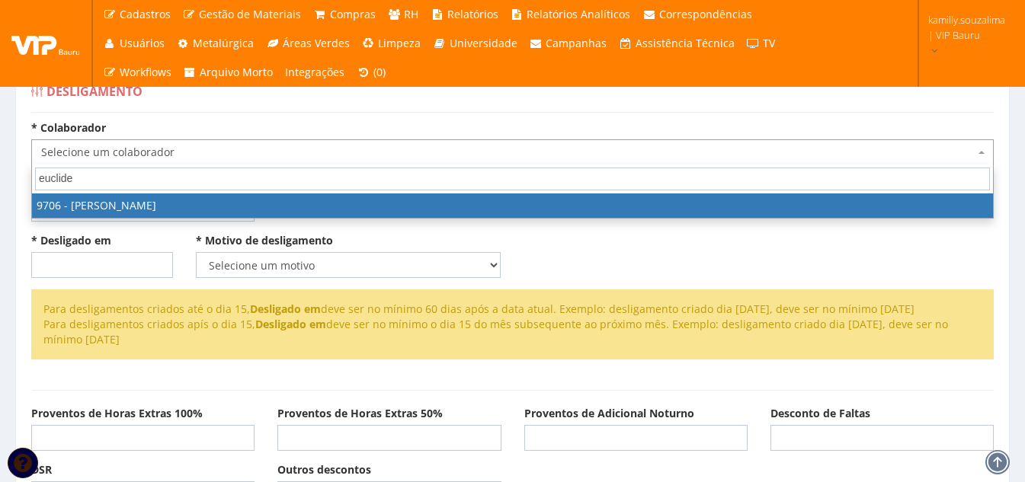
type input "euclide"
select select "3977"
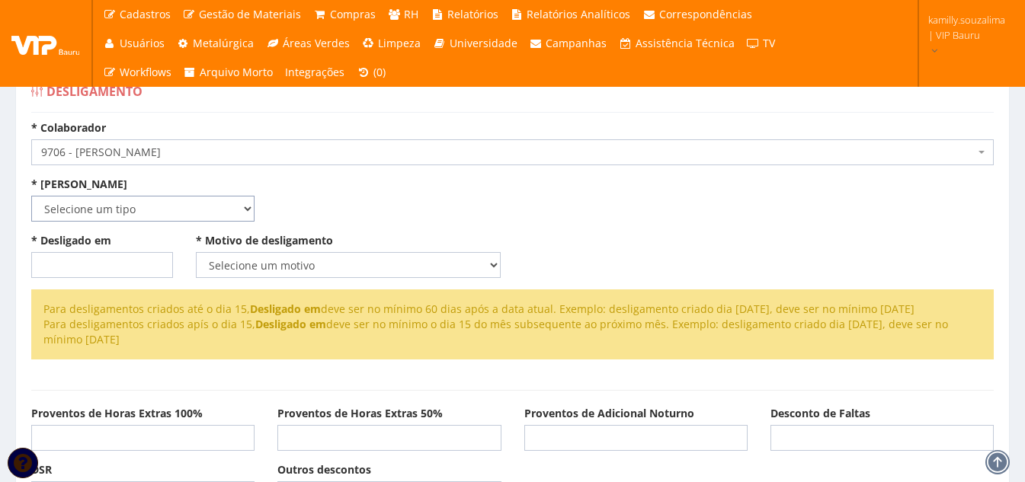
click at [158, 212] on select "Selecione um tipo Indenizado Trabalhando" at bounding box center [142, 209] width 223 height 26
select select "indenizado"
click at [31, 196] on select "Selecione um tipo Indenizado Trabalhando" at bounding box center [142, 209] width 223 height 26
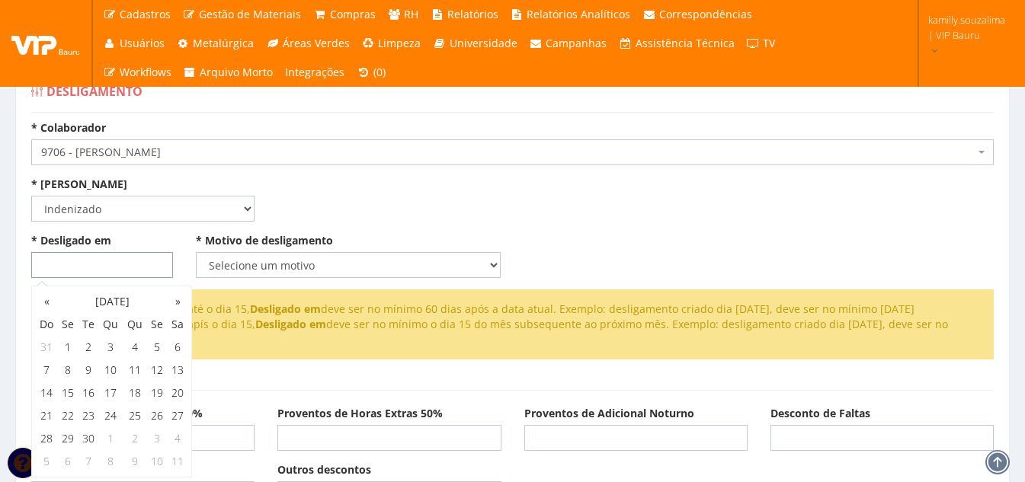
click at [97, 264] on input "* Desligado em" at bounding box center [102, 265] width 142 height 26
type input "[DATE]"
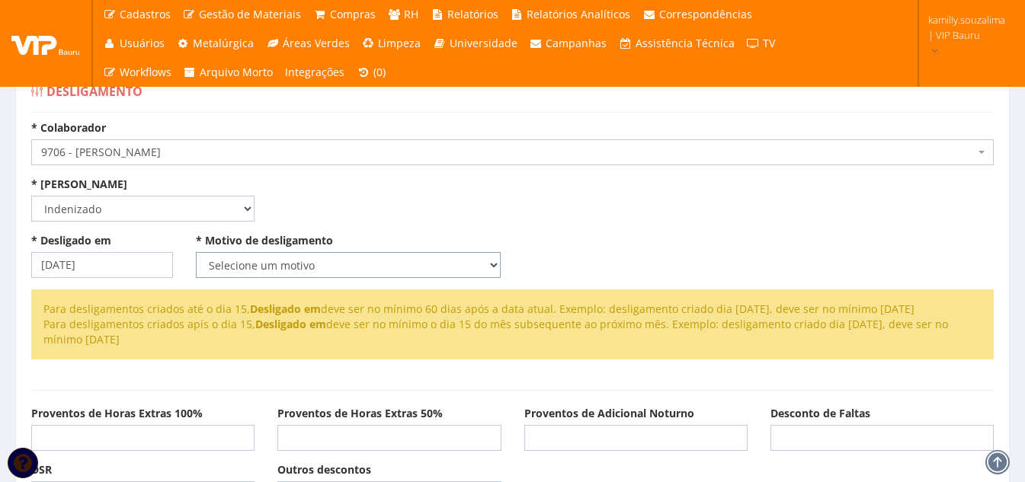
click at [358, 256] on select "Selecione um motivo Com Justa Causa Sem Justa Causa Pedido de Demissão Término …" at bounding box center [349, 265] width 306 height 26
select select "termino_contrato"
click at [196, 252] on select "Selecione um motivo Com Justa Causa Sem Justa Causa Pedido de Demissão Término …" at bounding box center [349, 265] width 306 height 26
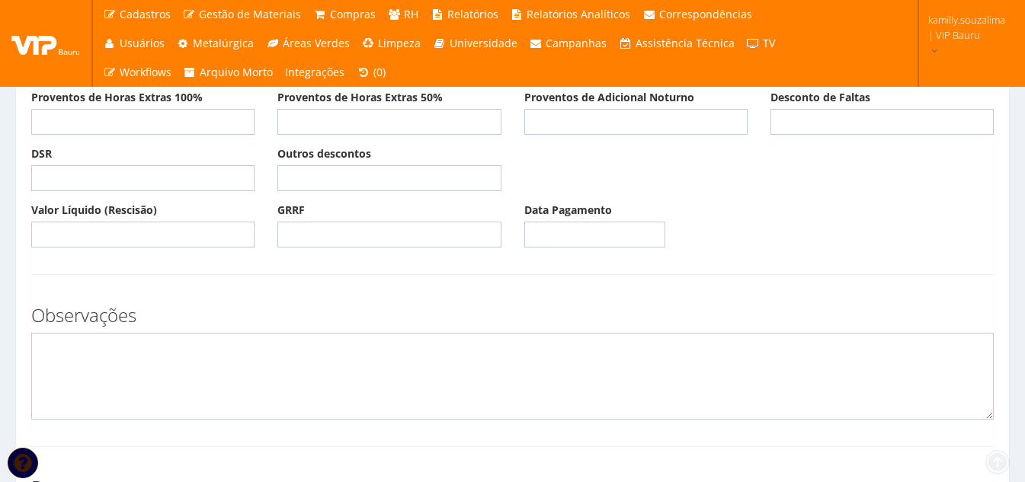
scroll to position [457, 0]
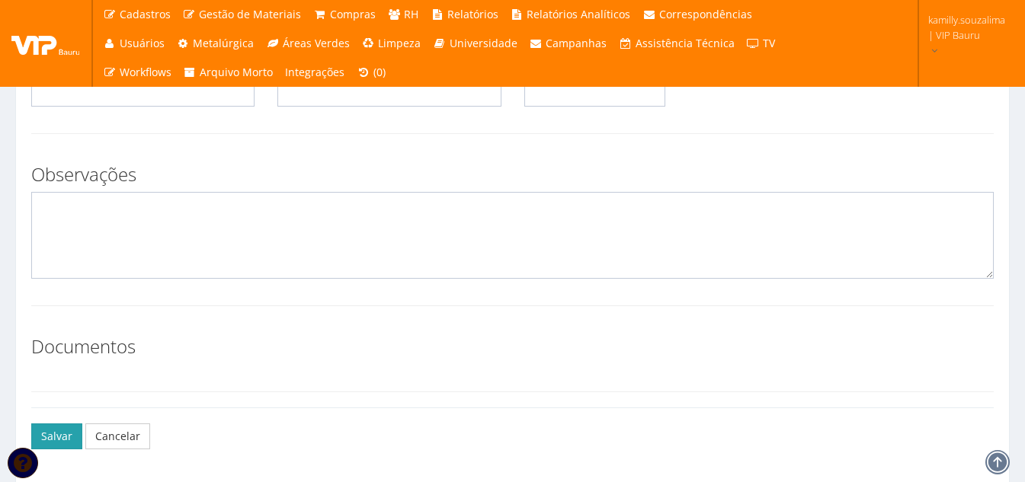
click at [59, 424] on button "Salvar" at bounding box center [56, 437] width 51 height 26
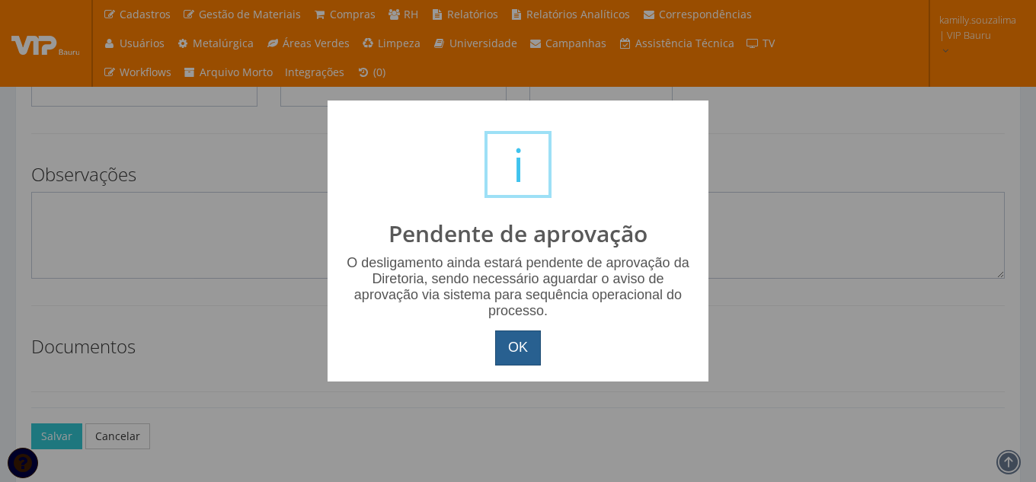
click at [513, 344] on button "OK" at bounding box center [518, 348] width 46 height 35
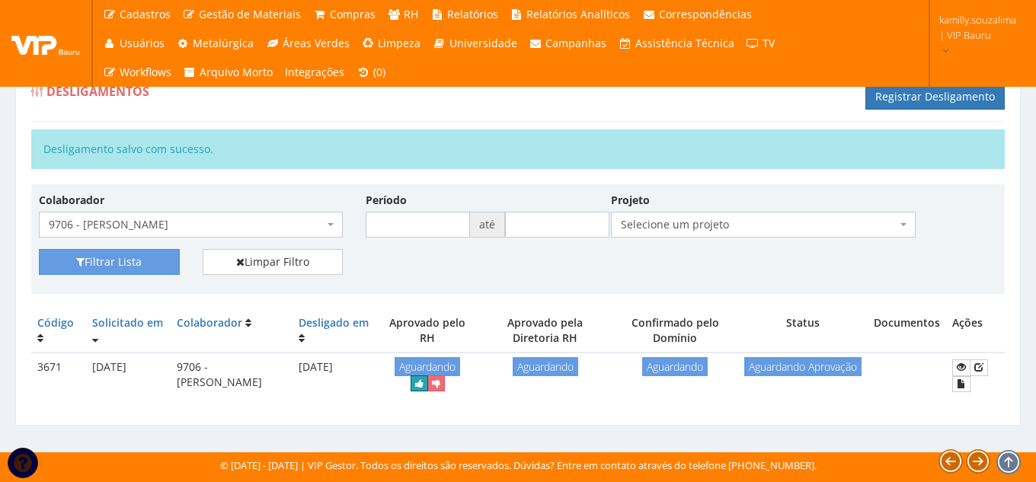
drag, startPoint x: 443, startPoint y: 385, endPoint x: 579, endPoint y: 82, distance: 331.8
click at [428, 385] on button "submit" at bounding box center [420, 384] width 18 height 16
click at [572, 368] on icon "submit" at bounding box center [568, 368] width 8 height 11
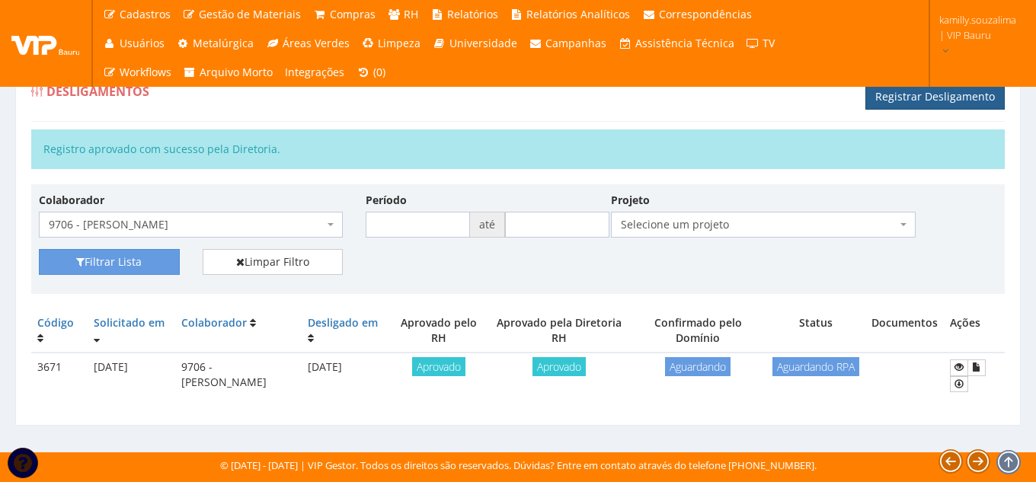
click at [898, 91] on link "Registrar Desligamento" at bounding box center [935, 97] width 139 height 26
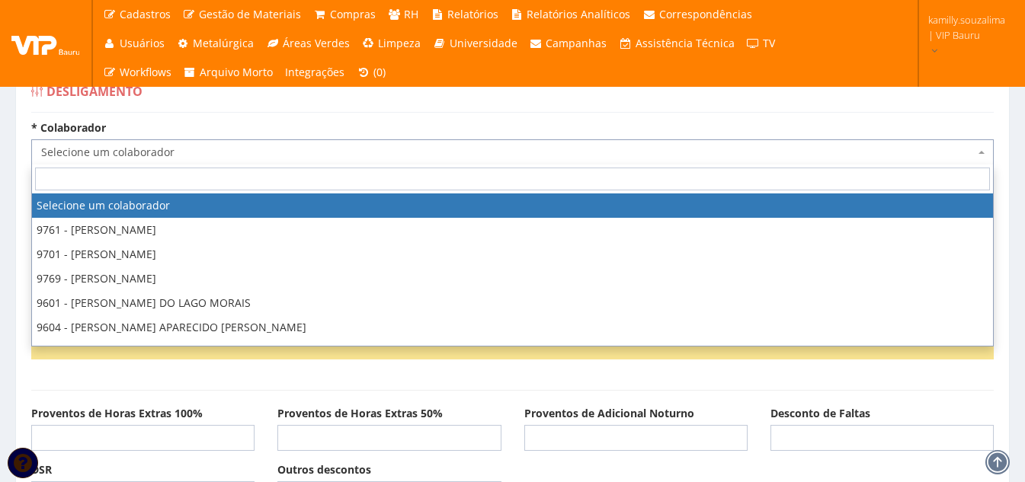
click at [264, 151] on span "Selecione um colaborador" at bounding box center [507, 152] width 933 height 15
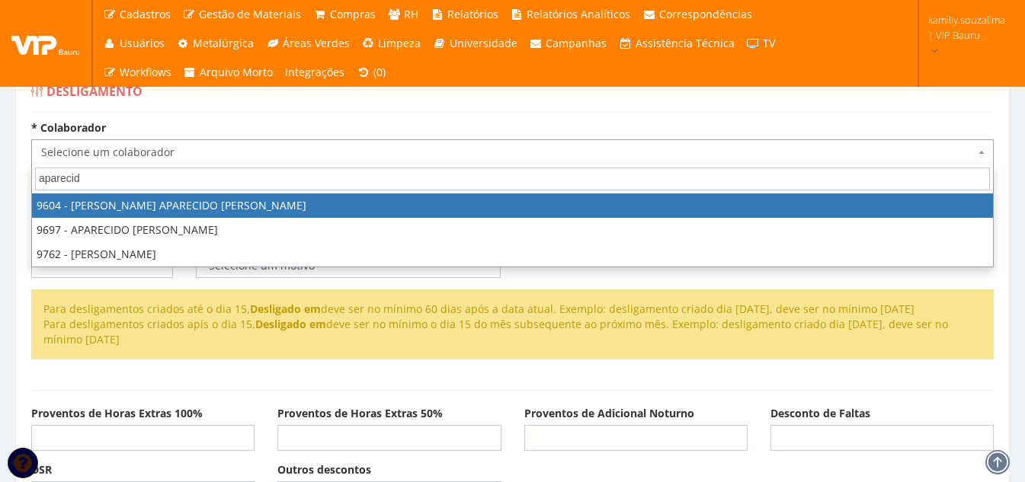
type input "aparecido"
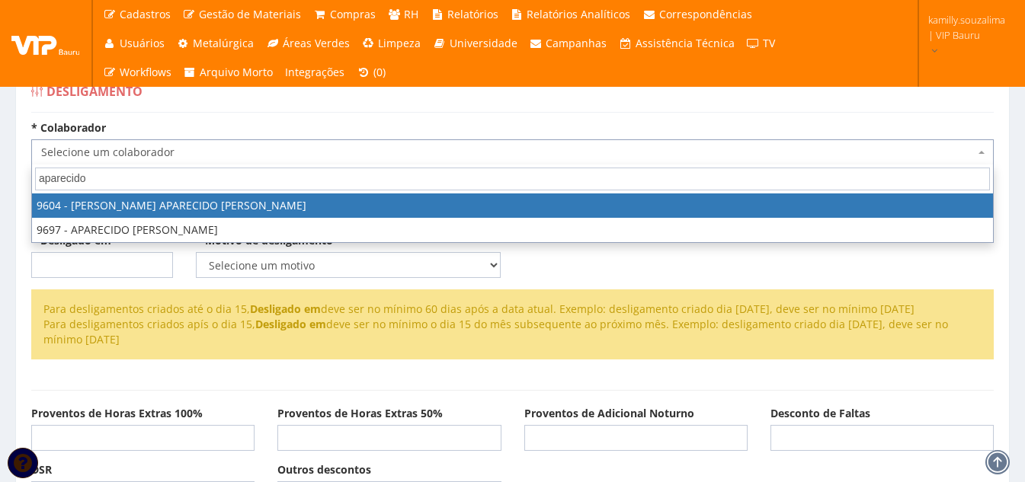
select select "3957"
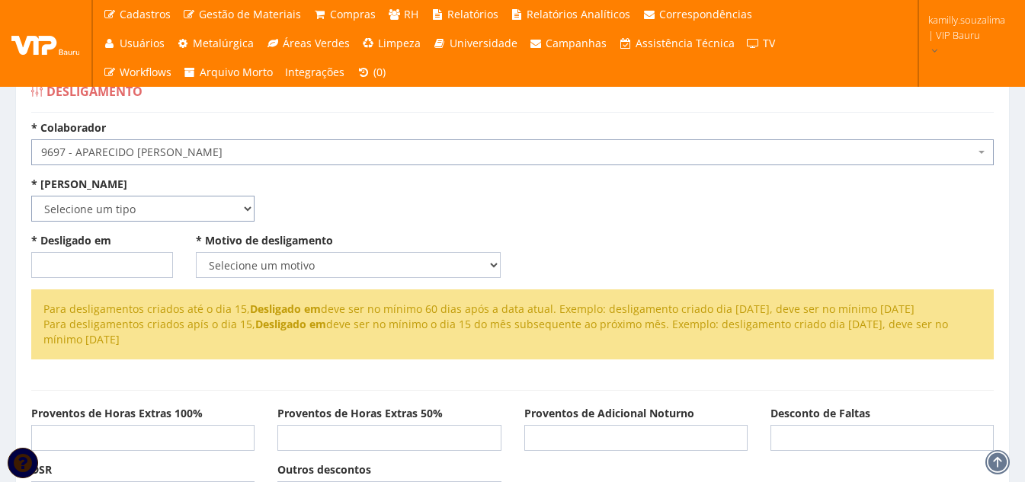
click at [181, 220] on select "Selecione um tipo Indenizado Trabalhando" at bounding box center [142, 209] width 223 height 26
select select "indenizado"
click at [31, 196] on select "Selecione um tipo Indenizado Trabalhando" at bounding box center [142, 209] width 223 height 26
click at [74, 254] on input "* Desligado em" at bounding box center [102, 265] width 142 height 26
click at [344, 265] on select "Selecione um motivo Com Justa Causa Sem Justa Causa Pedido de Demissão Término …" at bounding box center [349, 265] width 306 height 26
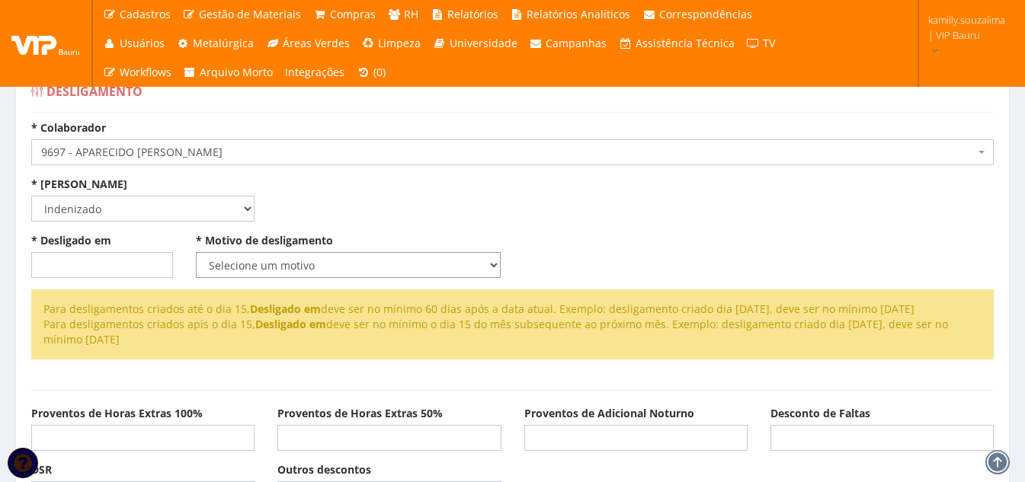
select select "termino_contrato"
click at [196, 252] on select "Selecione um motivo Com Justa Causa Sem Justa Causa Pedido de Demissão Término …" at bounding box center [349, 265] width 306 height 26
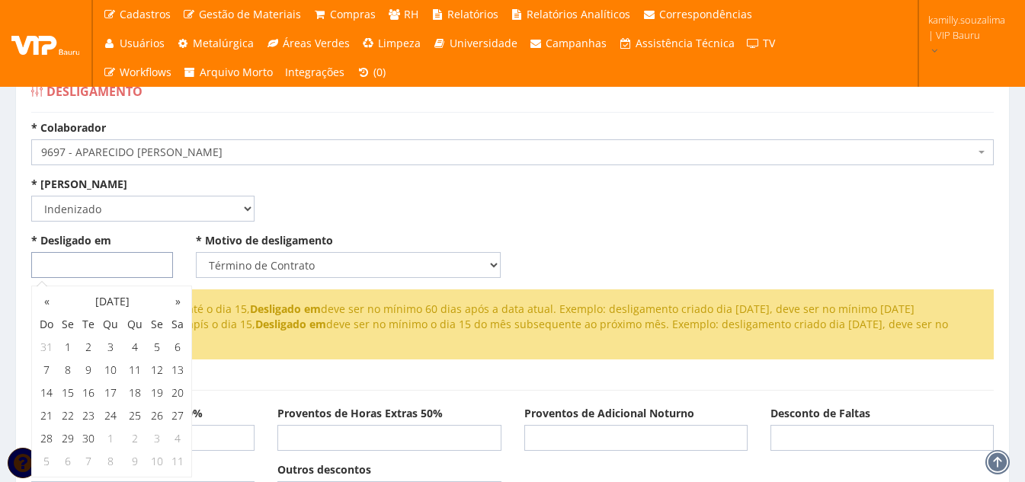
click at [103, 266] on input "* Desligado em" at bounding box center [102, 265] width 142 height 26
type input "21/08/2025"
click at [714, 228] on div "* Aviso Prévio Selecione um tipo Indenizado Trabalhando * Data de Início do Avi…" at bounding box center [512, 205] width 985 height 56
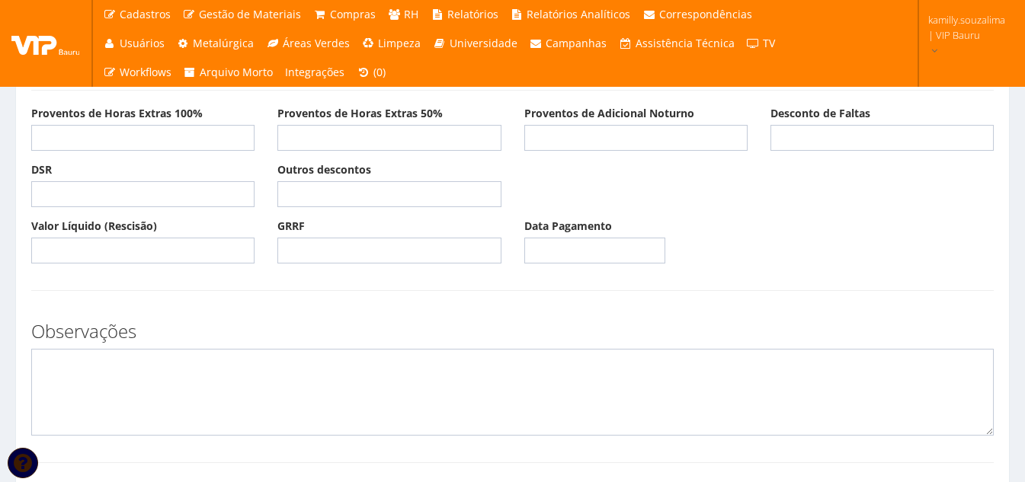
scroll to position [381, 0]
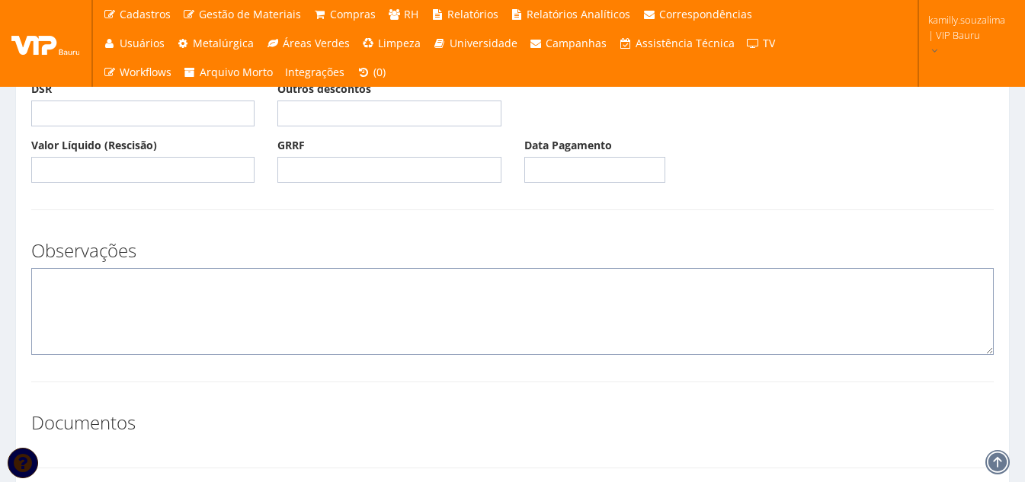
drag, startPoint x: 229, startPoint y: 319, endPoint x: 236, endPoint y: 313, distance: 9.2
click at [229, 317] on textarea at bounding box center [512, 311] width 962 height 87
type textarea "t"
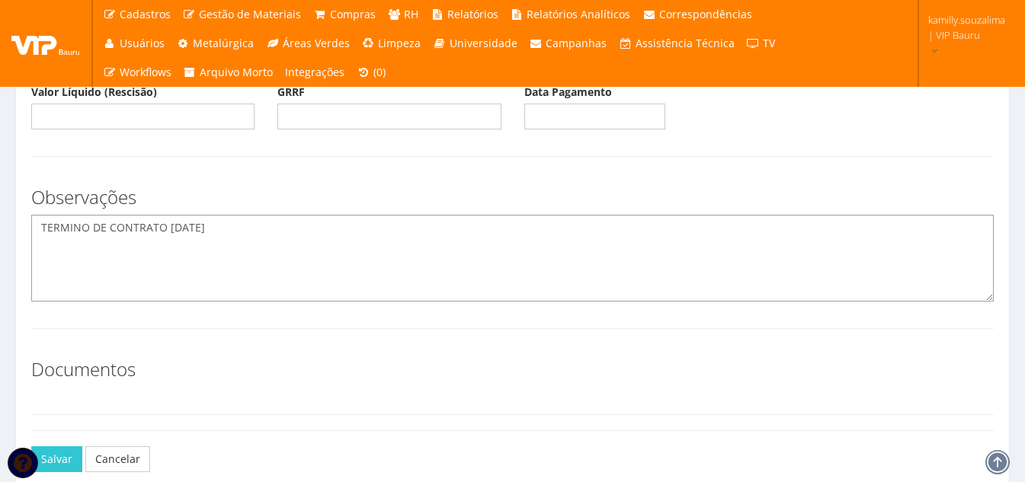
scroll to position [515, 0]
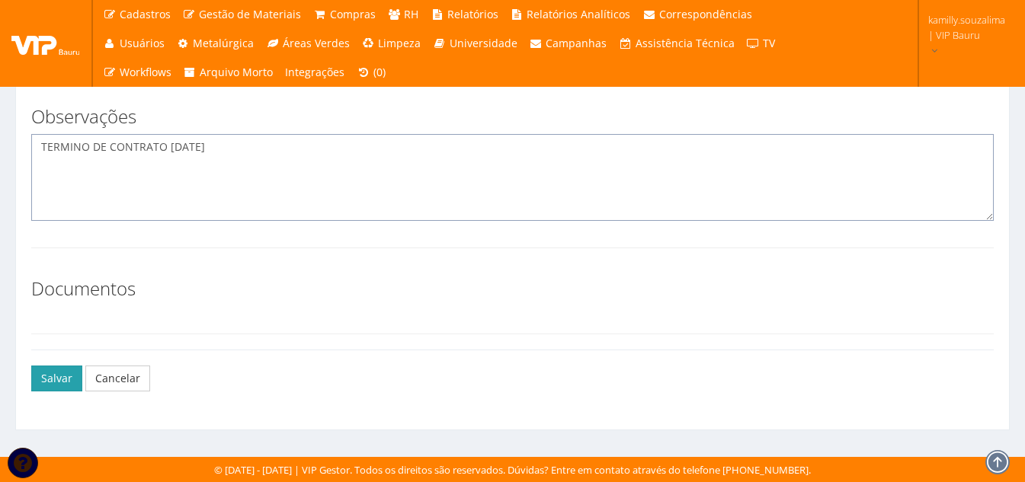
type textarea "TERMINO DE CONTRATO 21/08/2025"
click at [54, 374] on button "Salvar" at bounding box center [56, 379] width 51 height 26
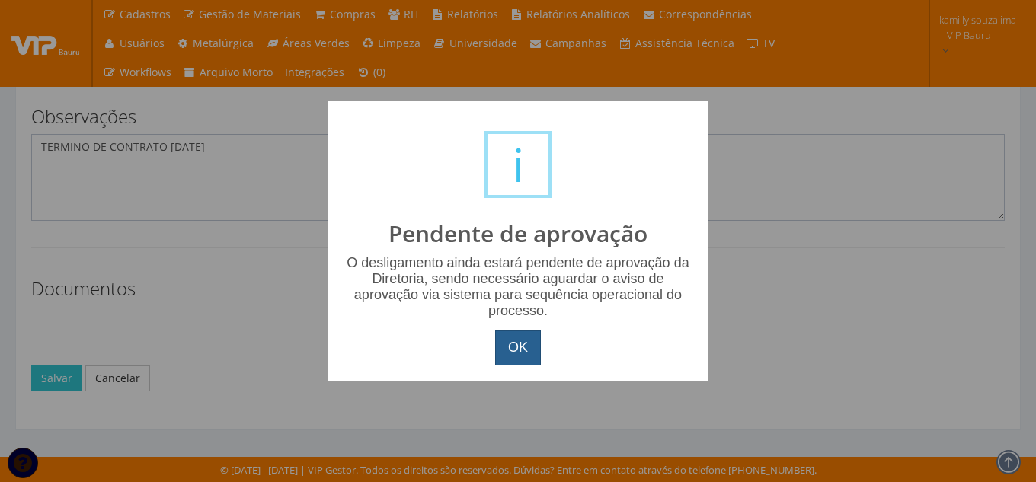
click at [536, 350] on button "OK" at bounding box center [518, 348] width 46 height 35
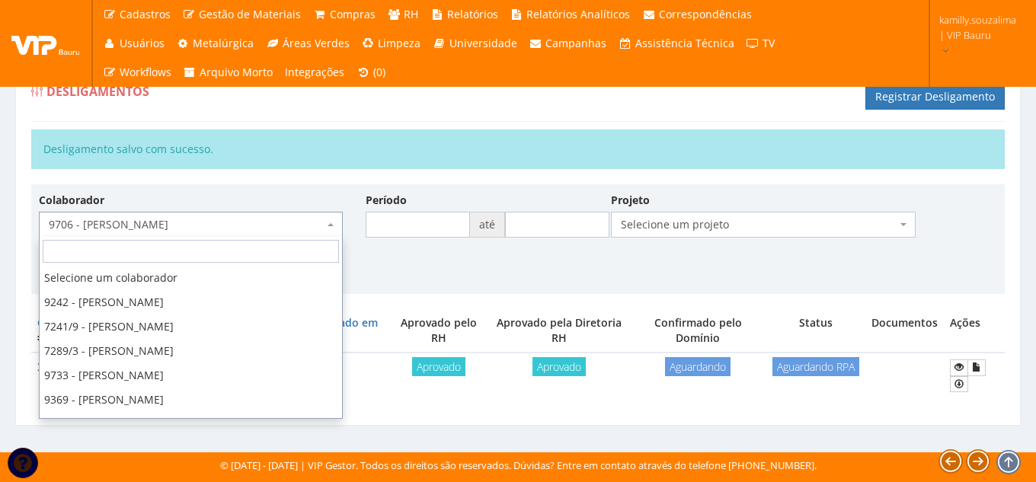
click at [187, 224] on span "9706 - [PERSON_NAME]" at bounding box center [186, 224] width 275 height 15
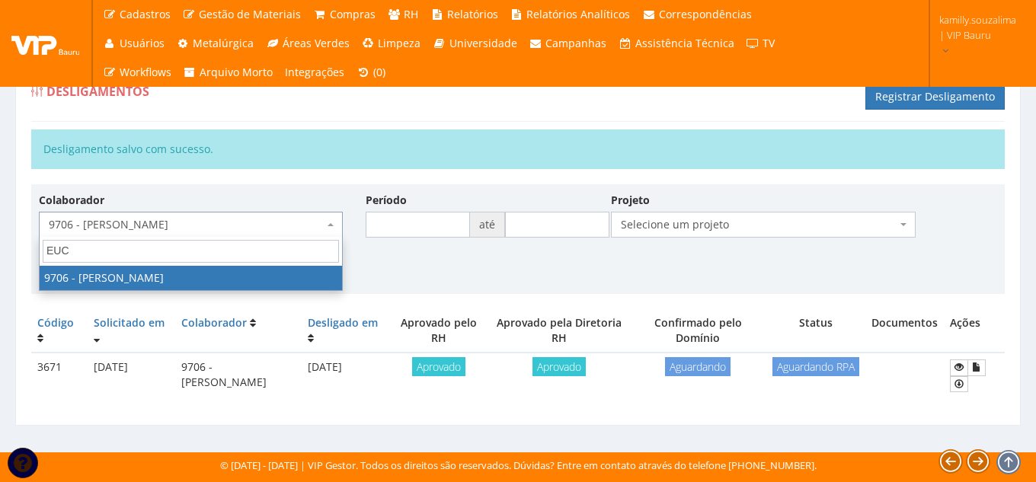
type input "EUC"
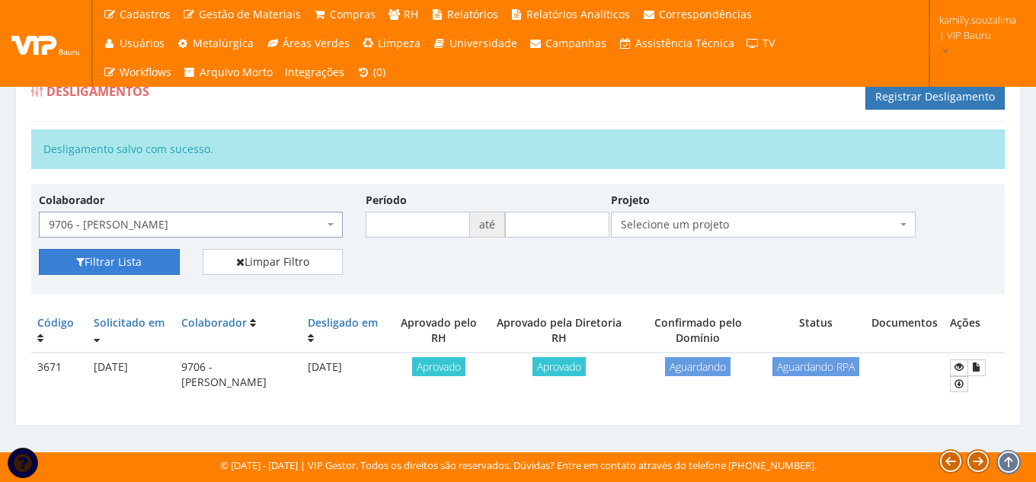
click at [153, 268] on button "Filtrar Lista" at bounding box center [109, 262] width 141 height 26
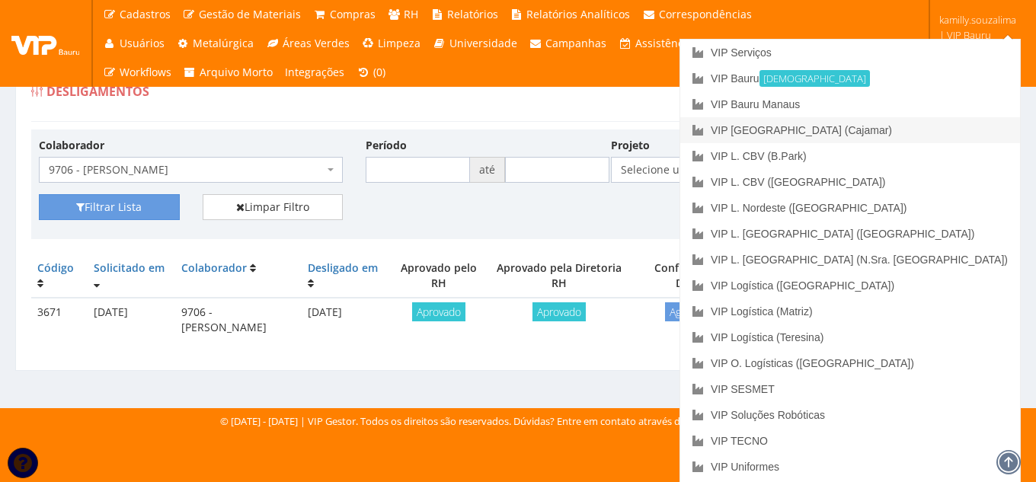
click at [917, 131] on link "VIP [GEOGRAPHIC_DATA] (Cajamar)" at bounding box center [850, 130] width 340 height 26
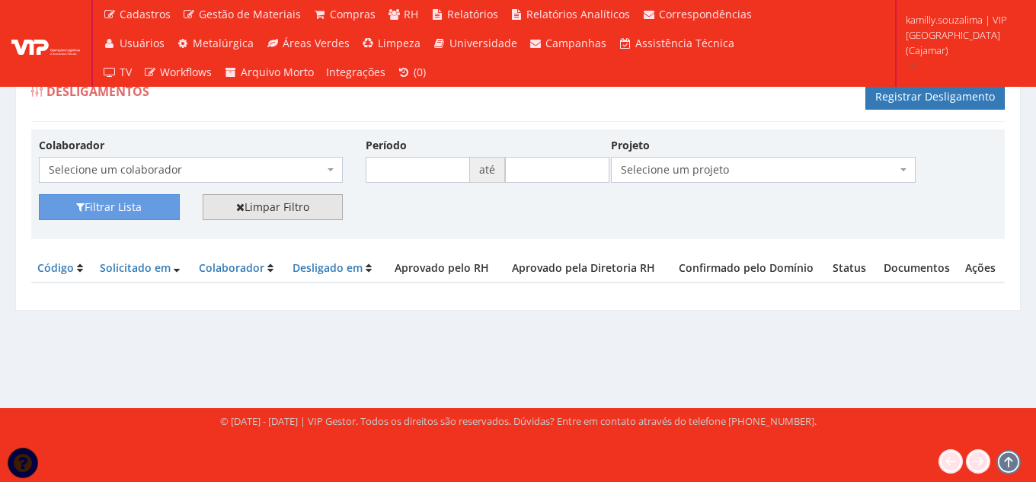
click at [292, 207] on link "Limpar Filtro" at bounding box center [273, 207] width 141 height 26
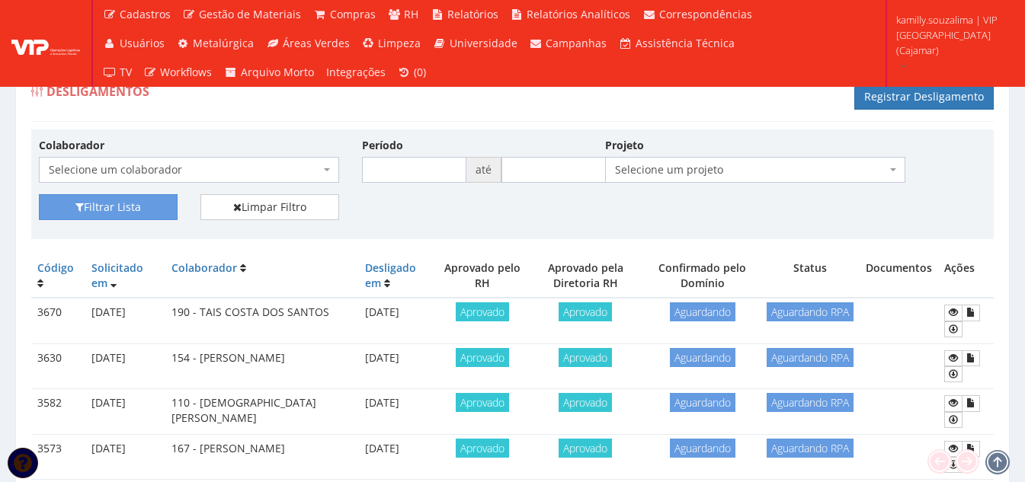
click at [114, 165] on span "Selecione um colaborador" at bounding box center [184, 169] width 271 height 15
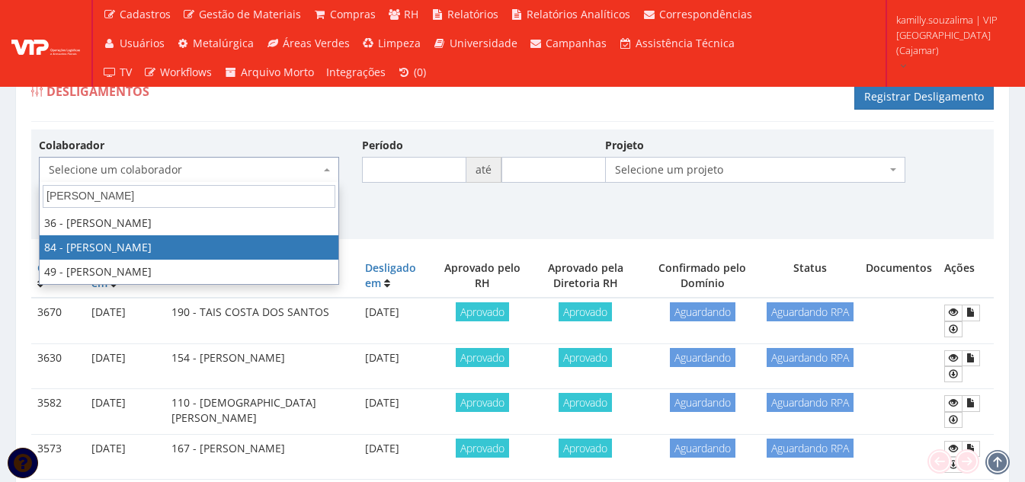
type input "ROGER"
drag, startPoint x: 172, startPoint y: 249, endPoint x: 148, endPoint y: 224, distance: 35.0
select select "3342"
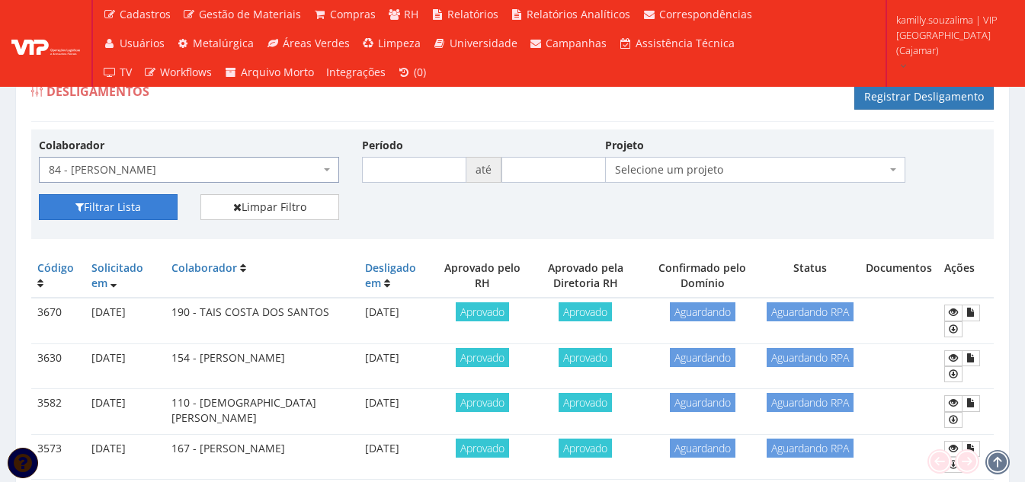
click at [129, 201] on button "Filtrar Lista" at bounding box center [108, 207] width 139 height 26
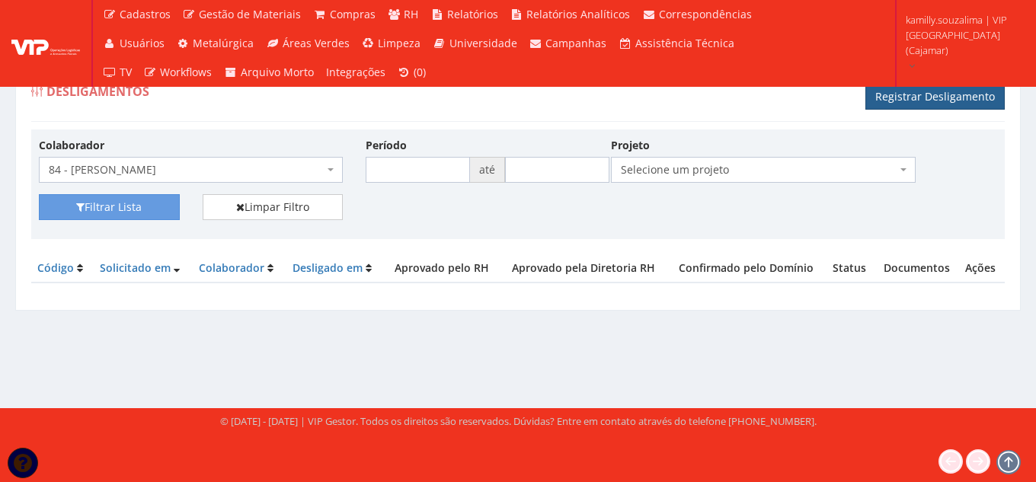
click at [930, 98] on link "Registrar Desligamento" at bounding box center [935, 97] width 139 height 26
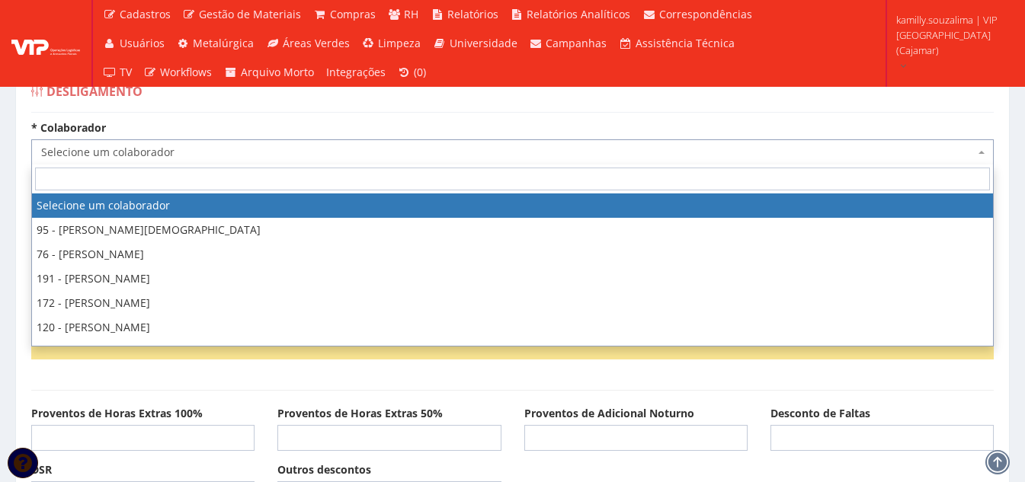
click at [171, 160] on span "Selecione um colaborador" at bounding box center [512, 152] width 962 height 26
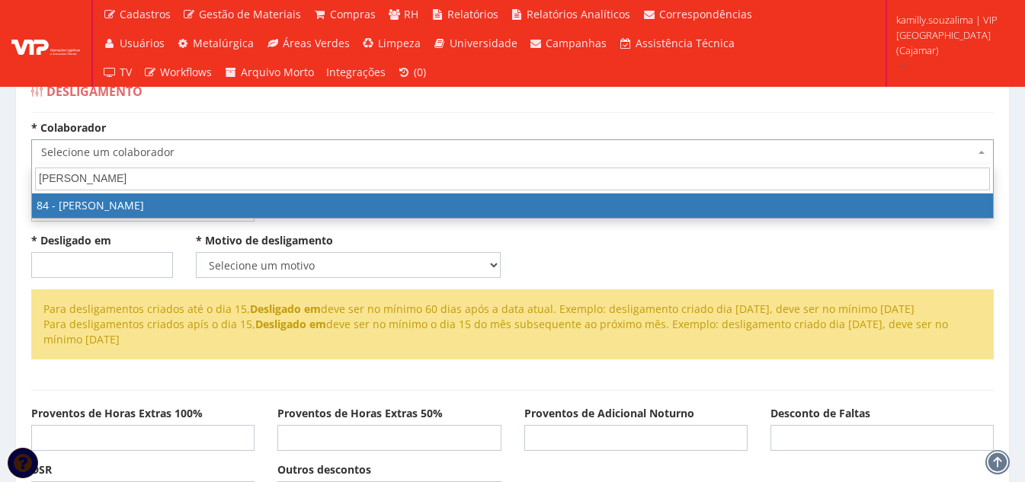
type input "ROGER"
select select "3342"
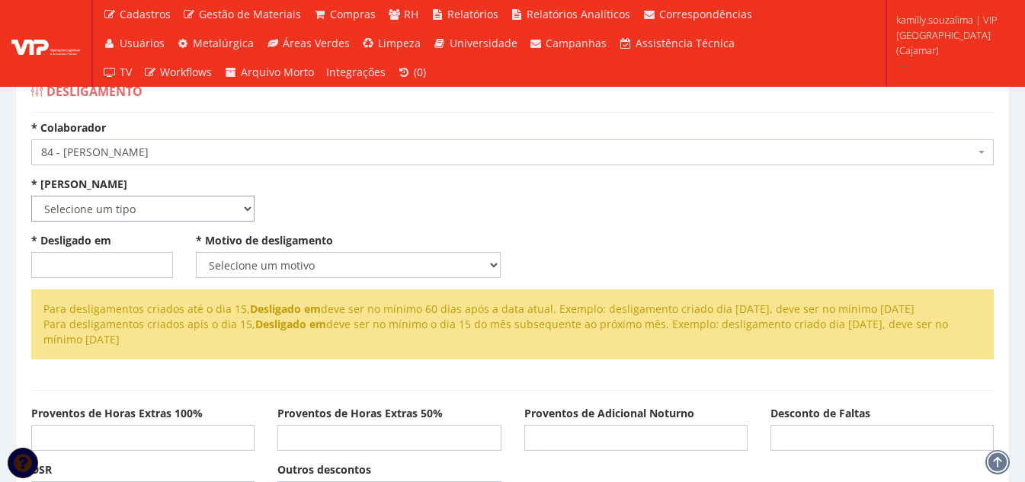
click at [171, 211] on select "Selecione um tipo Indenizado Trabalhando" at bounding box center [142, 209] width 223 height 26
select select "indenizado"
click at [31, 196] on select "Selecione um tipo Indenizado Trabalhando" at bounding box center [142, 209] width 223 height 26
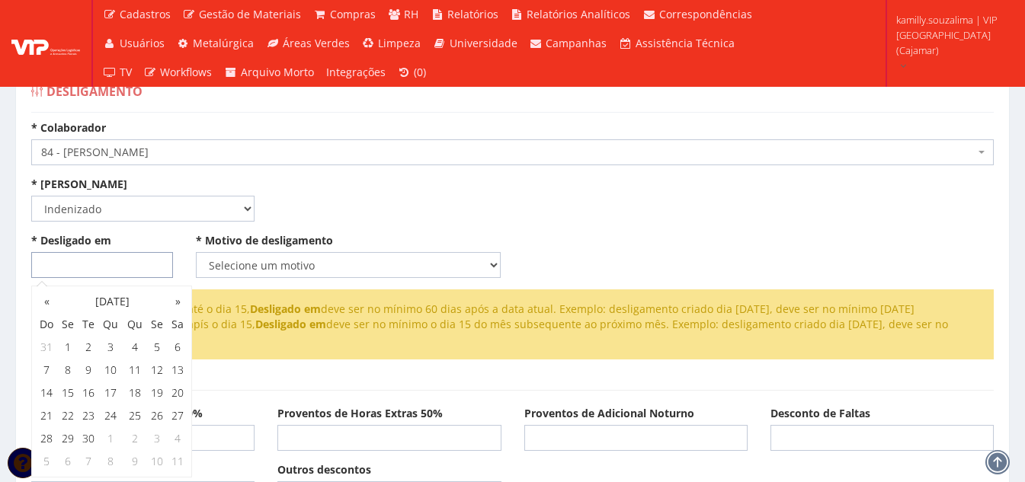
click at [145, 265] on input "* Desligado em" at bounding box center [102, 265] width 142 height 26
type input "19/08/2025"
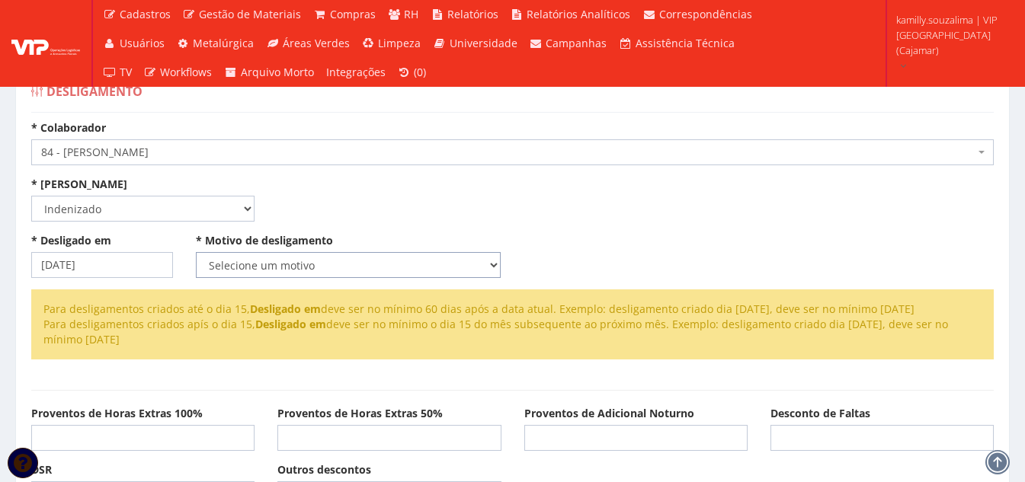
click at [308, 264] on select "Selecione um motivo Com Justa Causa Sem Justa Causa Pedido de Demissão Término …" at bounding box center [349, 265] width 306 height 26
select select "sem_justa_causa"
click at [196, 252] on select "Selecione um motivo Com Justa Causa Sem Justa Causa Pedido de Demissão Término …" at bounding box center [349, 265] width 306 height 26
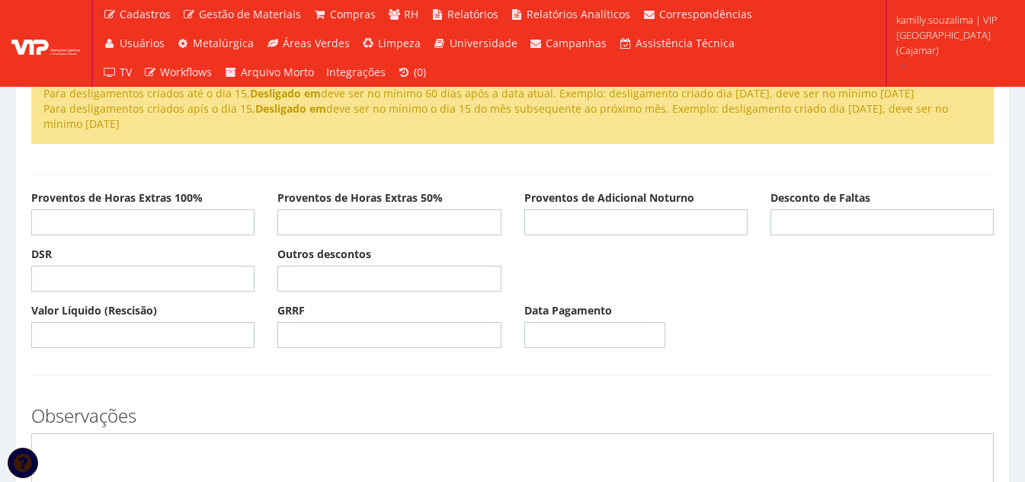
scroll to position [229, 0]
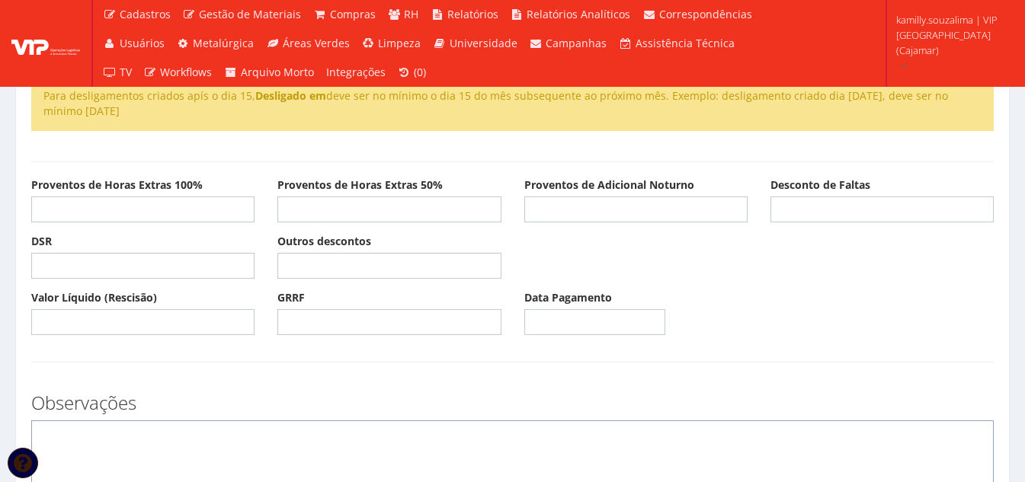
click at [130, 424] on textarea at bounding box center [512, 464] width 962 height 87
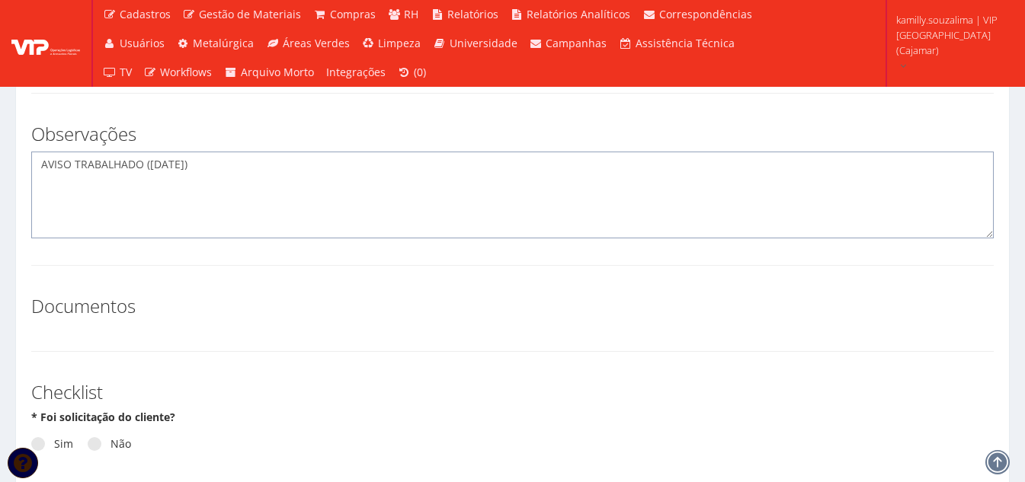
scroll to position [533, 0]
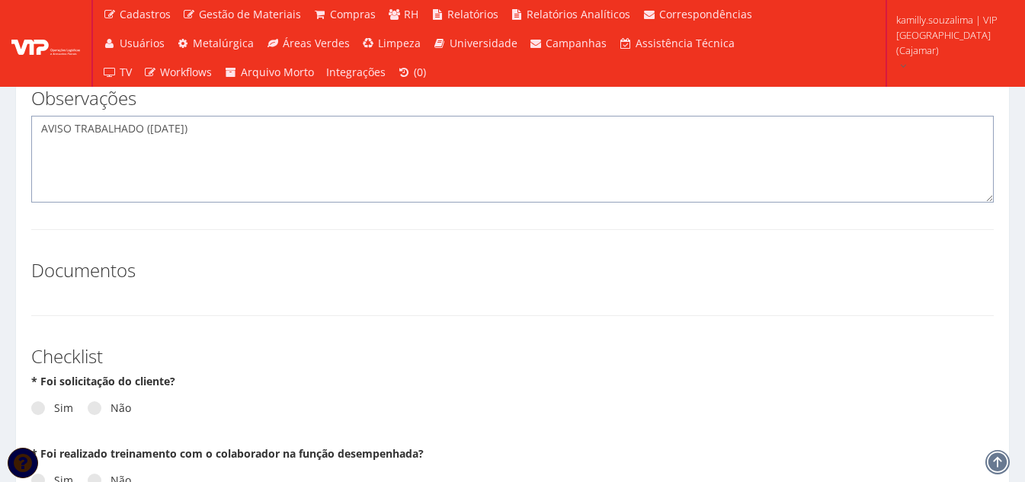
drag, startPoint x: 267, startPoint y: 126, endPoint x: 30, endPoint y: 129, distance: 237.0
click at [30, 129] on div "Observações AVISO TRABALHADO (19/08/2025)" at bounding box center [512, 138] width 985 height 130
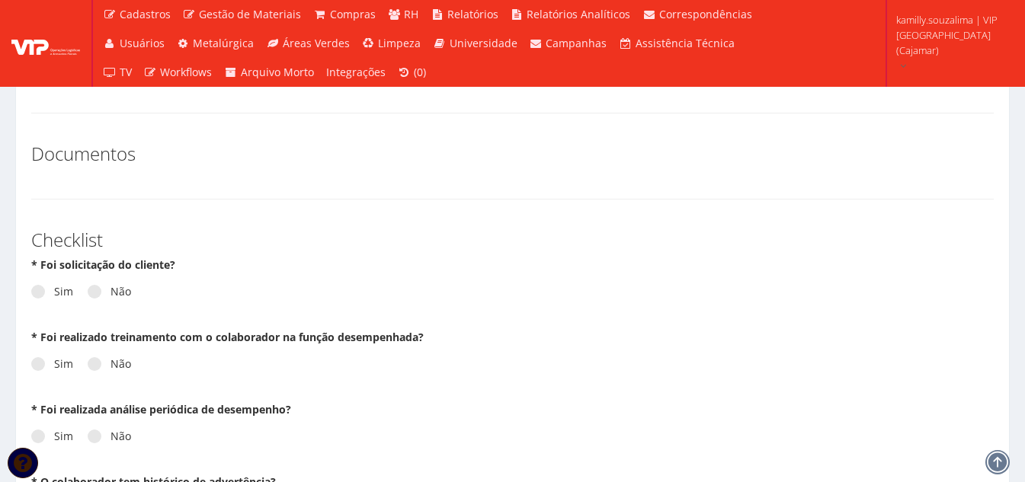
scroll to position [686, 0]
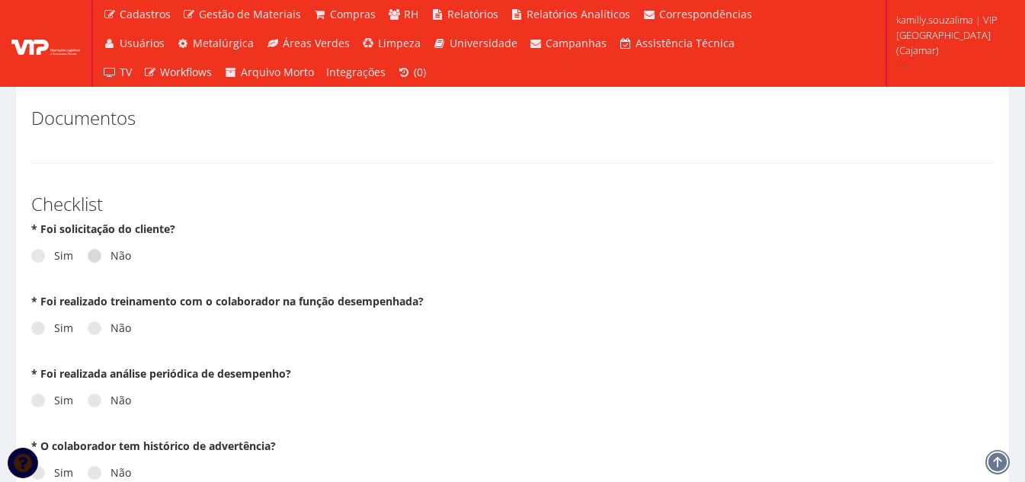
type textarea "AVISO TRABALHADO ([DATE])"
click at [101, 262] on label "Não" at bounding box center [109, 255] width 43 height 15
click at [64, 261] on input "Não" at bounding box center [59, 256] width 10 height 10
radio input "true"
click at [91, 325] on span at bounding box center [95, 329] width 14 height 14
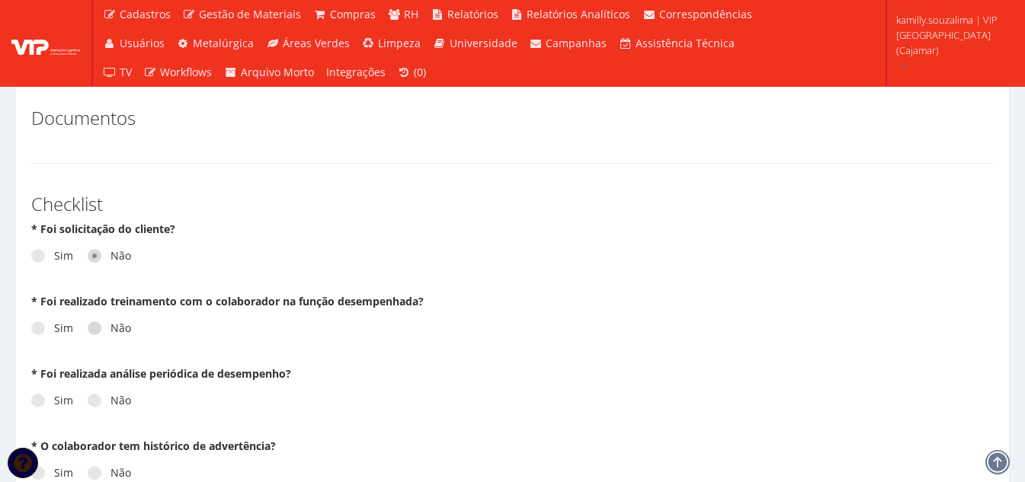
click at [64, 325] on input "Não" at bounding box center [59, 329] width 10 height 10
radio input "true"
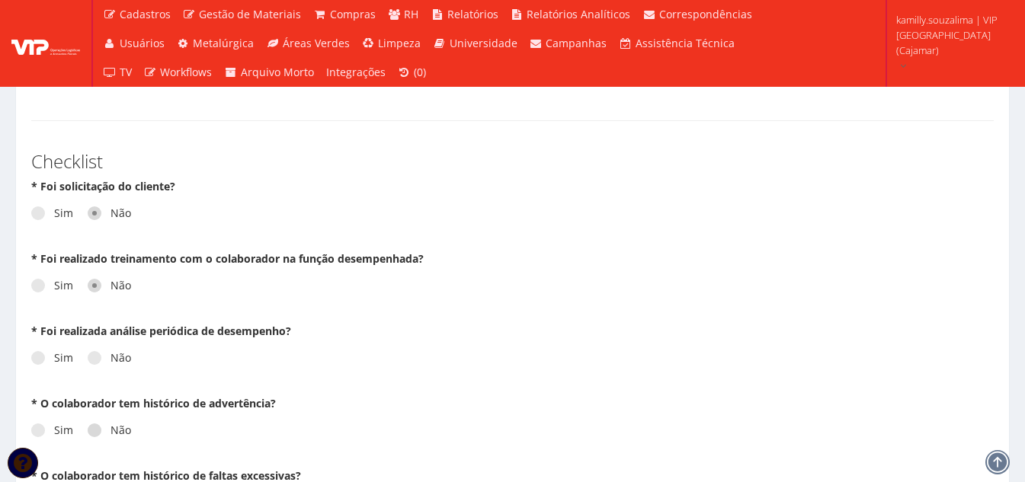
scroll to position [762, 0]
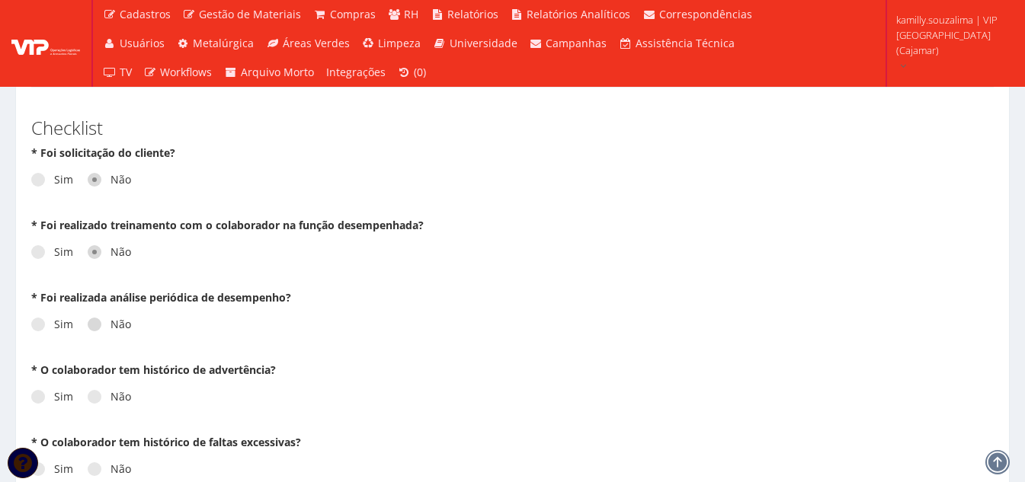
click at [91, 323] on span at bounding box center [95, 325] width 14 height 14
click at [64, 323] on input "Não" at bounding box center [59, 325] width 10 height 10
radio input "true"
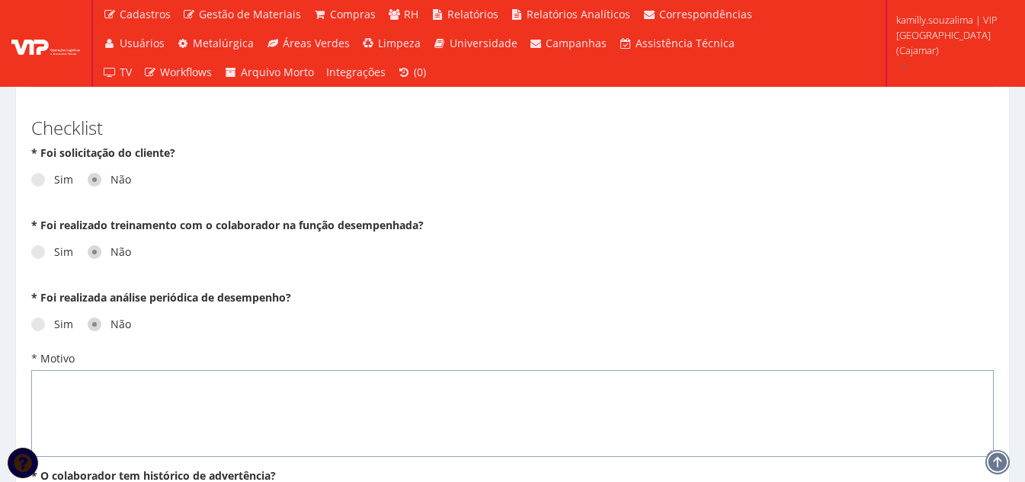
click at [103, 388] on textarea "* Motivo" at bounding box center [512, 413] width 962 height 87
paste textarea "AVISO TRABALHADO (19/08/2025)"
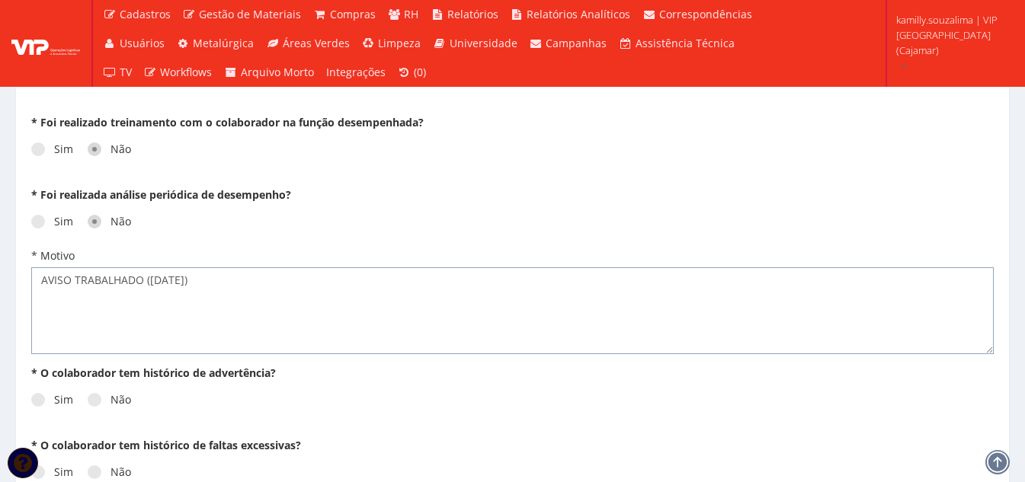
scroll to position [914, 0]
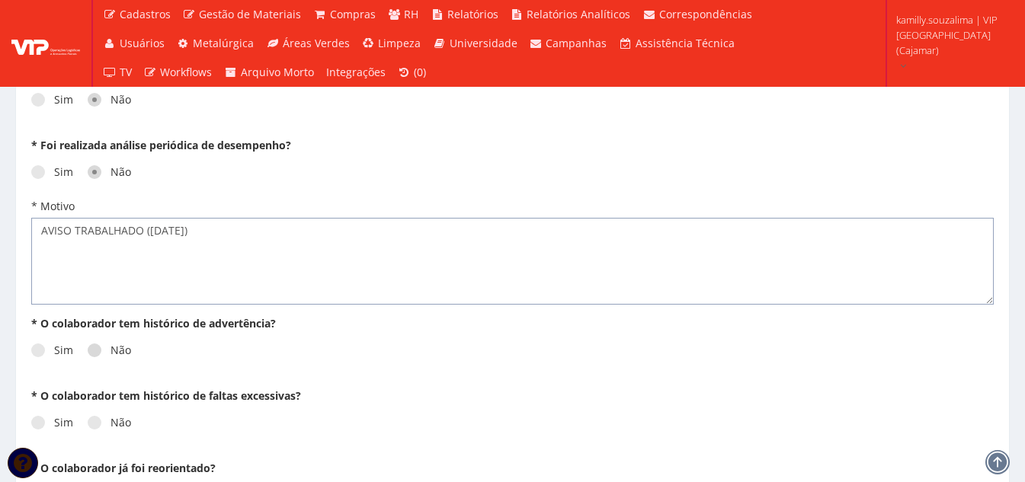
type textarea "AVISO TRABALHADO (19/08/2025)"
click at [98, 352] on span at bounding box center [95, 351] width 14 height 14
click at [64, 352] on input "Não" at bounding box center [59, 351] width 10 height 10
radio input "true"
click at [91, 428] on span at bounding box center [95, 423] width 14 height 14
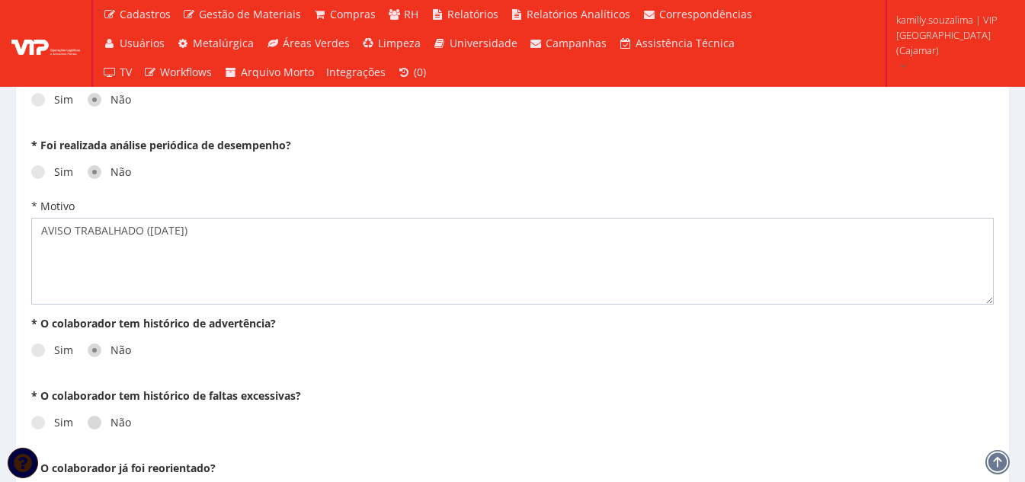
click at [64, 428] on input "Não" at bounding box center [59, 423] width 10 height 10
radio input "true"
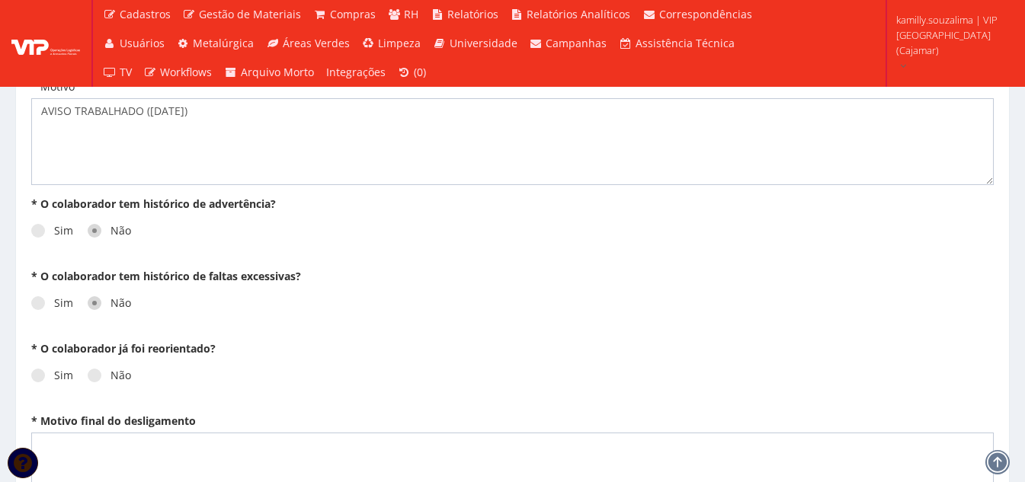
scroll to position [1143, 0]
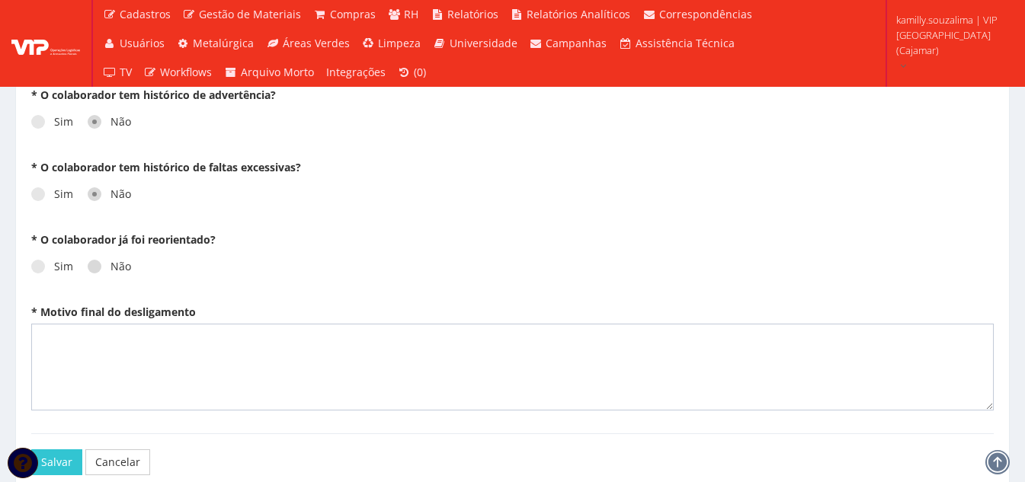
drag, startPoint x: 86, startPoint y: 273, endPoint x: 95, endPoint y: 314, distance: 42.1
click at [88, 274] on label "Não" at bounding box center [109, 266] width 43 height 15
click at [64, 272] on input "Não" at bounding box center [59, 267] width 10 height 10
radio input "true"
click at [110, 341] on textarea "* Motivo final do desligamento" at bounding box center [512, 367] width 962 height 87
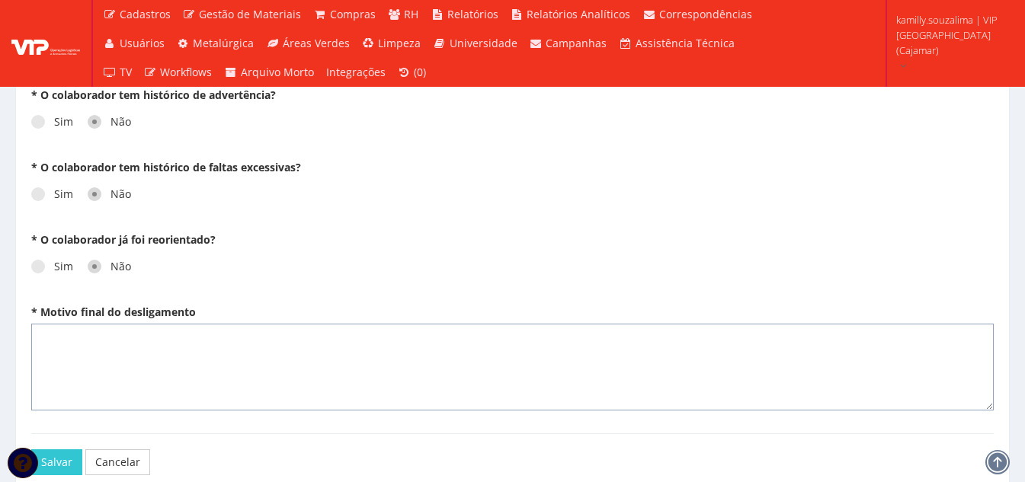
paste textarea "AVISO TRABALHADO (19/08/2025)"
type textarea "AVISO TRABALHADO (19/08/2025)"
click at [67, 456] on button "Salvar" at bounding box center [56, 463] width 51 height 26
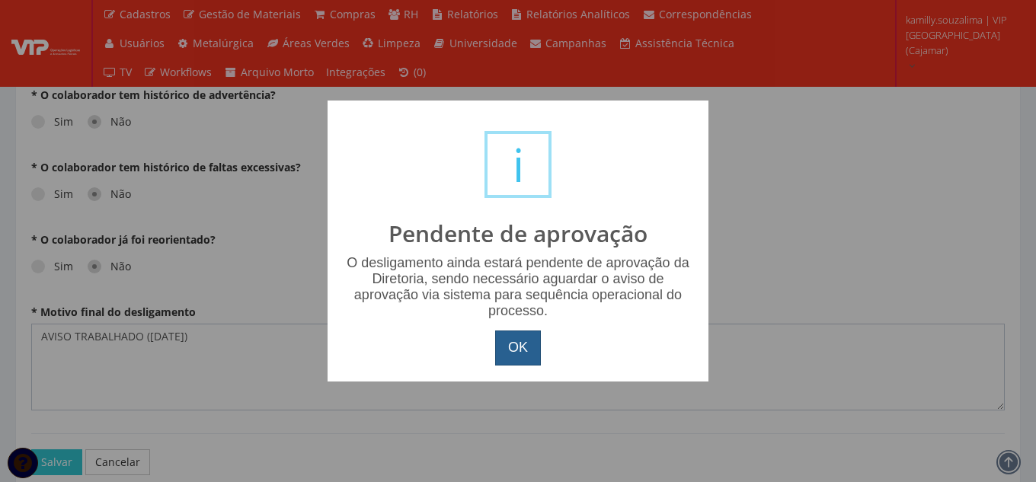
click at [517, 351] on button "OK" at bounding box center [518, 348] width 46 height 35
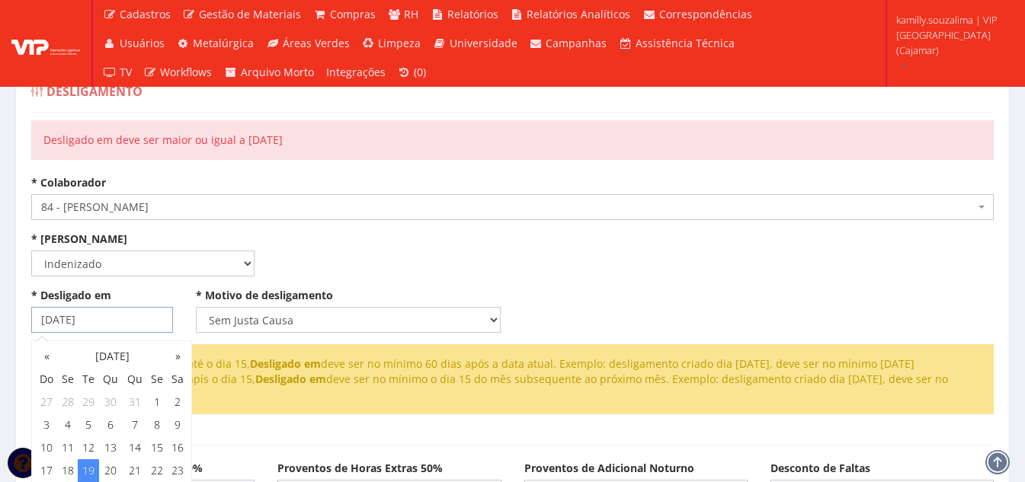
drag, startPoint x: 128, startPoint y: 328, endPoint x: 4, endPoint y: 325, distance: 124.2
type input "[DATE]"
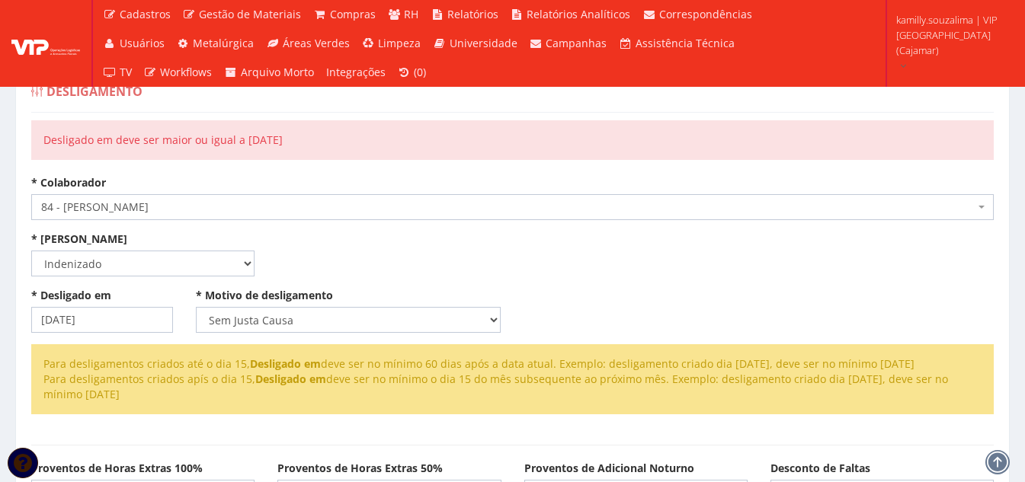
click at [622, 291] on div "* Desligado em 15/10/2025 * Motivo de desligamento Selecione um motivo Com Just…" at bounding box center [512, 316] width 985 height 56
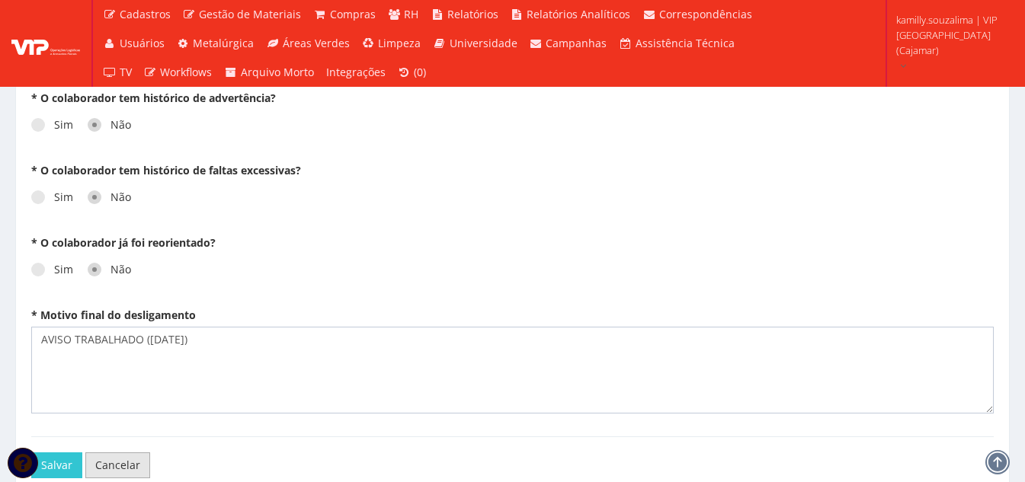
scroll to position [1282, 0]
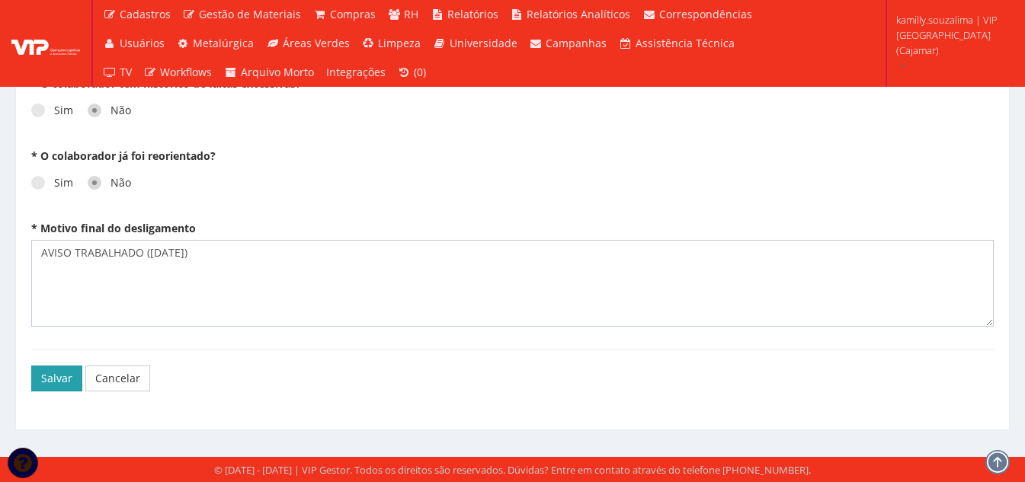
click at [62, 382] on button "Salvar" at bounding box center [56, 379] width 51 height 26
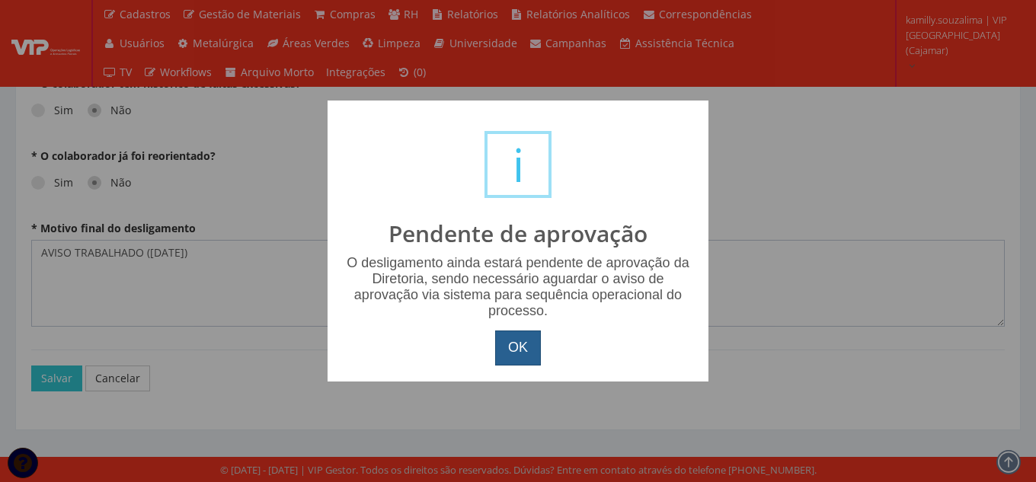
click at [510, 350] on button "OK" at bounding box center [518, 348] width 46 height 35
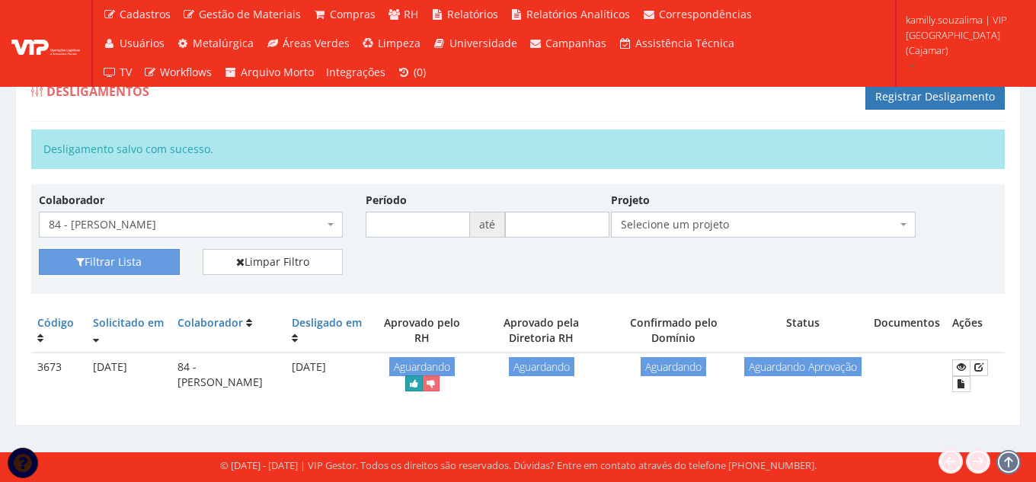
click at [418, 386] on icon "submit" at bounding box center [414, 384] width 8 height 11
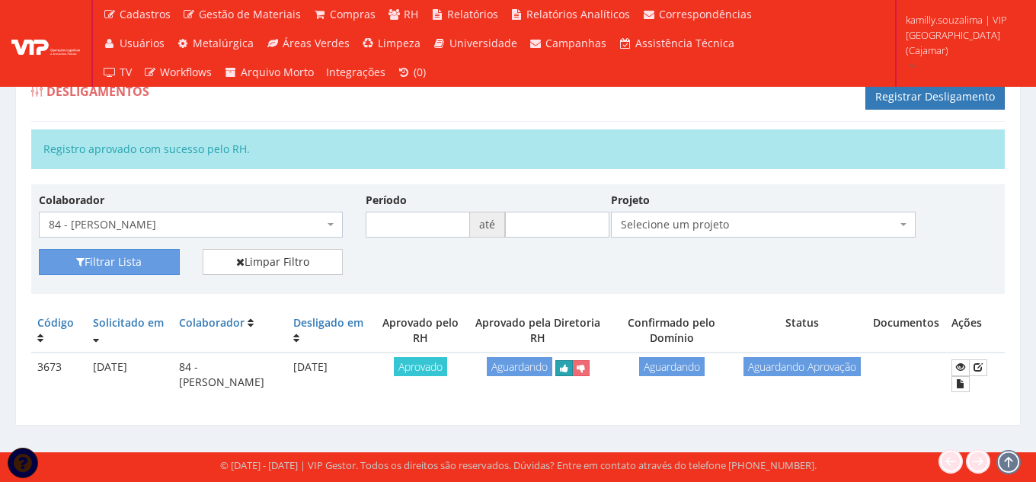
click at [568, 366] on icon "submit" at bounding box center [564, 368] width 8 height 11
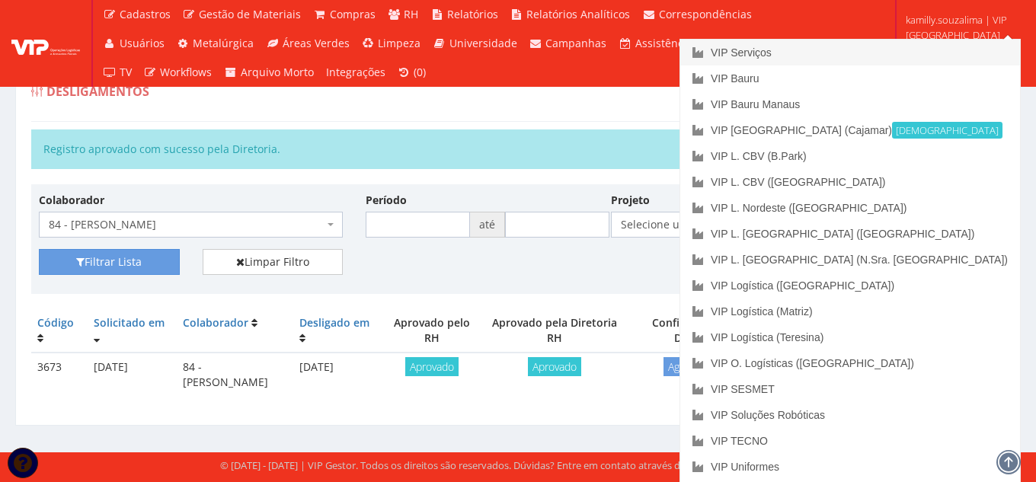
click at [928, 49] on link "VIP Serviços" at bounding box center [850, 53] width 340 height 26
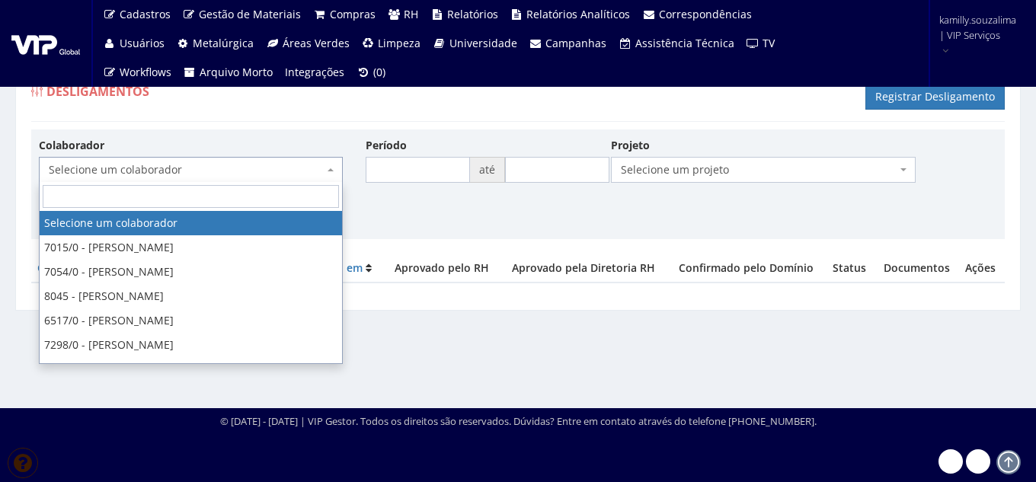
click at [228, 171] on span "Selecione um colaborador" at bounding box center [186, 169] width 275 height 15
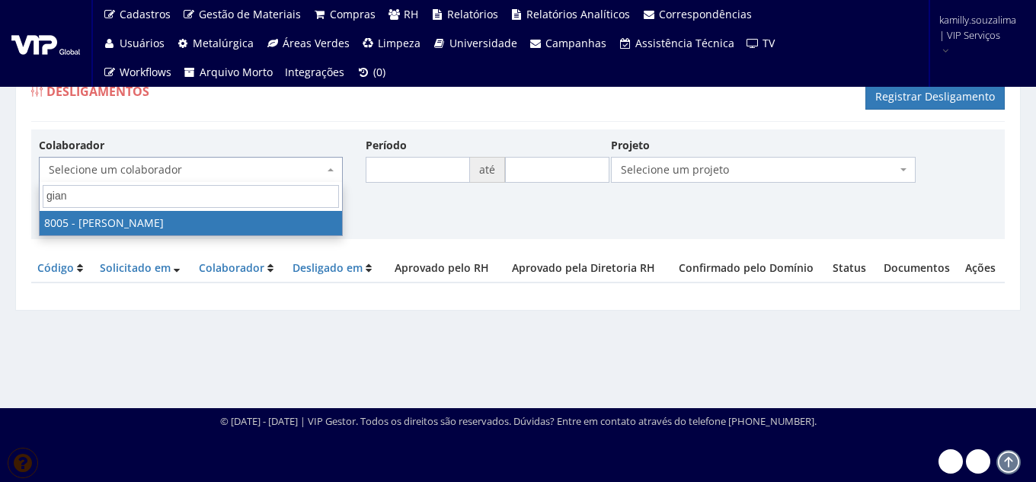
type input "gian"
select select "3261"
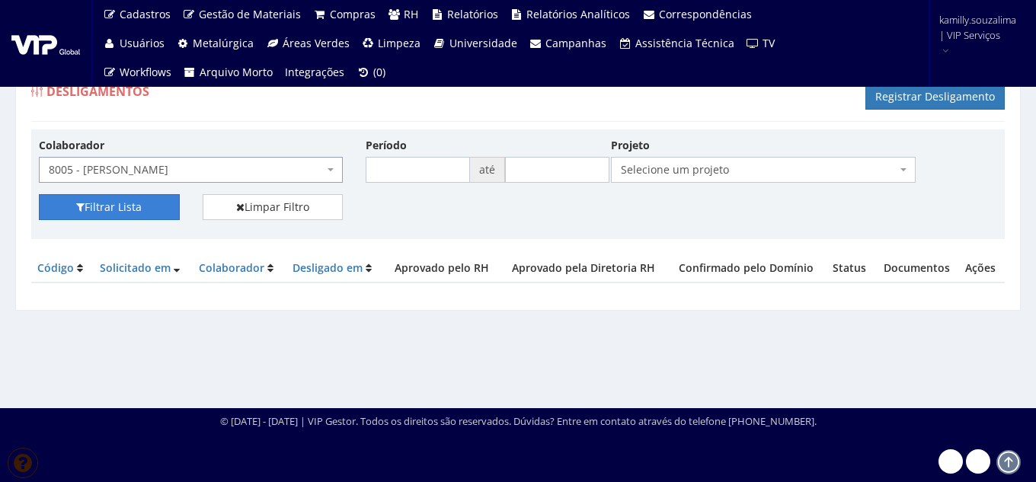
click at [101, 208] on button "Filtrar Lista" at bounding box center [109, 207] width 141 height 26
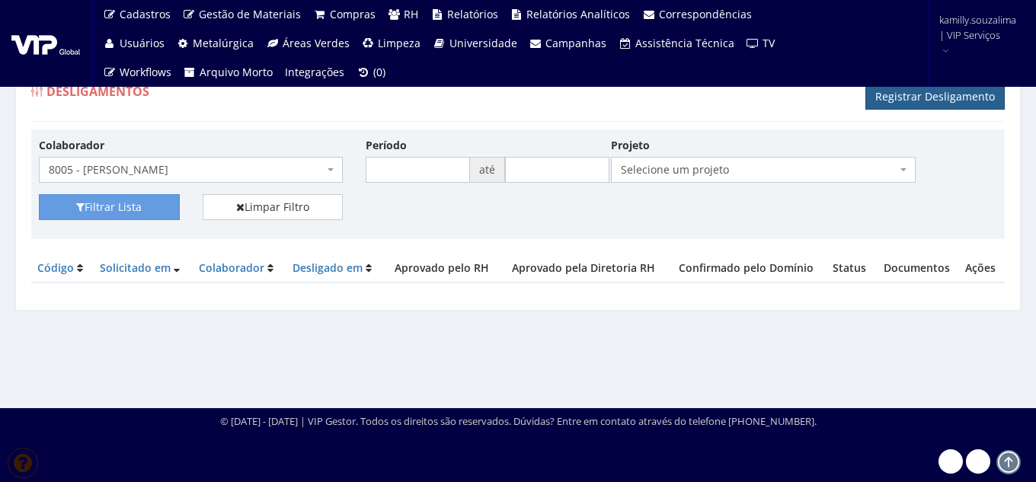
click at [938, 98] on link "Registrar Desligamento" at bounding box center [935, 97] width 139 height 26
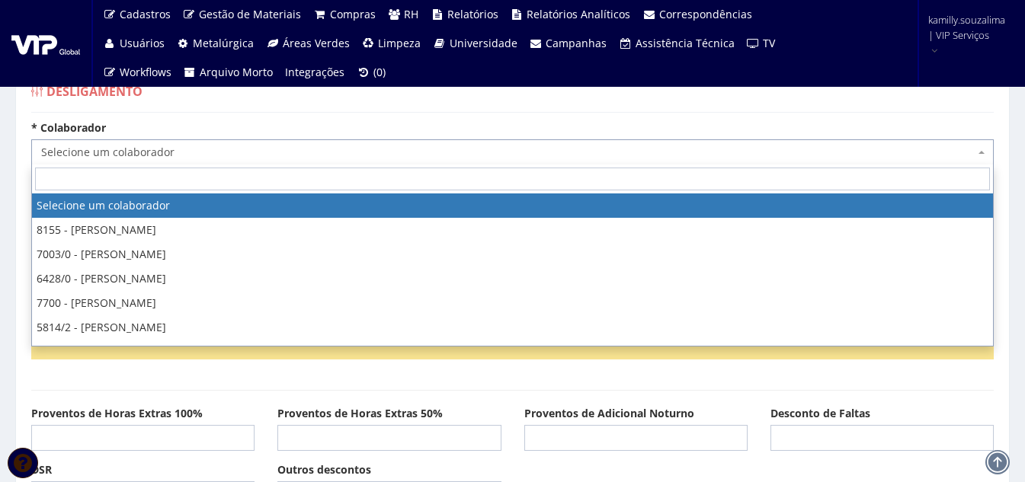
click at [173, 151] on span "Selecione um colaborador" at bounding box center [507, 152] width 933 height 15
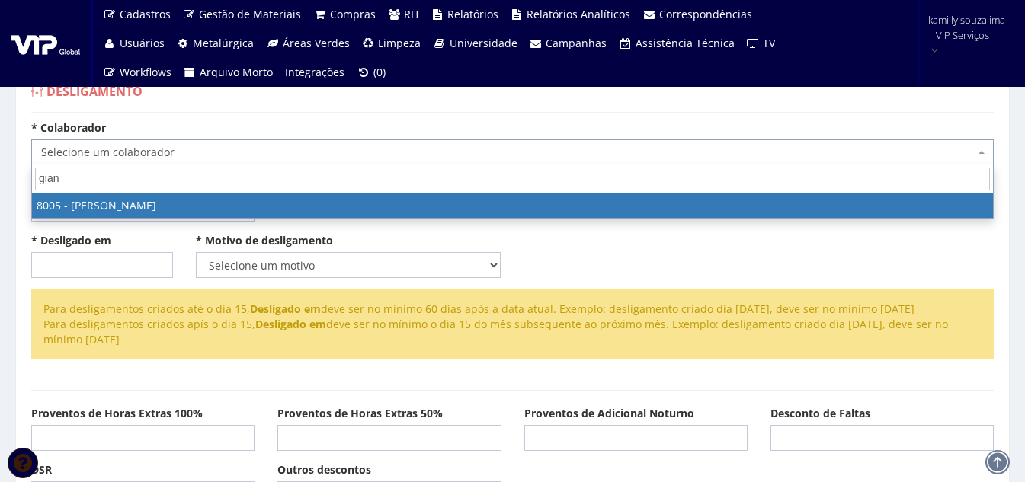
type input "gian"
select select "3261"
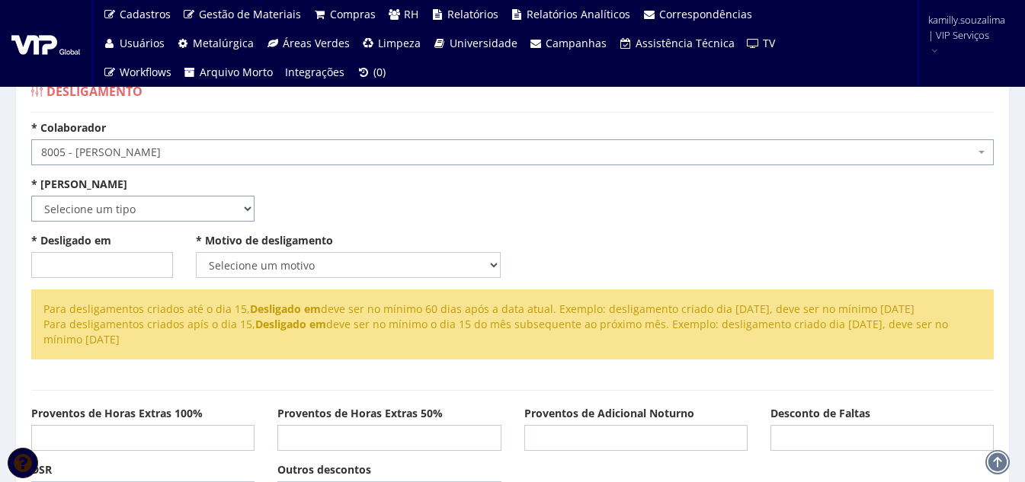
drag, startPoint x: 165, startPoint y: 211, endPoint x: 146, endPoint y: 221, distance: 21.5
click at [164, 211] on select "Selecione um tipo Indenizado Trabalhando" at bounding box center [142, 209] width 223 height 26
select select "indenizado"
click at [31, 196] on select "Selecione um tipo Indenizado Trabalhando" at bounding box center [142, 209] width 223 height 26
click at [136, 255] on input "* Desligado em" at bounding box center [102, 265] width 142 height 26
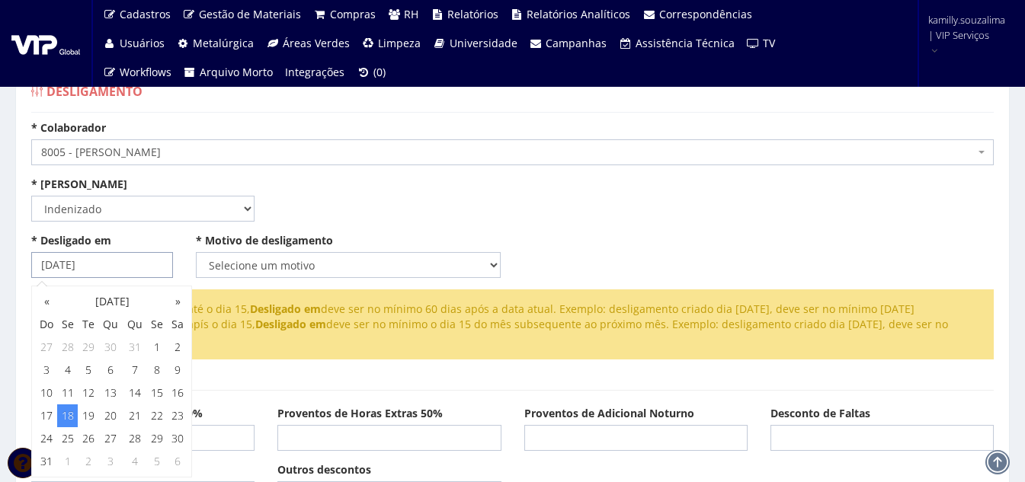
type input "18/08/2025"
click at [297, 268] on select "Selecione um motivo Com Justa Causa Sem Justa Causa Pedido de Demissão Término …" at bounding box center [349, 265] width 306 height 26
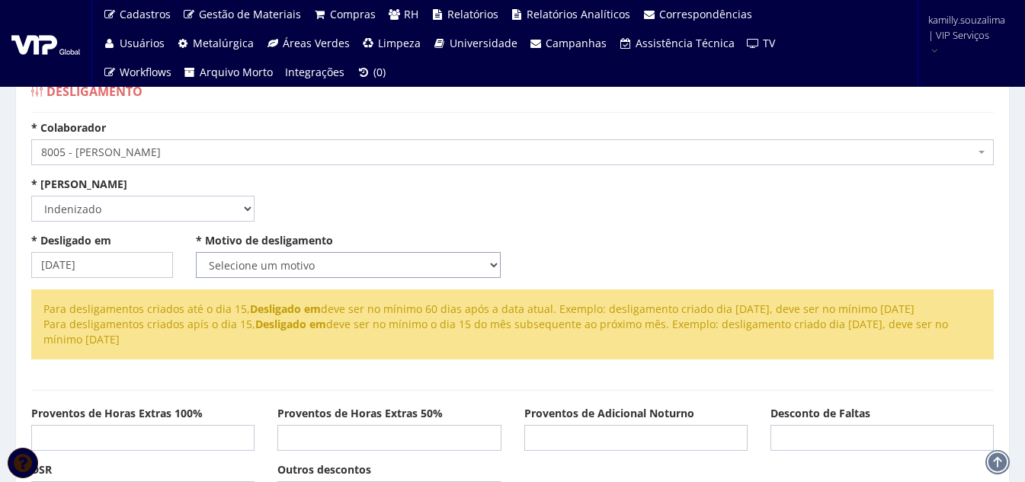
select select "sem_justa_causa"
click at [196, 252] on select "Selecione um motivo Com Justa Causa Sem Justa Causa Pedido de Demissão Término …" at bounding box center [349, 265] width 306 height 26
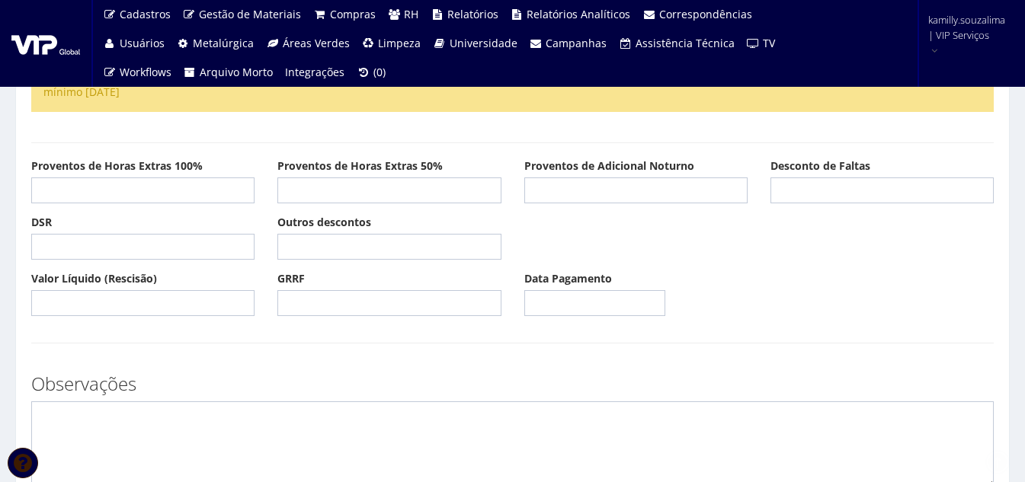
scroll to position [457, 0]
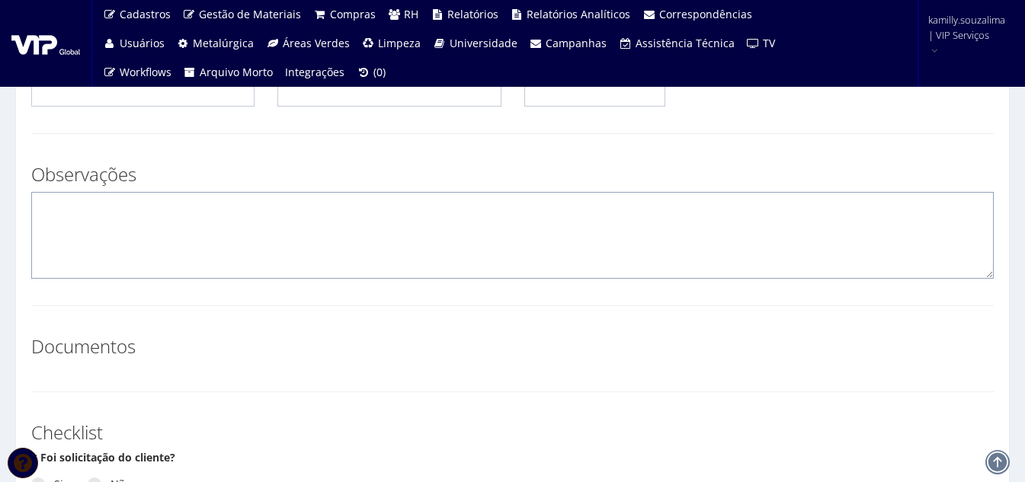
click at [217, 240] on textarea at bounding box center [512, 235] width 962 height 87
type textarea "a"
type textarea "V"
drag, startPoint x: 236, startPoint y: 203, endPoint x: 4, endPoint y: 230, distance: 233.9
click at [4, 230] on div "Desligamento * Colaborador Selecione um colaborador 8155 - ADRIANO DE FREITAS R…" at bounding box center [512, 361] width 1017 height 1504
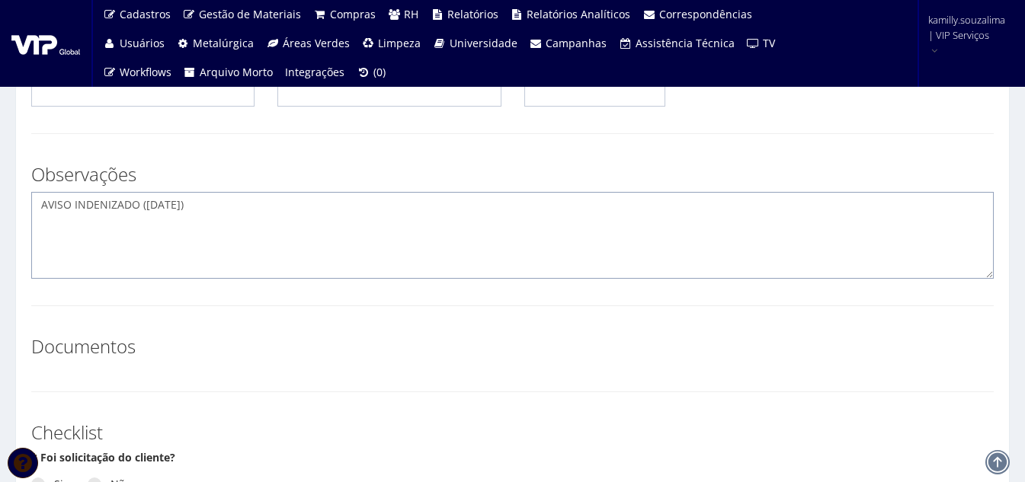
scroll to position [762, 0]
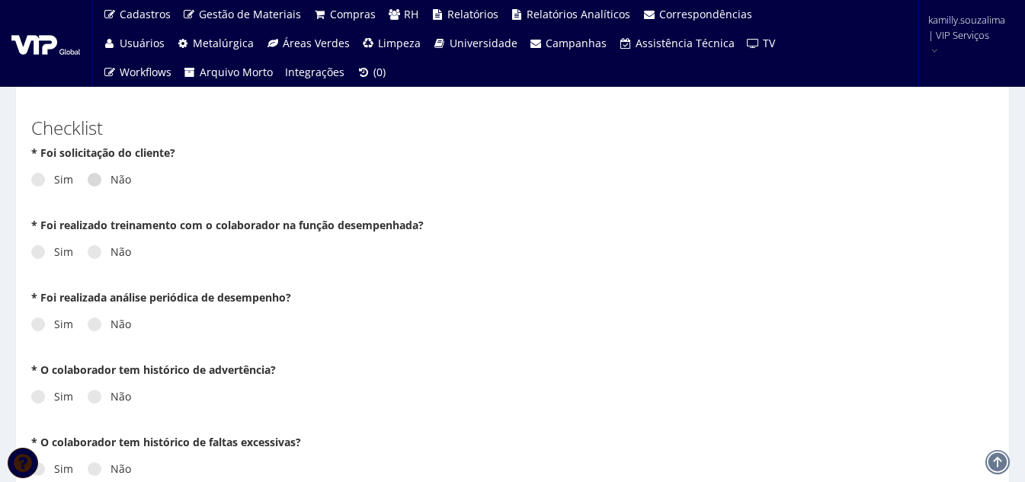
type textarea "AVISO INDENIZADO ([DATE])"
click at [90, 178] on span at bounding box center [95, 180] width 14 height 14
click at [64, 178] on input "Não" at bounding box center [59, 180] width 10 height 10
radio input "true"
click at [94, 252] on span at bounding box center [95, 252] width 14 height 14
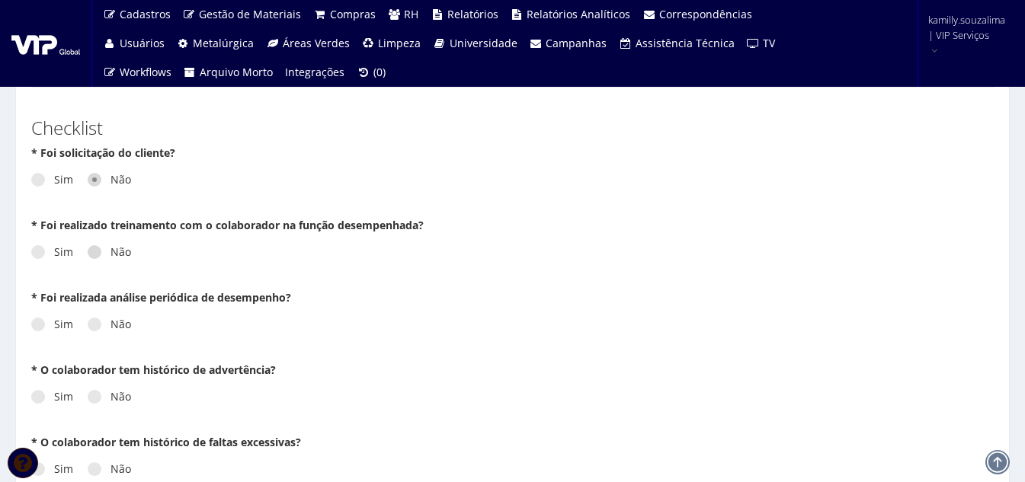
click at [64, 252] on input "Não" at bounding box center [59, 253] width 10 height 10
radio input "true"
click at [101, 328] on label "Não" at bounding box center [109, 324] width 43 height 15
click at [64, 328] on input "Não" at bounding box center [59, 325] width 10 height 10
radio input "true"
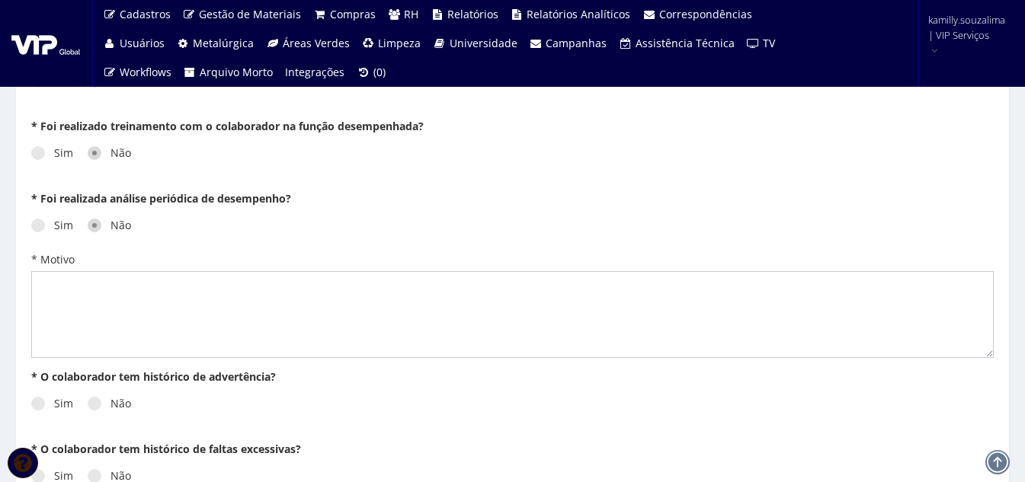
scroll to position [990, 0]
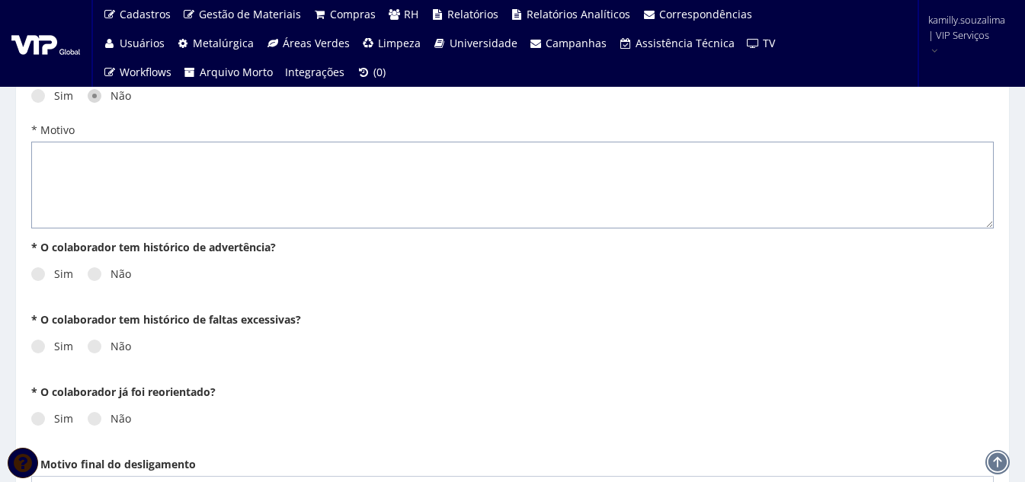
click at [165, 211] on textarea "* Motivo" at bounding box center [512, 185] width 962 height 87
paste textarea "AVISO INDENIZADO ([DATE])"
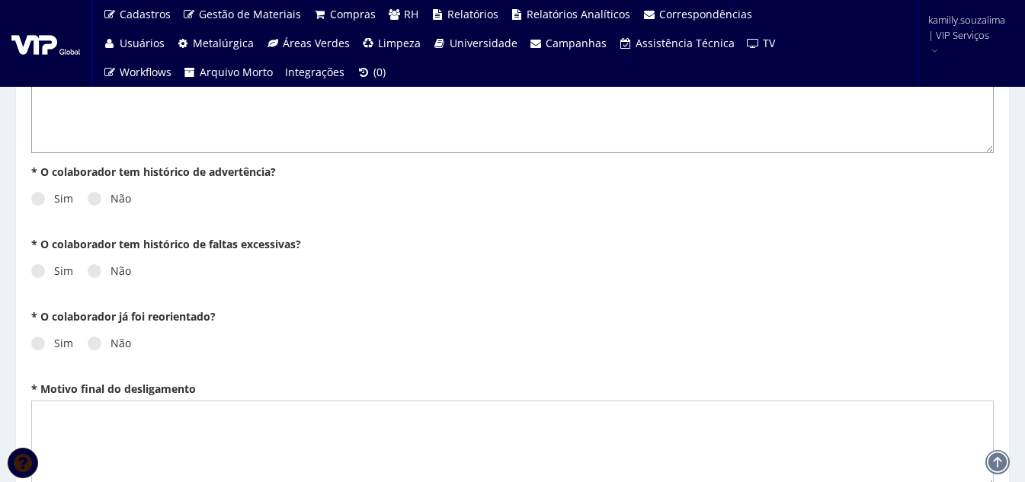
scroll to position [1067, 0]
type textarea "AVISO INDENIZADO ([DATE])"
click at [99, 204] on label "Não" at bounding box center [109, 197] width 43 height 15
click at [64, 203] on input "Não" at bounding box center [59, 199] width 10 height 10
radio input "true"
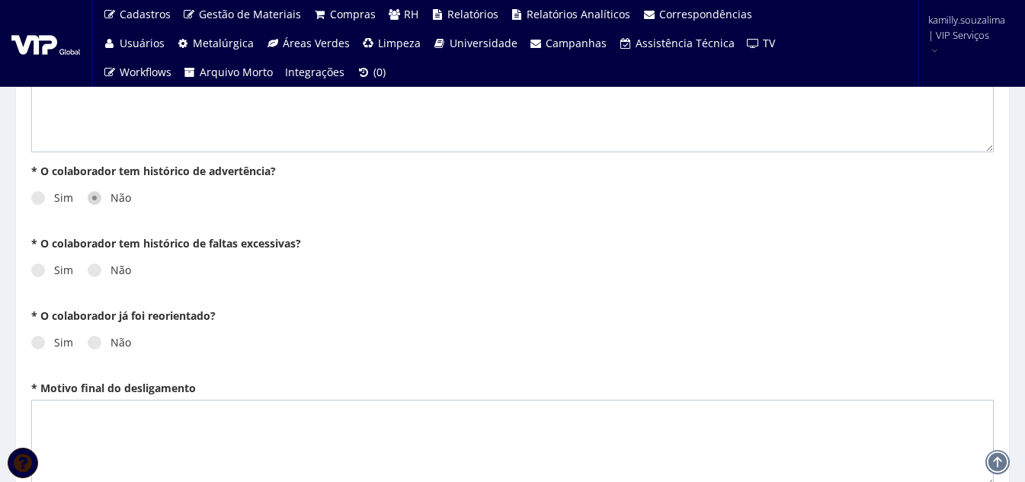
click at [96, 279] on div "Sim Não" at bounding box center [512, 276] width 962 height 42
click at [95, 274] on span at bounding box center [95, 271] width 14 height 14
click at [64, 274] on input "Não" at bounding box center [59, 271] width 10 height 10
radio input "true"
click at [93, 344] on span at bounding box center [95, 343] width 14 height 14
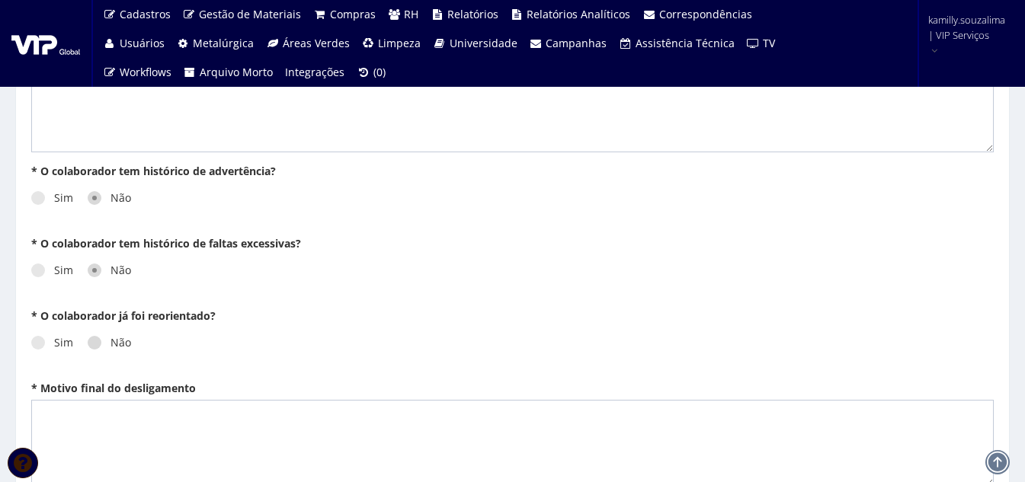
click at [64, 344] on input "Não" at bounding box center [59, 343] width 10 height 10
radio input "true"
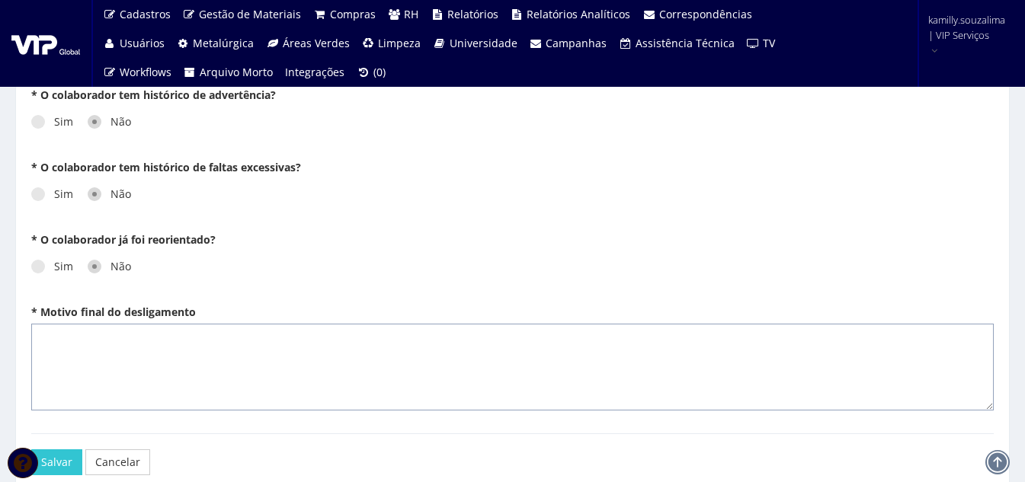
click at [123, 358] on textarea "* Motivo final do desligamento" at bounding box center [512, 367] width 962 height 87
paste textarea "AVISO INDENIZADO ([DATE])"
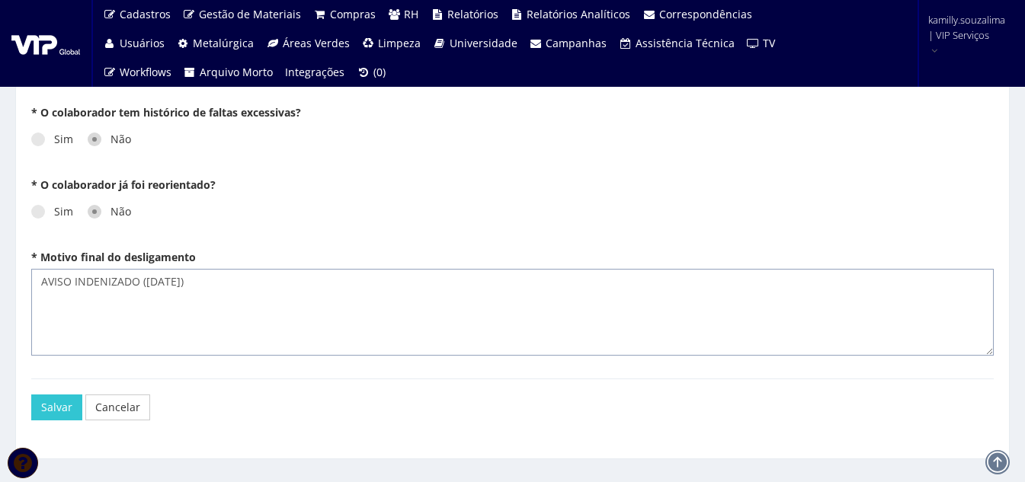
scroll to position [1227, 0]
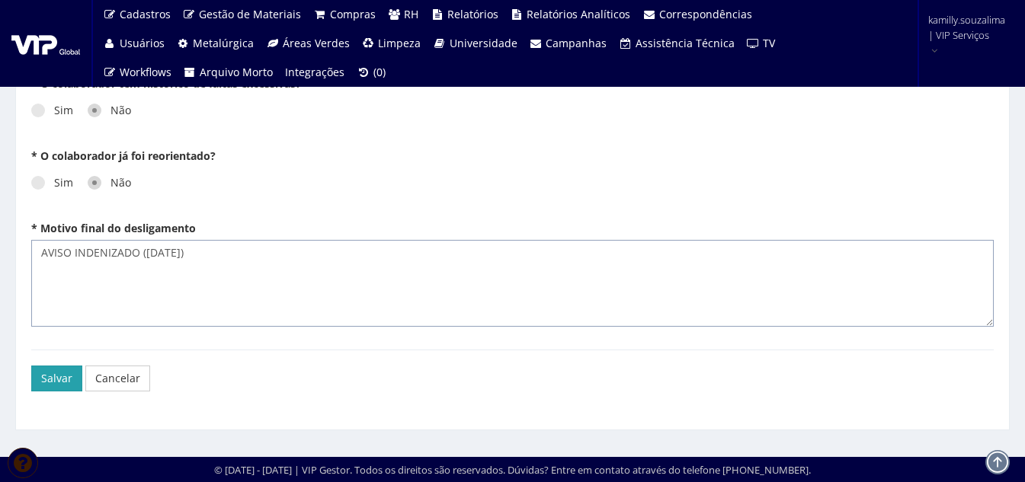
type textarea "AVISO INDENIZADO ([DATE])"
click at [69, 380] on button "Salvar" at bounding box center [56, 379] width 51 height 26
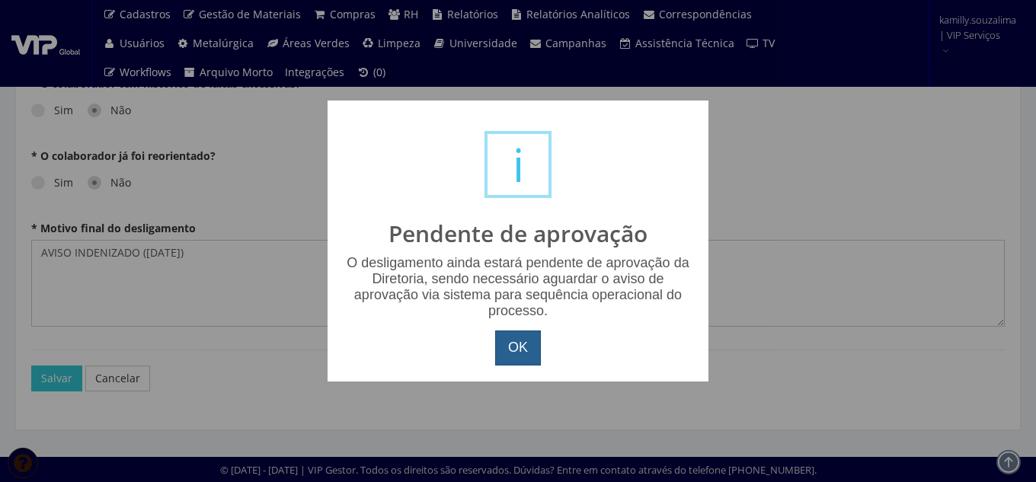
click at [539, 347] on button "OK" at bounding box center [518, 348] width 46 height 35
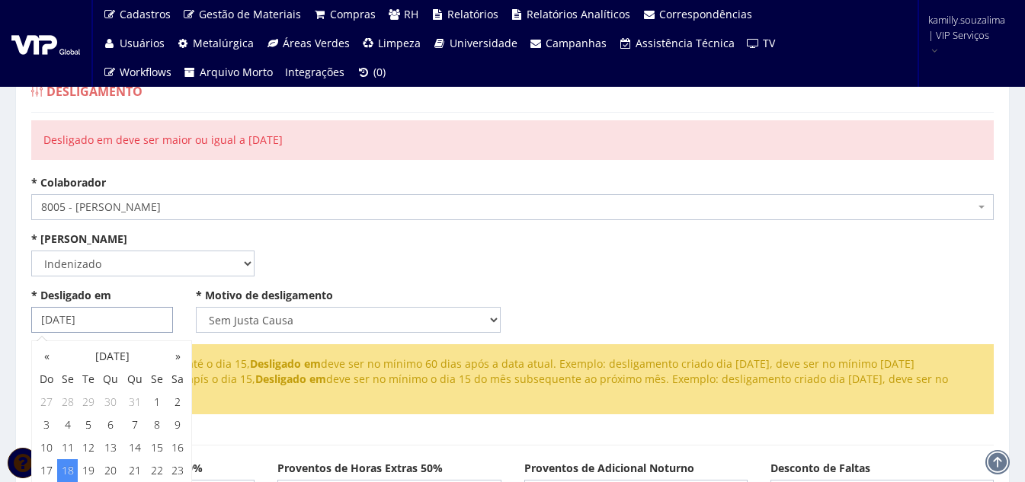
drag, startPoint x: 118, startPoint y: 316, endPoint x: 800, endPoint y: 123, distance: 708.8
click at [0, 318] on html "Cadastros Clientes Unidades Subclientes Unidades de Subclientes Projetos Vagas …" at bounding box center [512, 241] width 1025 height 482
type input "[DATE]"
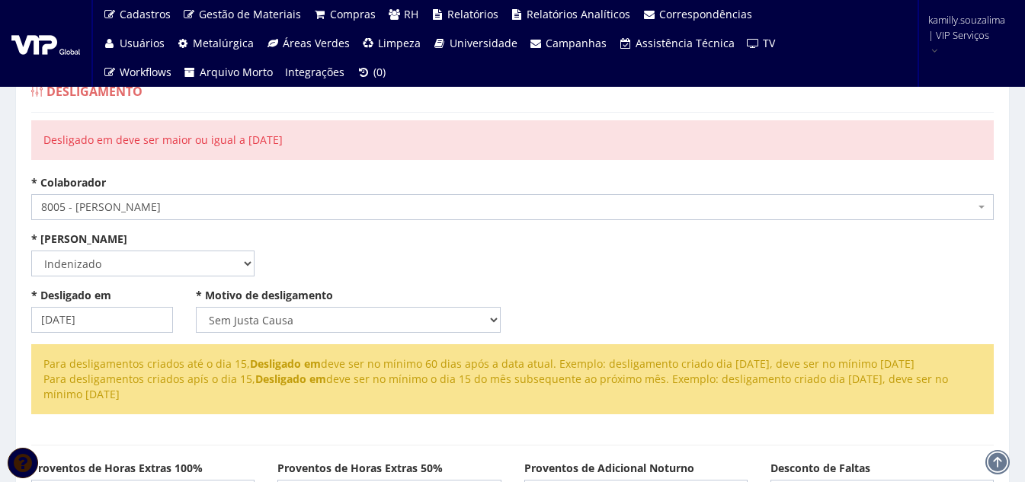
click at [396, 246] on div "* Aviso Prévio Selecione um tipo Indenizado Trabalhando * Data de Início do Avi…" at bounding box center [512, 260] width 985 height 56
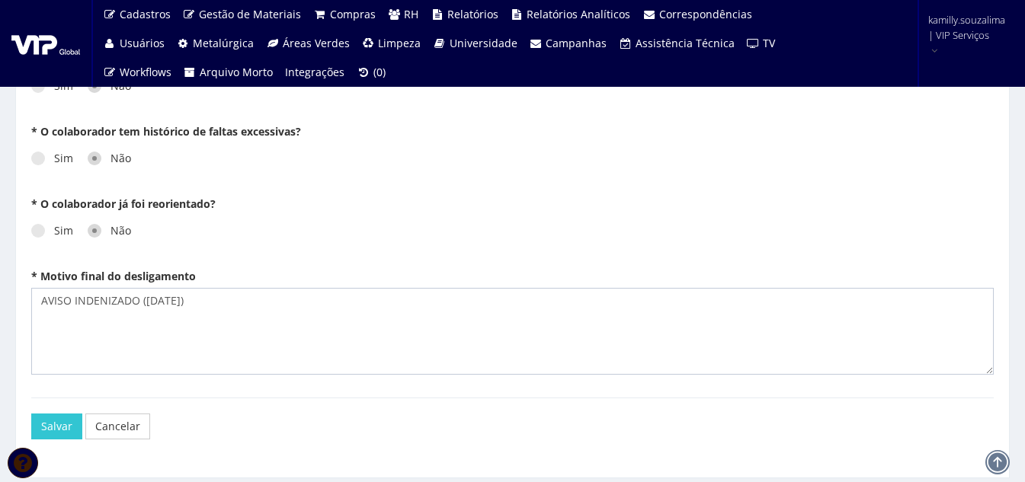
scroll to position [1282, 0]
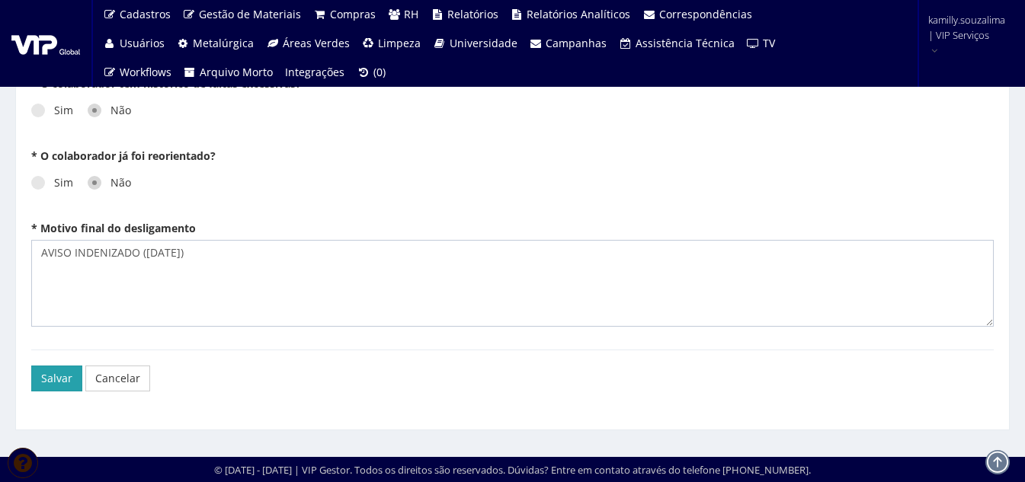
click at [69, 382] on button "Salvar" at bounding box center [56, 379] width 51 height 26
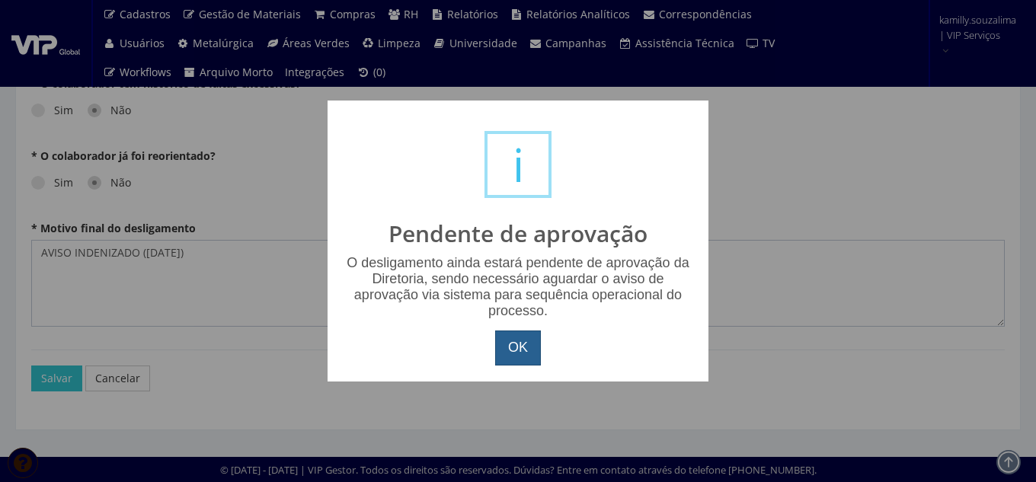
click at [529, 353] on button "OK" at bounding box center [518, 348] width 46 height 35
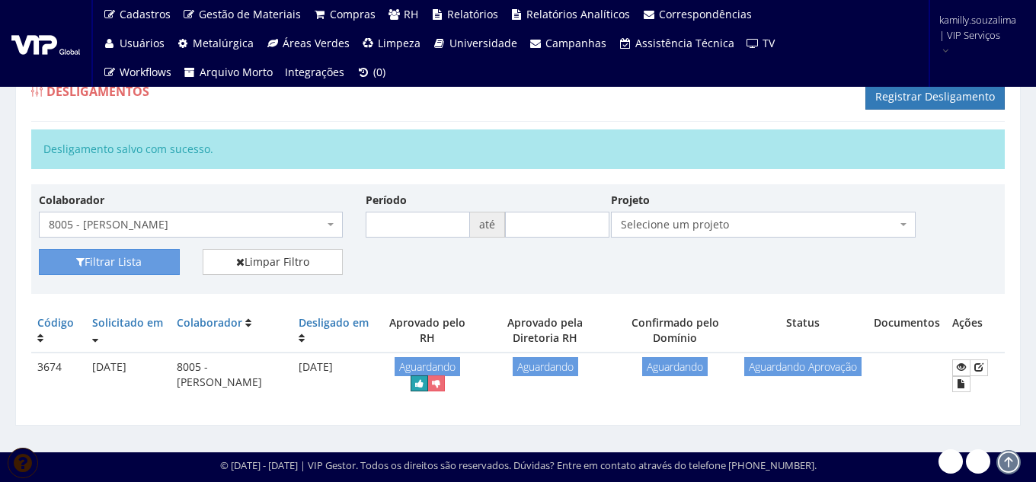
drag, startPoint x: 435, startPoint y: 382, endPoint x: 577, endPoint y: 72, distance: 340.9
click at [424, 382] on icon "submit" at bounding box center [419, 384] width 8 height 11
click at [577, 375] on button "submit" at bounding box center [568, 368] width 18 height 16
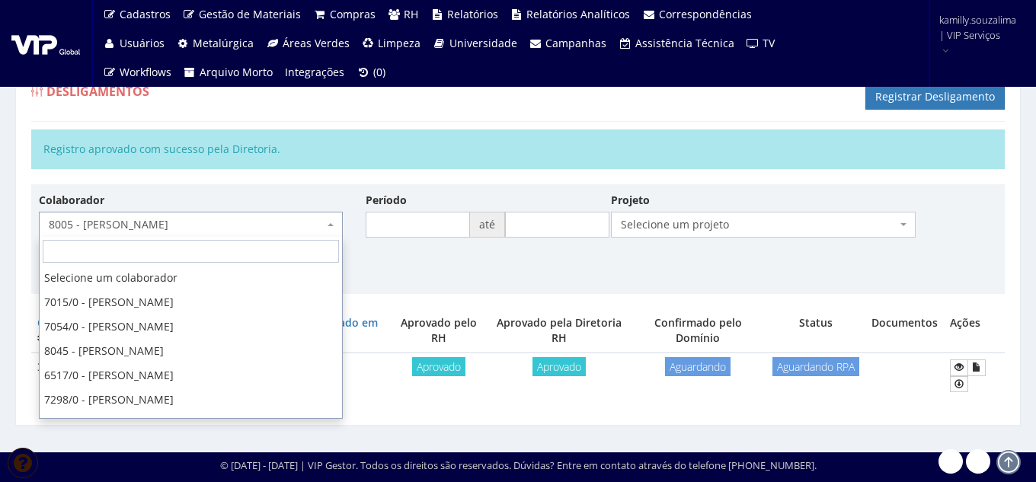
click at [200, 218] on span "8005 - [PERSON_NAME]" at bounding box center [186, 224] width 275 height 15
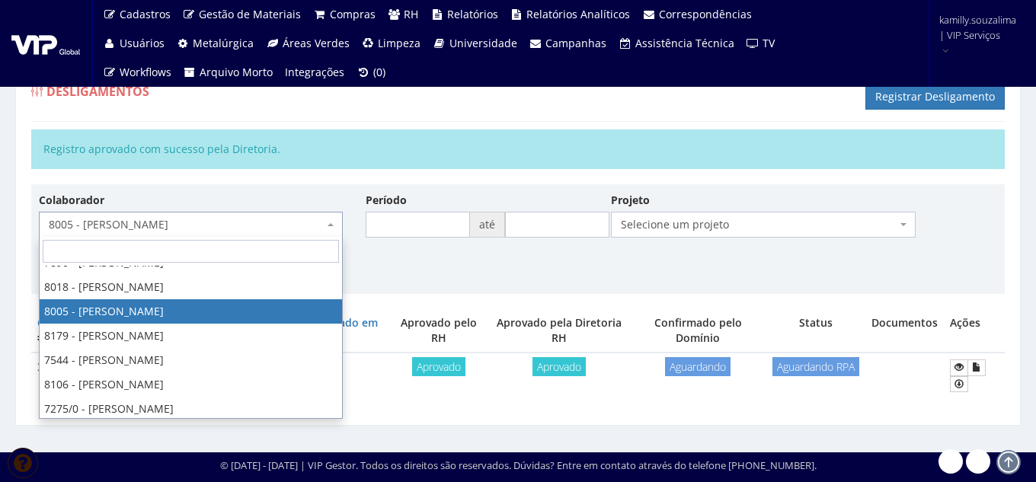
type input "N"
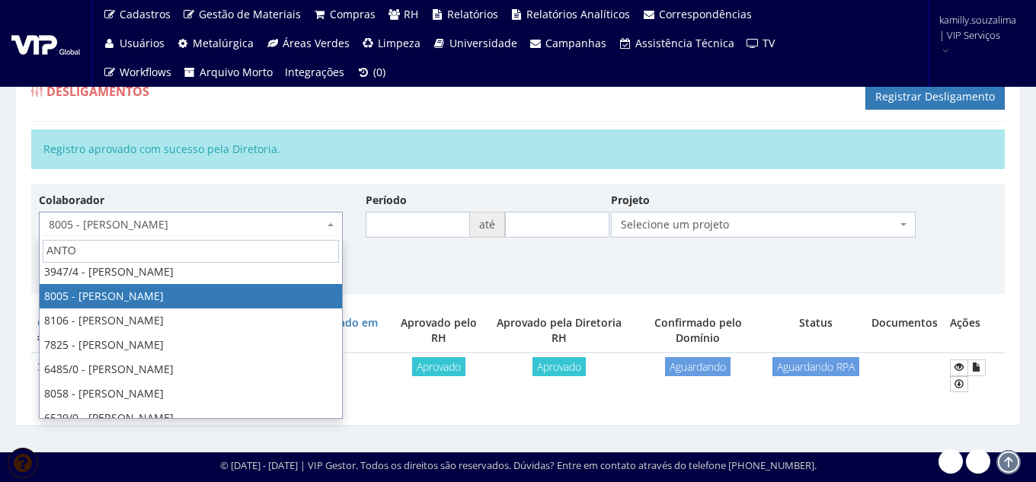
scroll to position [0, 0]
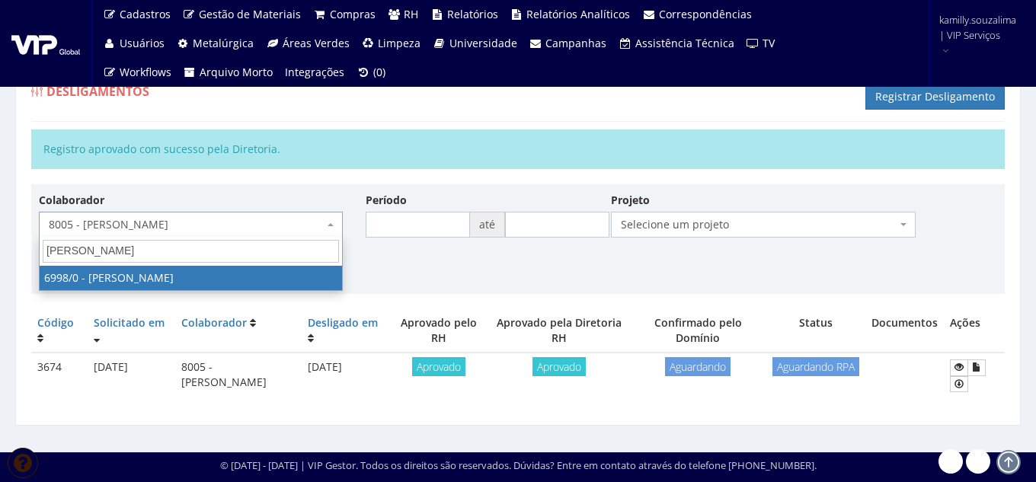
type input "ANTONIO VE"
select select "305"
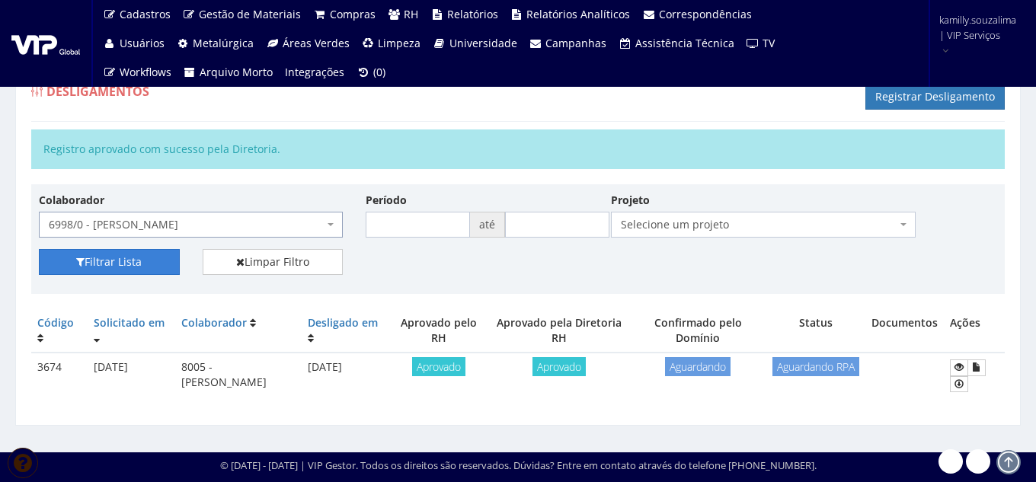
click at [60, 263] on button "Filtrar Lista" at bounding box center [109, 262] width 141 height 26
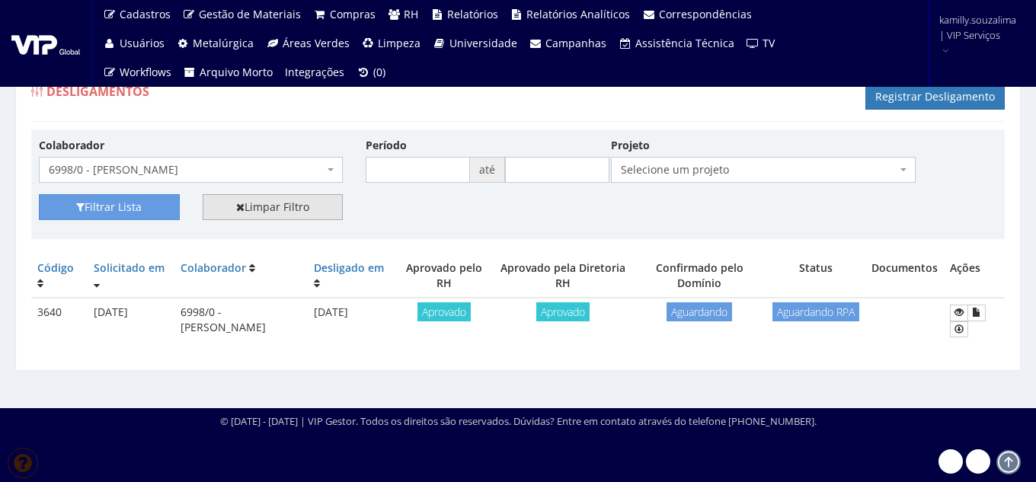
click at [265, 206] on link "Limpar Filtro" at bounding box center [273, 207] width 141 height 26
